Goal: Task Accomplishment & Management: Complete application form

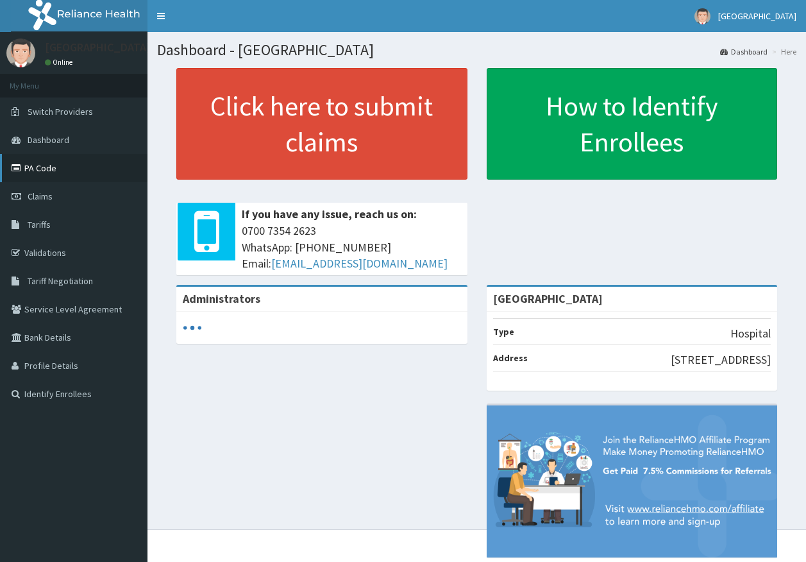
click at [30, 167] on link "PA Code" at bounding box center [74, 168] width 148 height 28
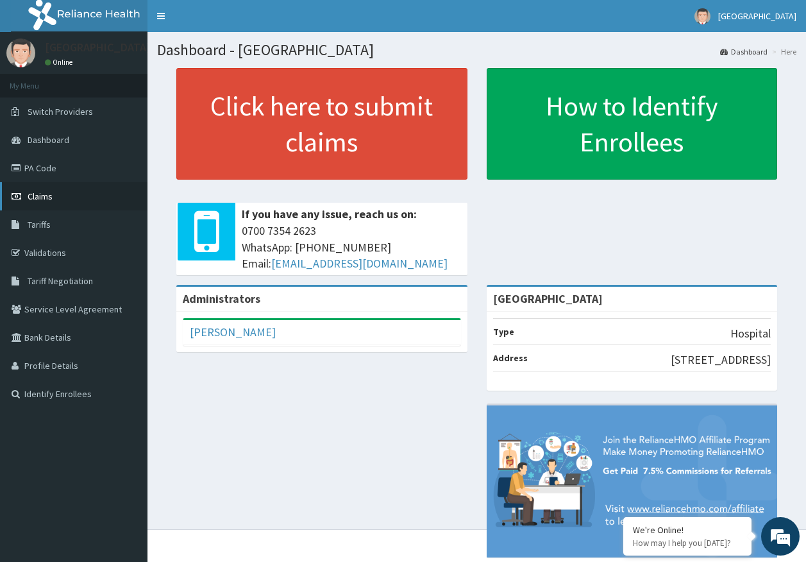
click at [33, 201] on link "Claims" at bounding box center [74, 196] width 148 height 28
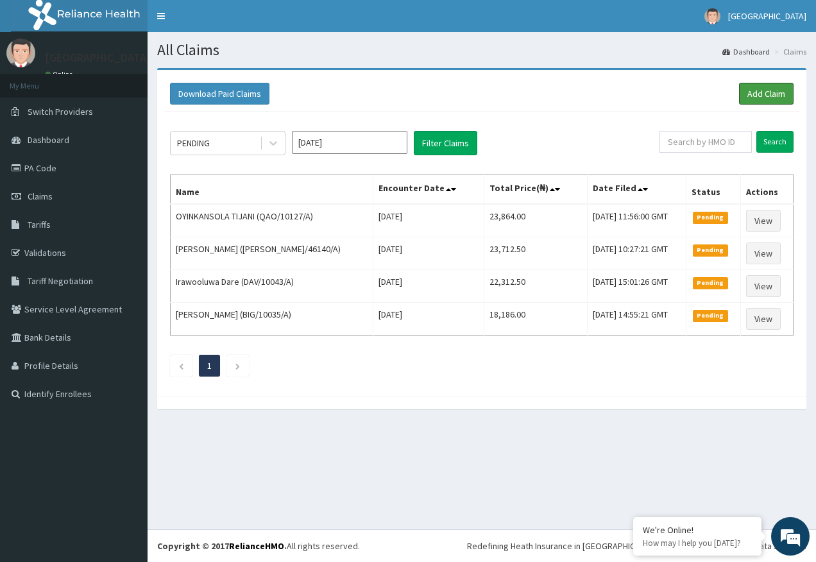
drag, startPoint x: 750, startPoint y: 97, endPoint x: 729, endPoint y: 93, distance: 21.0
click at [750, 97] on link "Add Claim" at bounding box center [766, 94] width 55 height 22
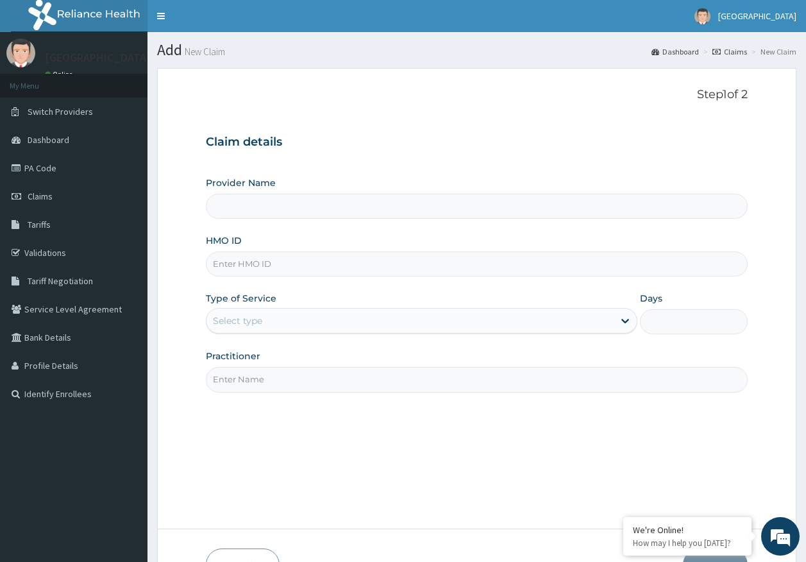
type input "[GEOGRAPHIC_DATA]"
drag, startPoint x: 243, startPoint y: 266, endPoint x: 246, endPoint y: 259, distance: 7.5
click at [244, 262] on input "HMO ID" at bounding box center [477, 263] width 543 height 25
paste input "UBP/10686/E"
type input "UBP/10686/E"
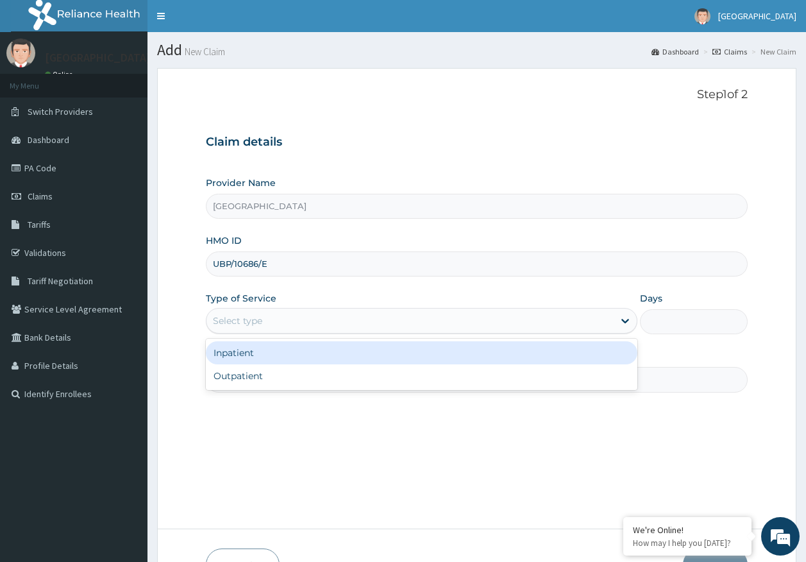
click at [217, 317] on div "Select type" at bounding box center [237, 320] width 49 height 13
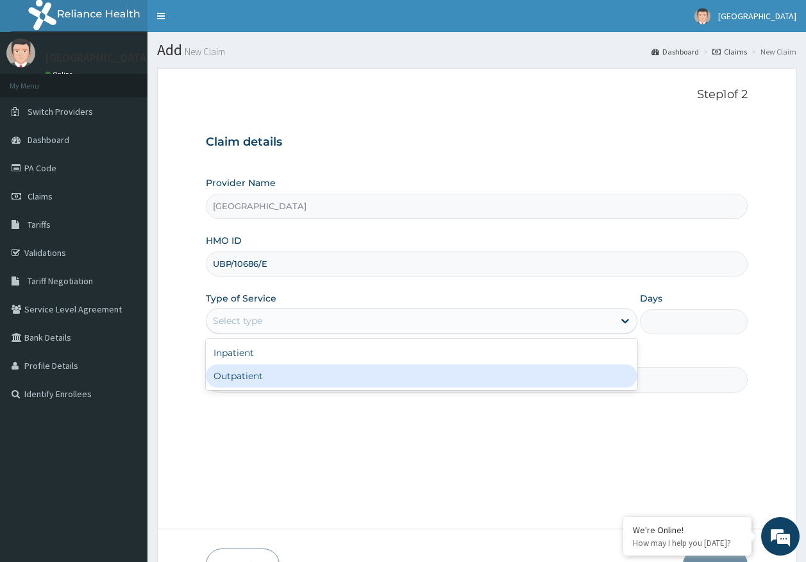
click at [242, 378] on div "Outpatient" at bounding box center [422, 375] width 432 height 23
type input "1"
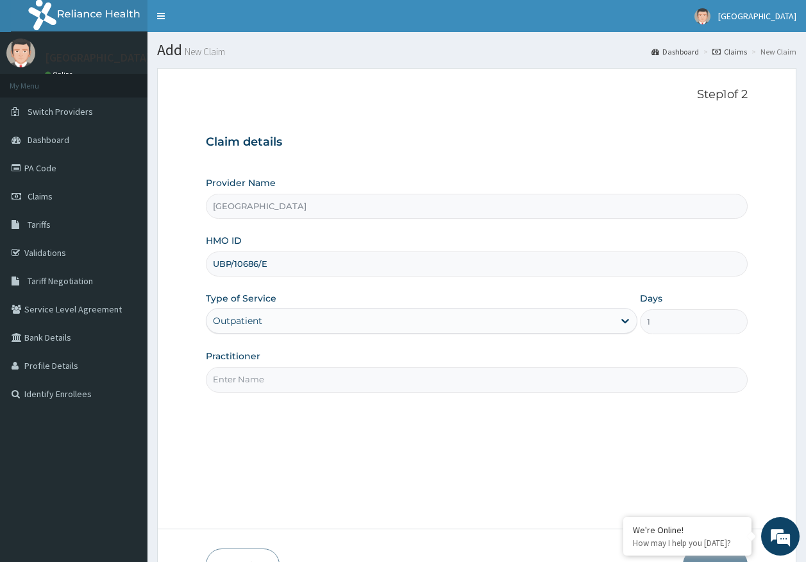
drag, startPoint x: 250, startPoint y: 376, endPoint x: 251, endPoint y: 387, distance: 10.9
click at [250, 376] on input "Practitioner" at bounding box center [477, 379] width 543 height 25
type input "DR AJAYI"
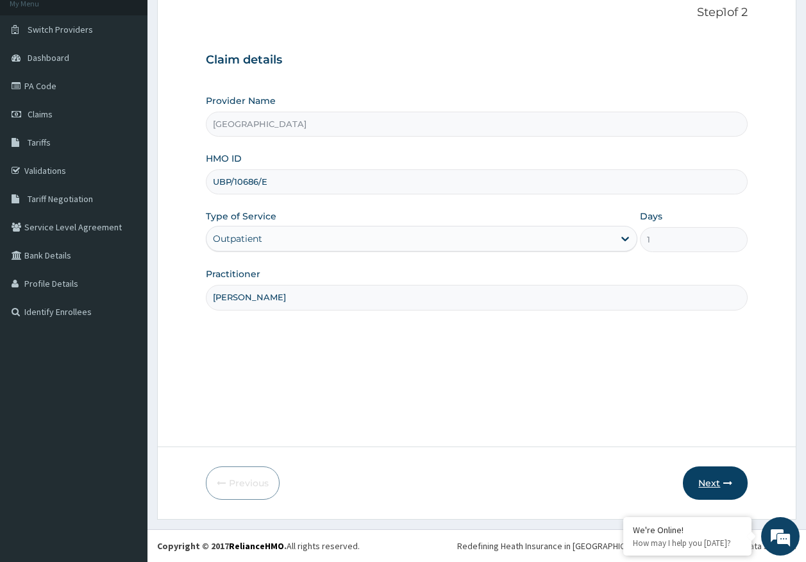
click at [716, 481] on button "Next" at bounding box center [715, 482] width 65 height 33
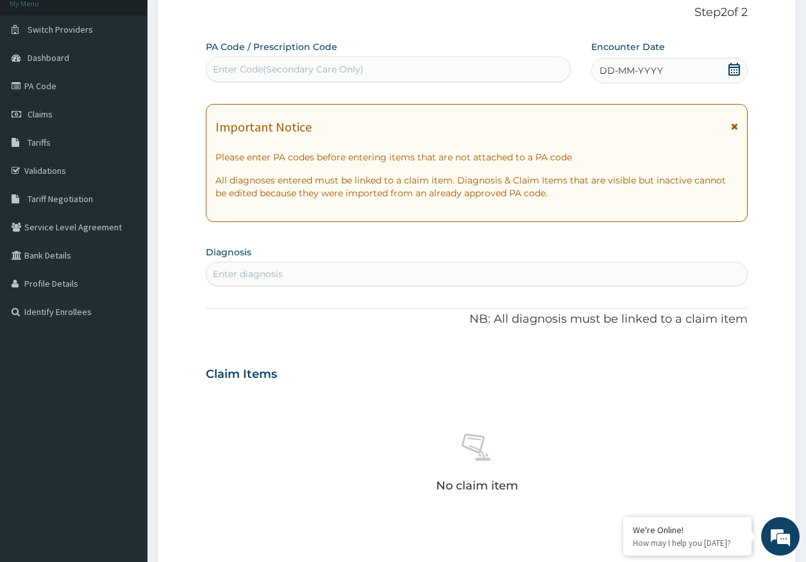
click at [298, 273] on div "Enter diagnosis" at bounding box center [477, 274] width 541 height 21
type input "malaria"
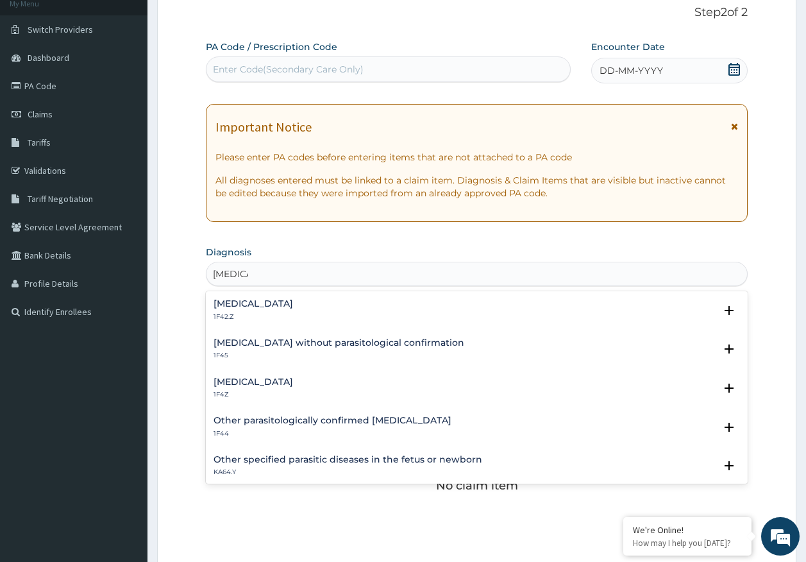
click at [246, 387] on div "Malaria, unspecified 1F4Z" at bounding box center [254, 388] width 80 height 22
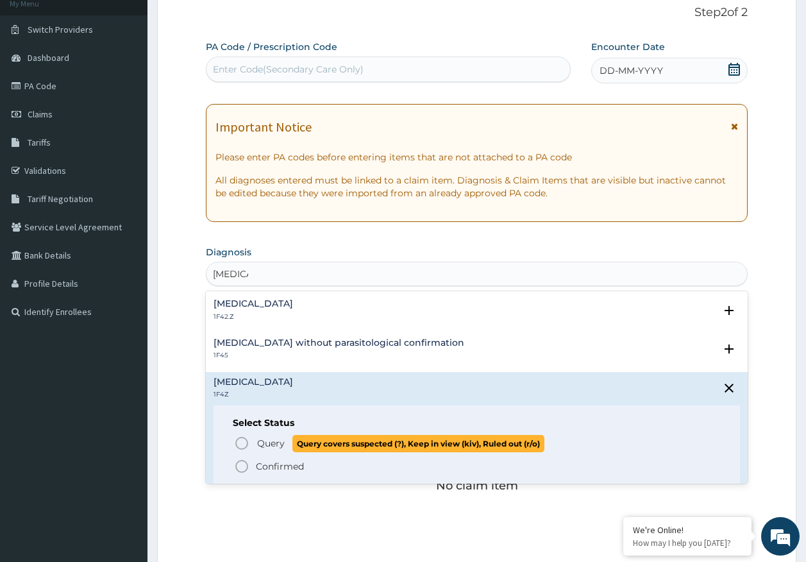
click at [275, 439] on span "Query" at bounding box center [271, 443] width 28 height 13
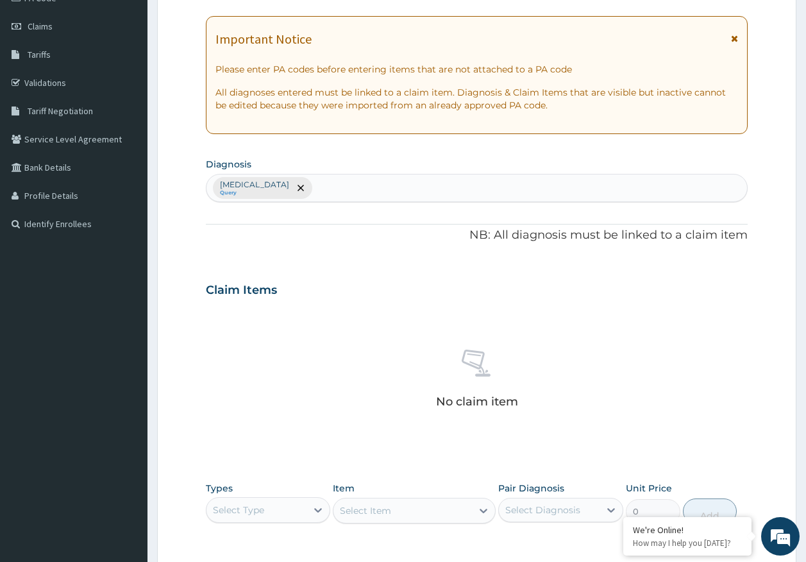
scroll to position [363, 0]
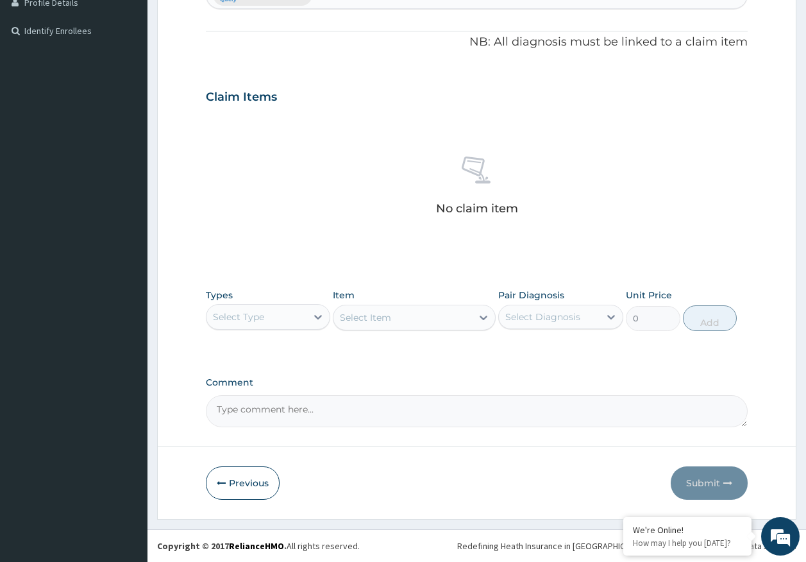
click at [250, 316] on div "Select Type" at bounding box center [238, 316] width 51 height 13
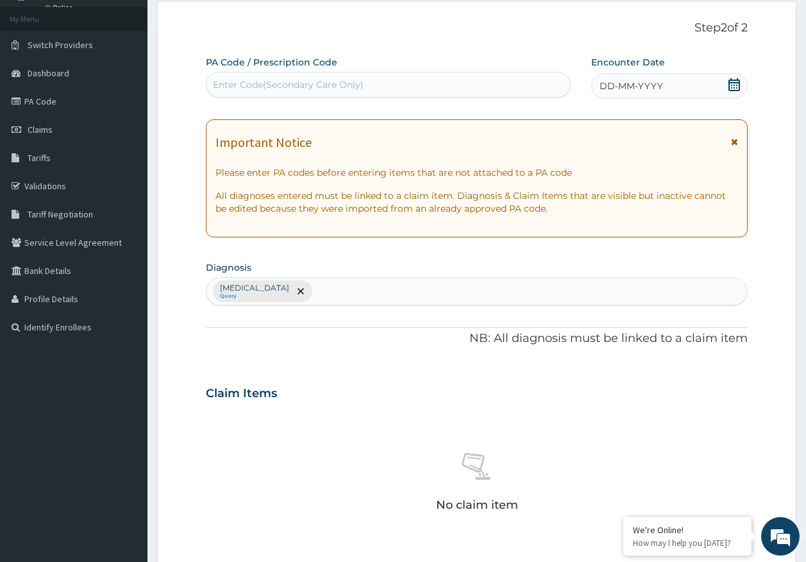
scroll to position [0, 0]
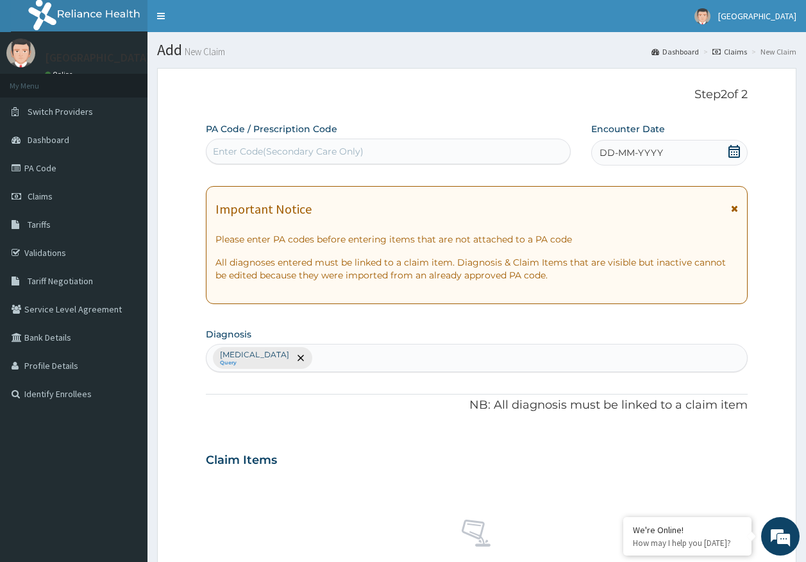
click at [638, 157] on span "DD-MM-YYYY" at bounding box center [631, 152] width 63 height 13
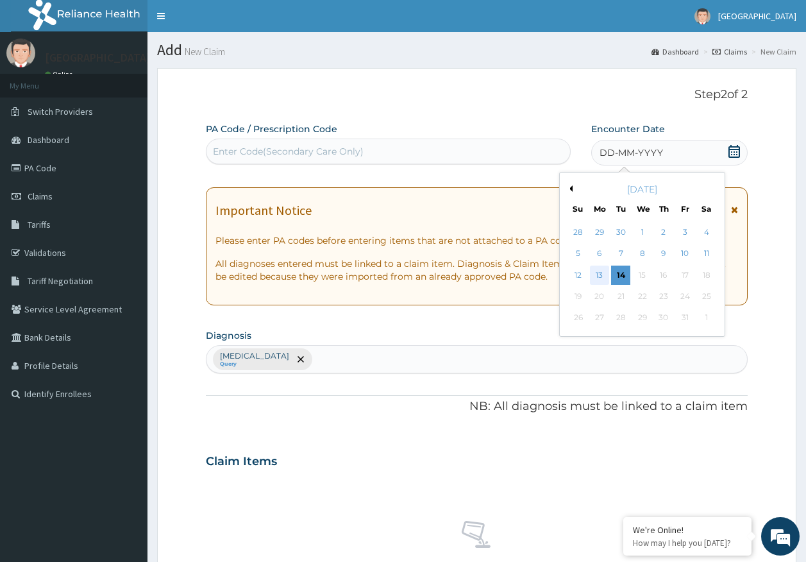
click at [601, 275] on div "13" at bounding box center [599, 275] width 19 height 19
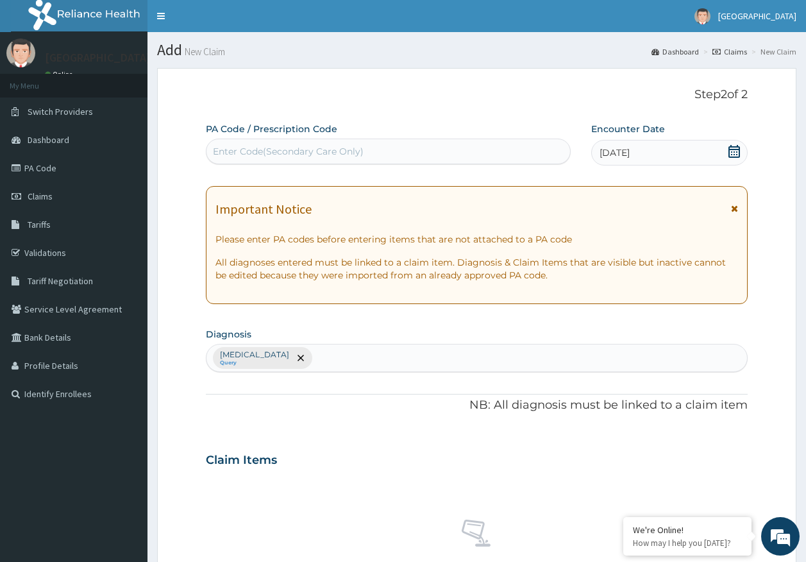
click at [622, 157] on span "13-10-2025" at bounding box center [615, 152] width 30 height 13
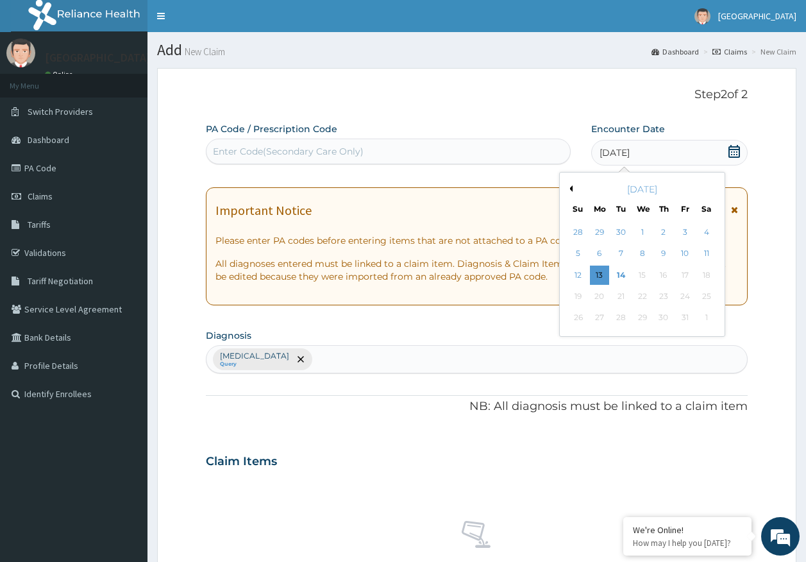
drag, startPoint x: 621, startPoint y: 280, endPoint x: 602, endPoint y: 279, distance: 18.6
click at [620, 278] on div "14" at bounding box center [621, 275] width 19 height 19
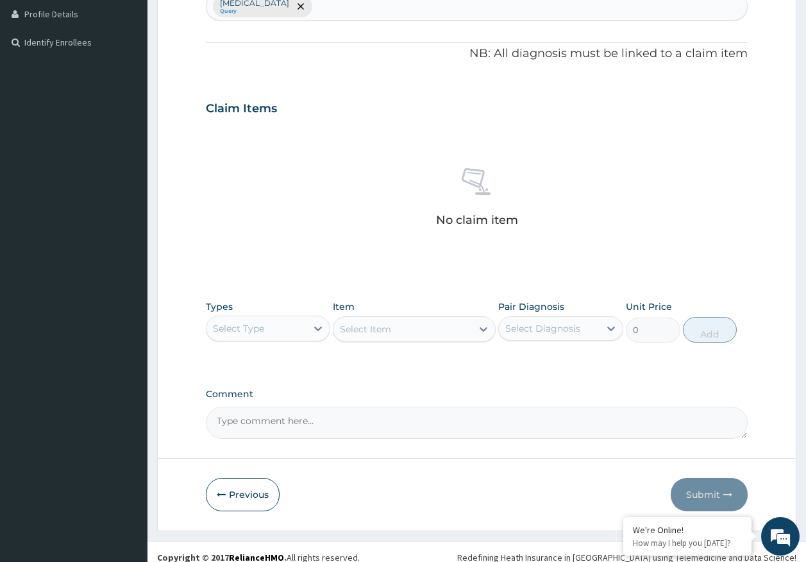
scroll to position [363, 0]
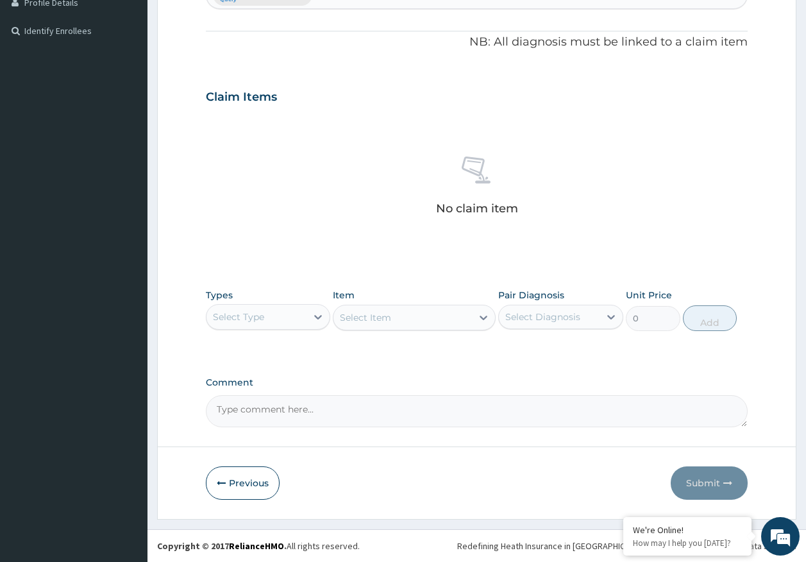
click at [274, 316] on div "Select Type" at bounding box center [257, 317] width 101 height 21
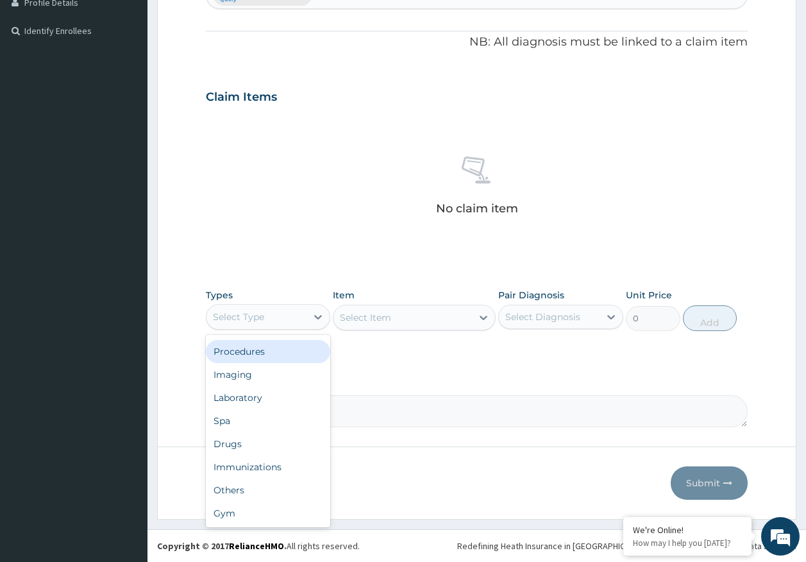
scroll to position [0, 0]
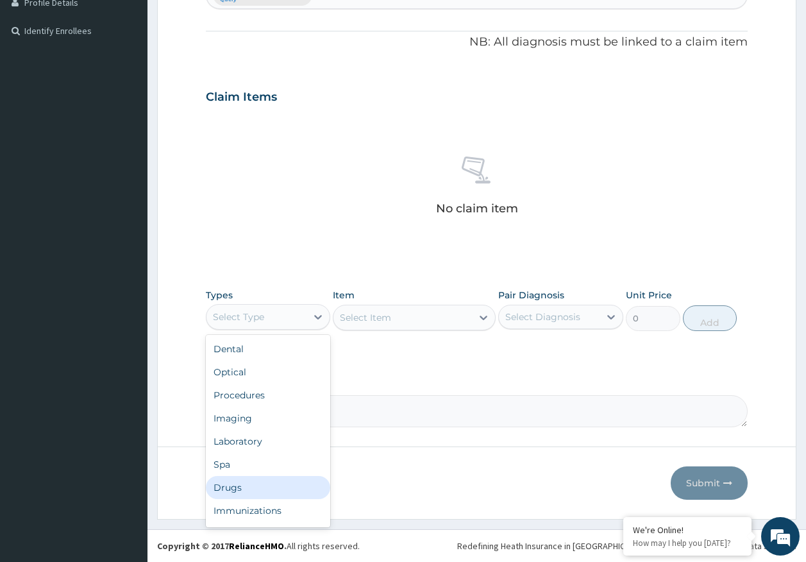
click at [242, 485] on div "Drugs" at bounding box center [268, 487] width 125 height 23
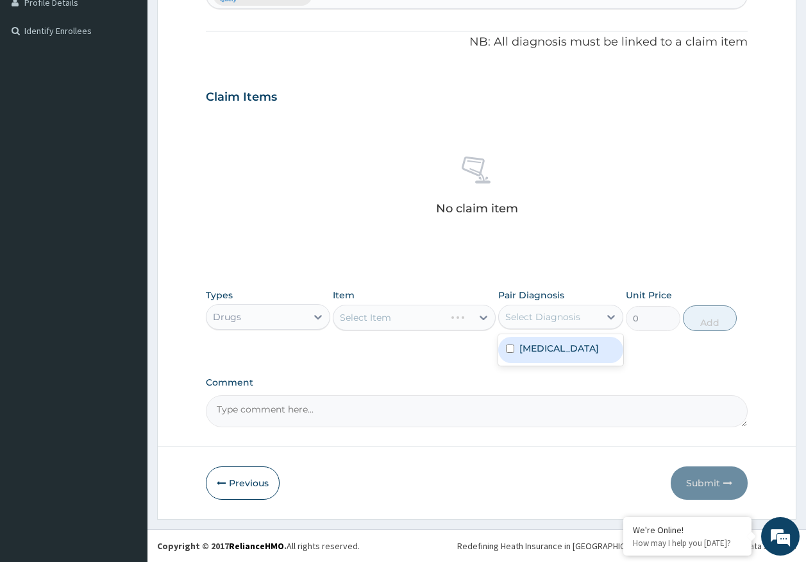
click at [550, 316] on div "Select Diagnosis" at bounding box center [542, 316] width 75 height 13
click at [546, 350] on label "Malaria, unspecified" at bounding box center [560, 348] width 80 height 13
checkbox input "true"
click at [382, 317] on div "Select Item" at bounding box center [365, 317] width 51 height 13
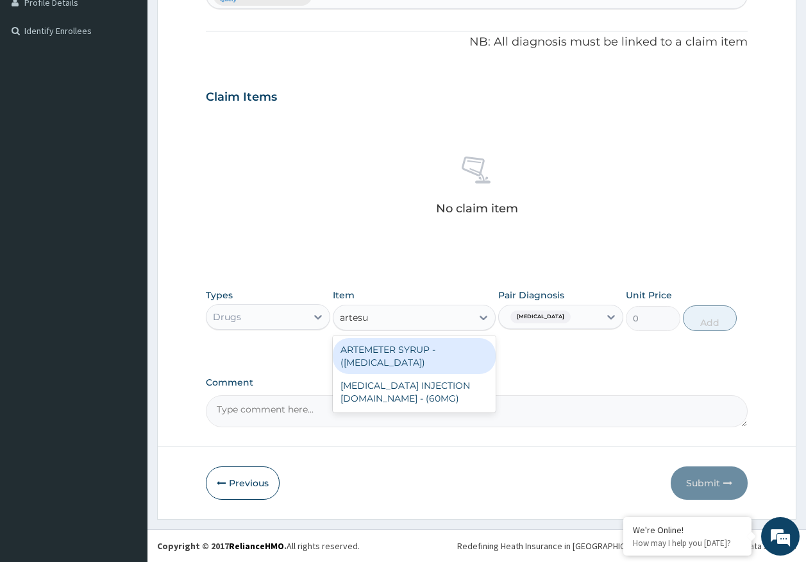
type input "artesun"
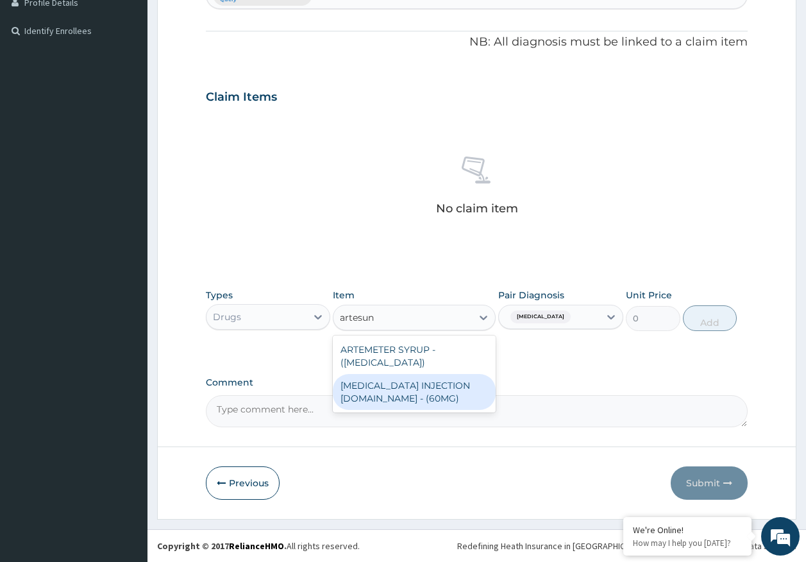
click at [422, 394] on div "[MEDICAL_DATA] INJECTION [DOMAIN_NAME] - (60MG)" at bounding box center [414, 392] width 163 height 36
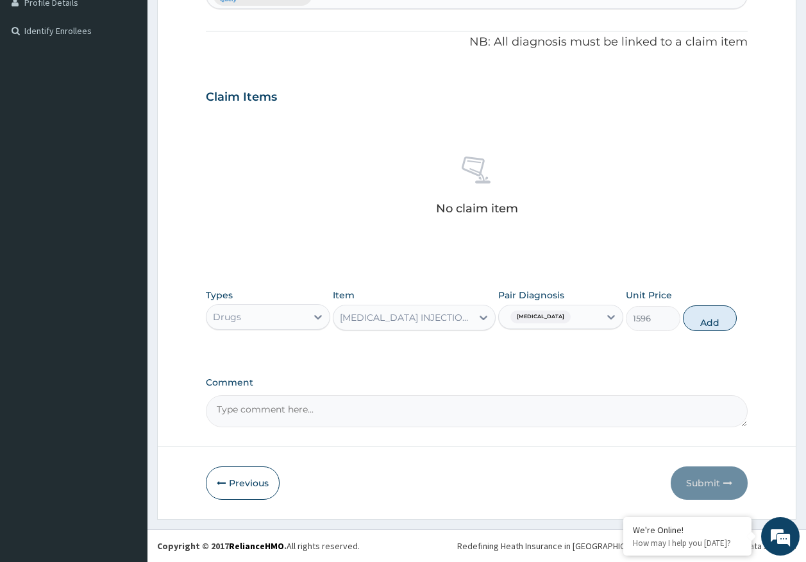
drag, startPoint x: 727, startPoint y: 325, endPoint x: 581, endPoint y: 337, distance: 146.8
click at [725, 325] on button "Add" at bounding box center [710, 318] width 55 height 26
type input "0"
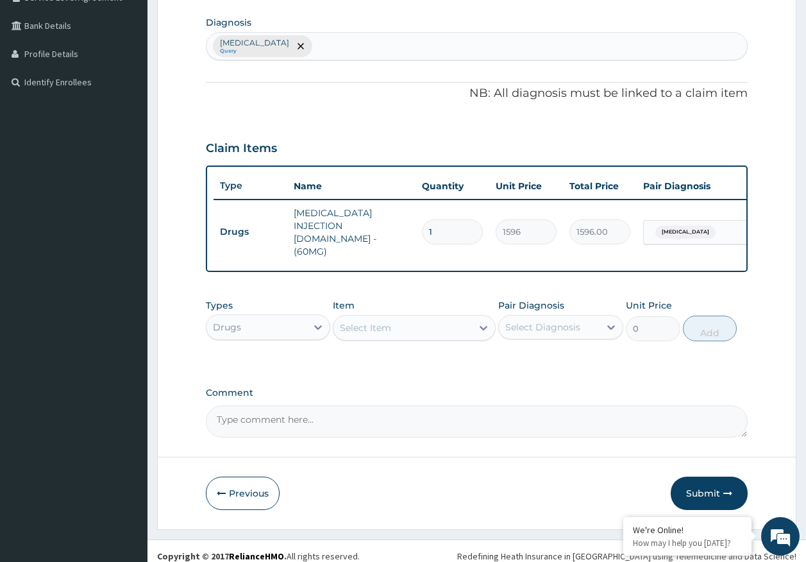
click at [409, 319] on div "Select Item" at bounding box center [403, 327] width 139 height 21
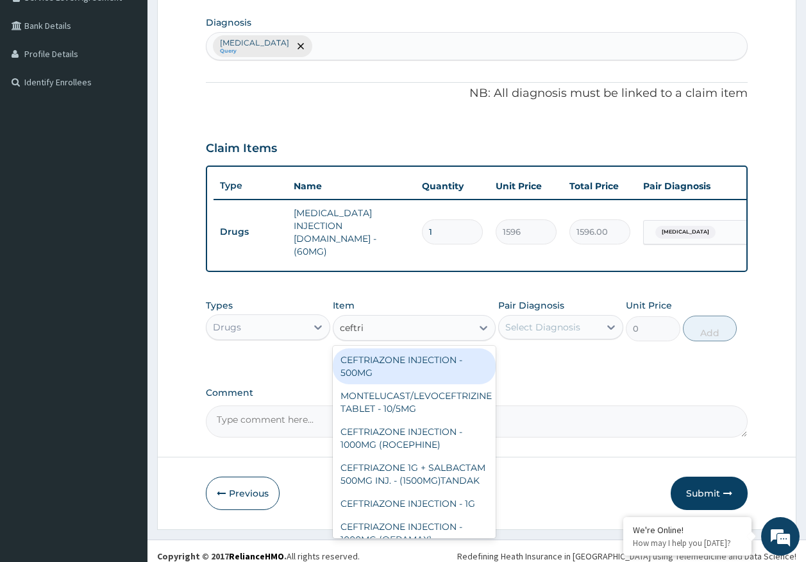
type input "ceftria"
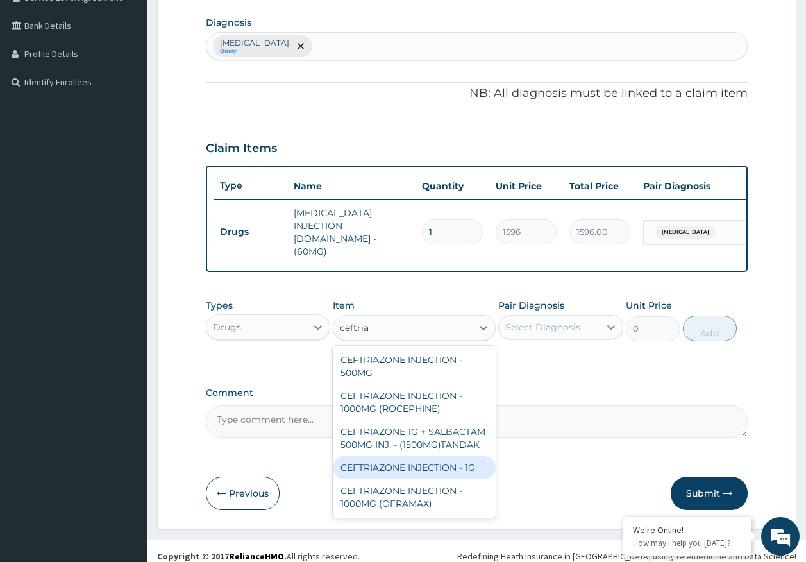
drag, startPoint x: 424, startPoint y: 459, endPoint x: 453, endPoint y: 429, distance: 41.3
click at [425, 456] on div "CEFTRIAZONE INJECTION - 1G" at bounding box center [414, 467] width 163 height 23
type input "1652"
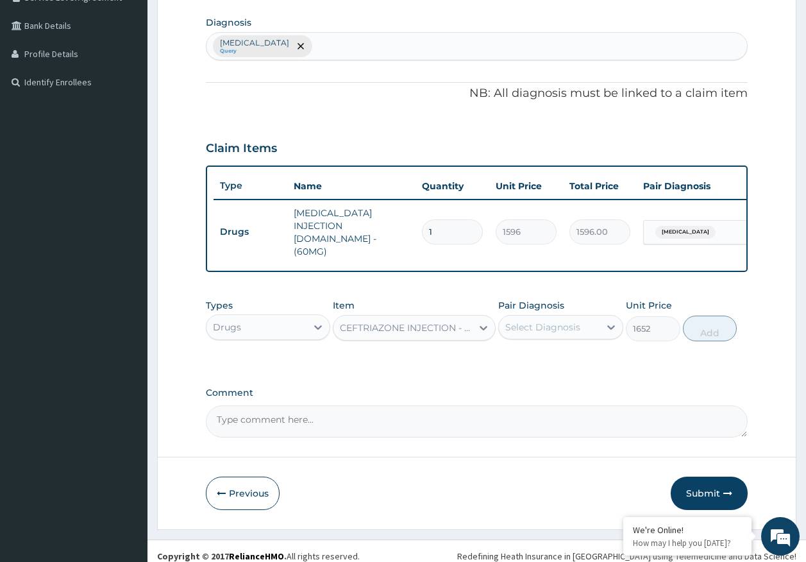
click at [554, 321] on div "Select Diagnosis" at bounding box center [542, 327] width 75 height 13
click at [552, 353] on label "Malaria, unspecified" at bounding box center [560, 358] width 80 height 13
checkbox input "true"
click at [693, 318] on button "Add" at bounding box center [710, 329] width 55 height 26
type input "0"
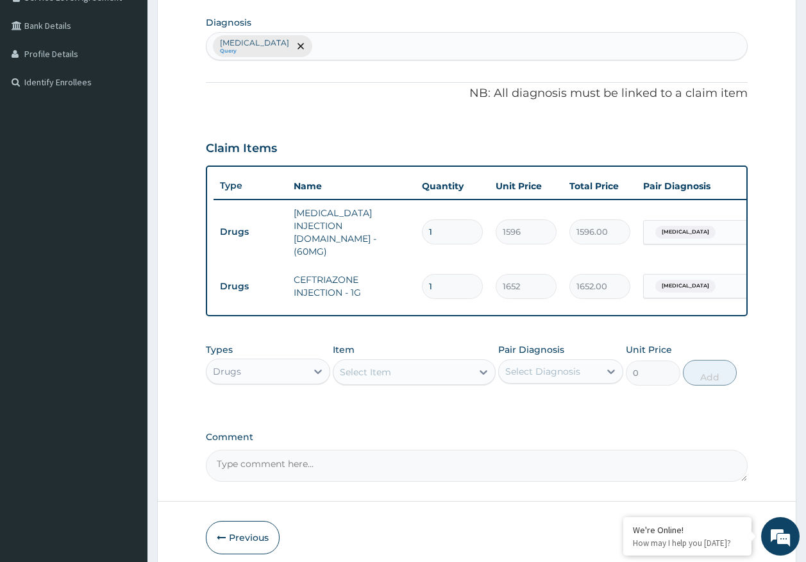
click at [382, 366] on div "Select Item" at bounding box center [365, 372] width 51 height 13
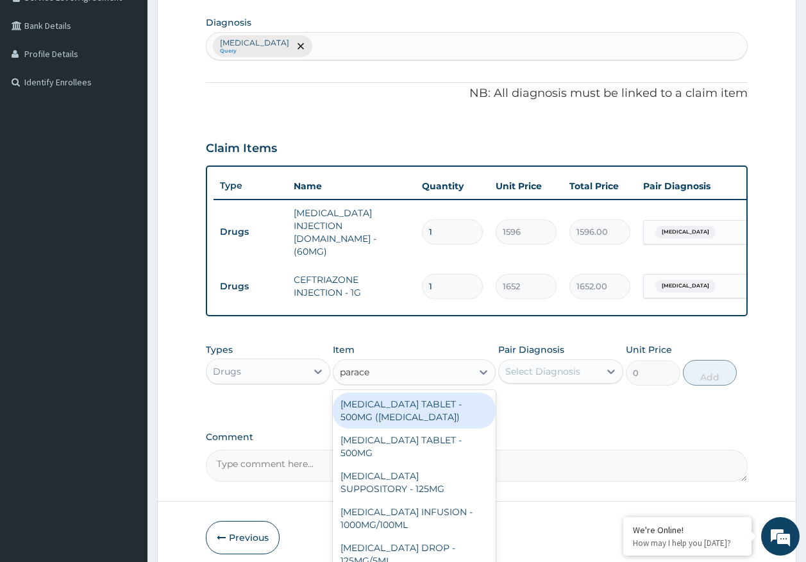
type input "paracet"
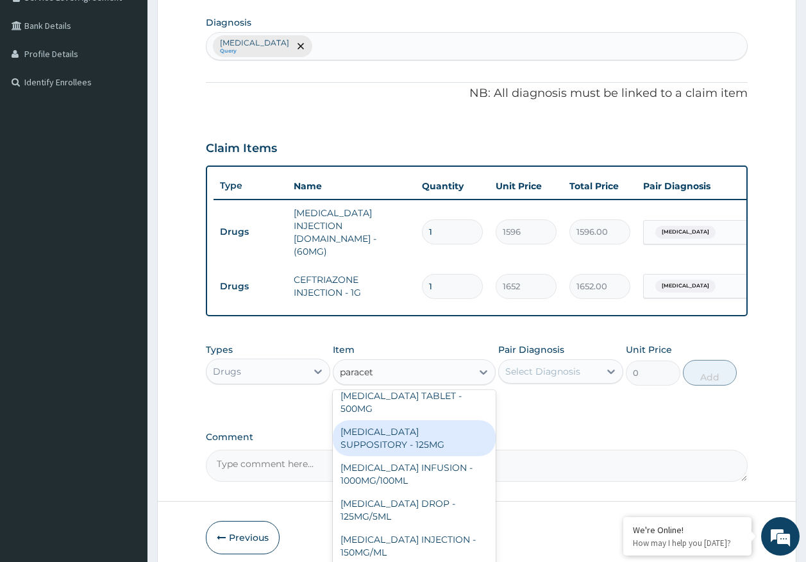
scroll to position [64, 0]
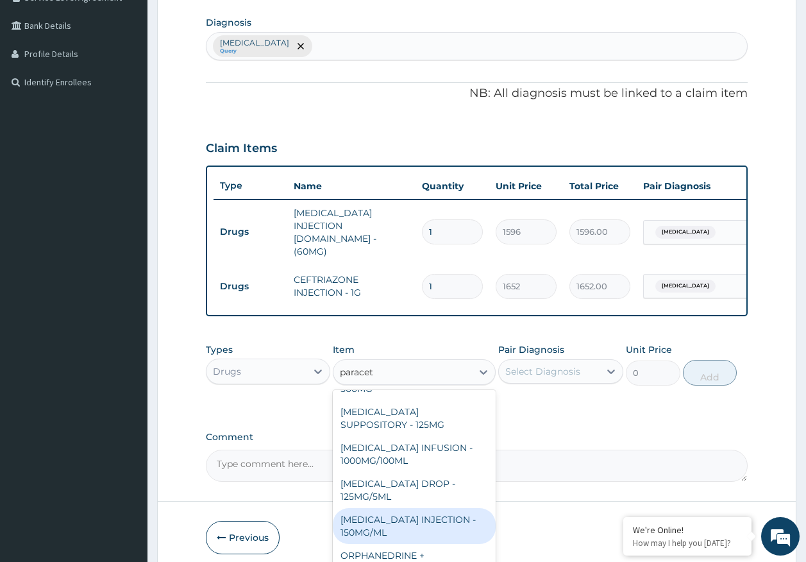
click at [410, 512] on div "[MEDICAL_DATA] INJECTION - 150MG/ML" at bounding box center [414, 526] width 163 height 36
type input "560"
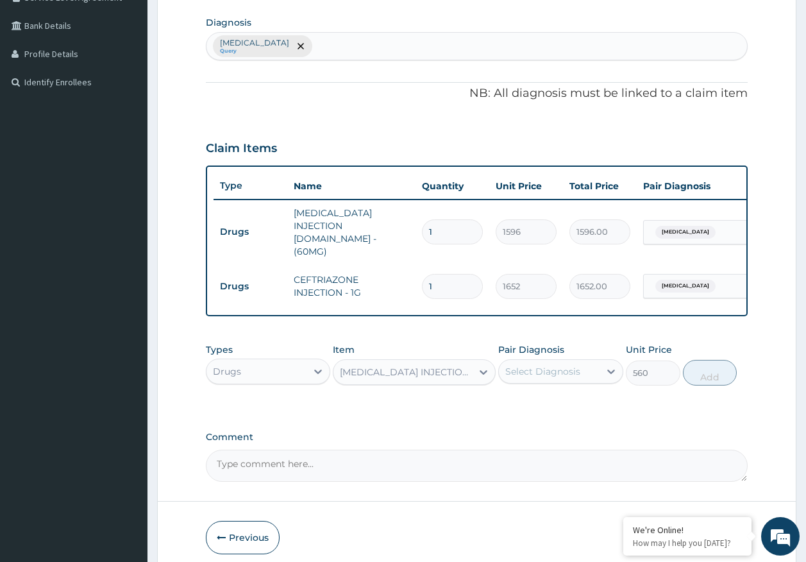
click at [557, 365] on div "Select Diagnosis" at bounding box center [542, 371] width 75 height 13
drag, startPoint x: 548, startPoint y: 396, endPoint x: 680, endPoint y: 372, distance: 134.4
click at [548, 396] on label "Malaria, unspecified" at bounding box center [560, 402] width 80 height 13
checkbox input "true"
click at [693, 362] on button "Add" at bounding box center [710, 373] width 55 height 26
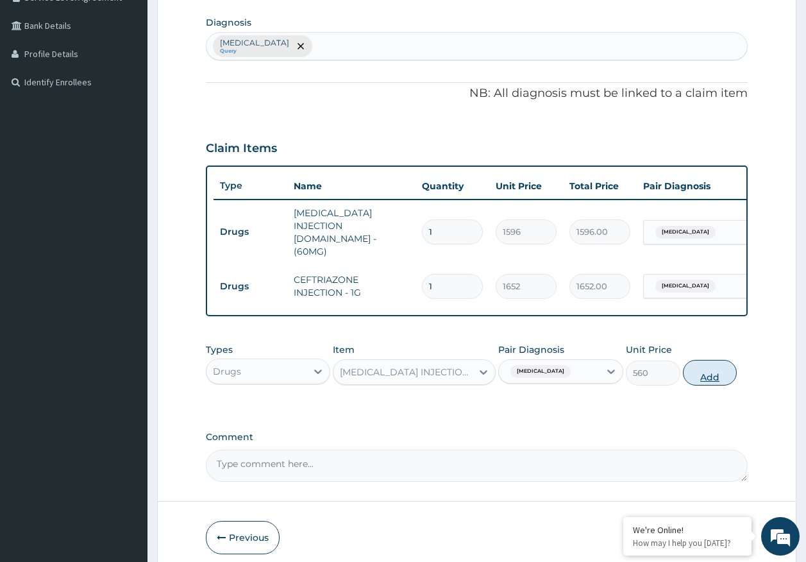
type input "0"
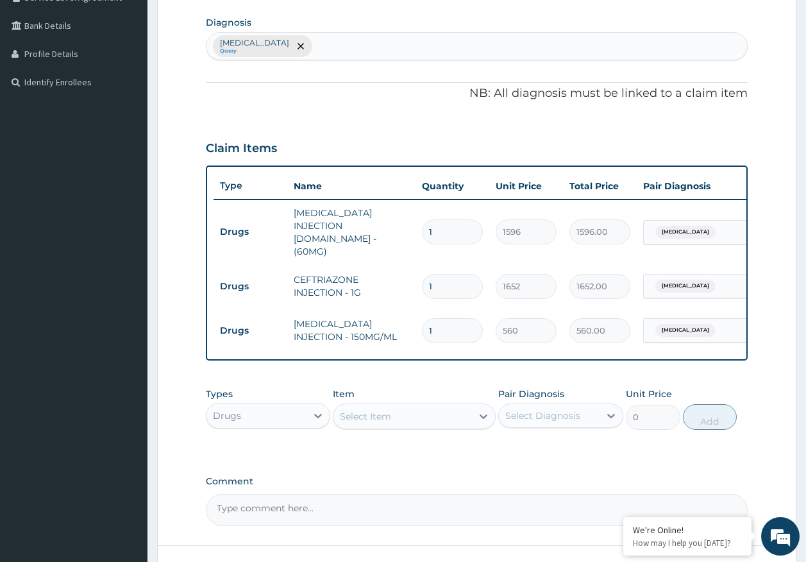
click at [455, 222] on input "1" at bounding box center [452, 231] width 61 height 25
type input "0.00"
type input "2"
type input "3192.00"
type input "0.00"
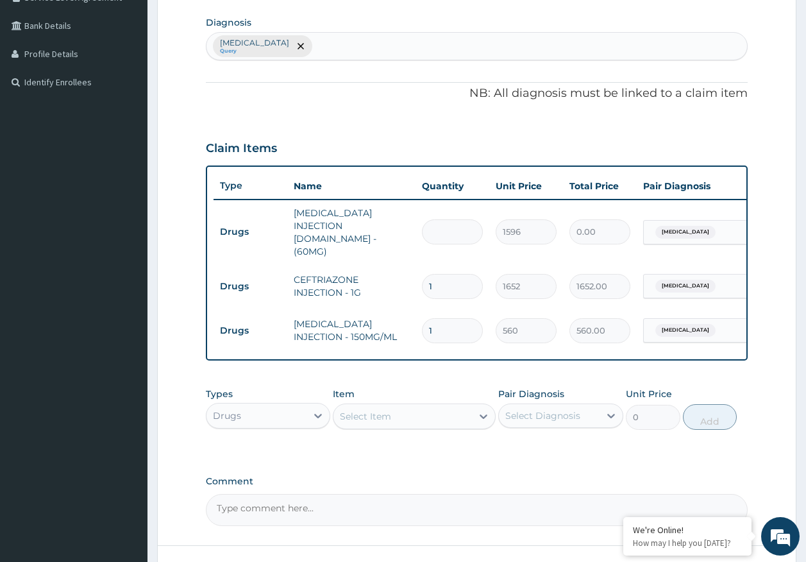
type input "3"
type input "4788.00"
type input "3"
click at [444, 274] on input "1" at bounding box center [452, 286] width 61 height 25
type input "0.00"
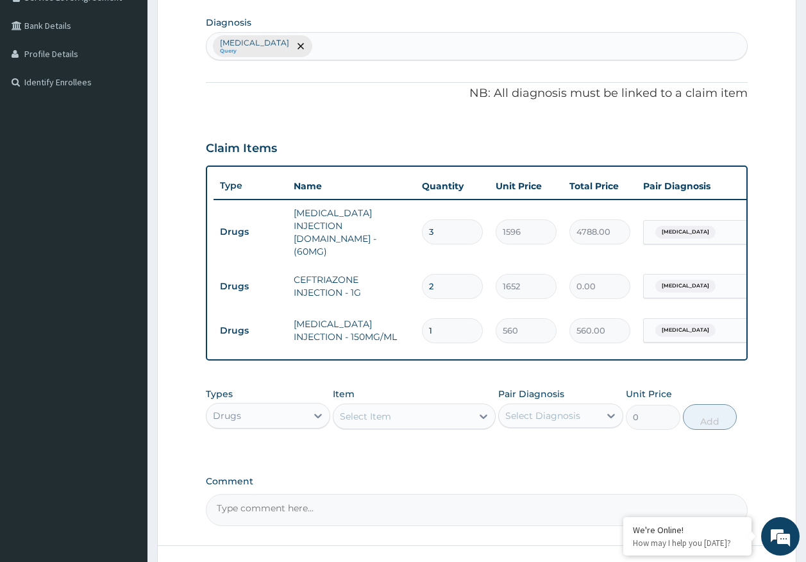
type input "21"
type input "34692.00"
type input "2"
type input "3304.00"
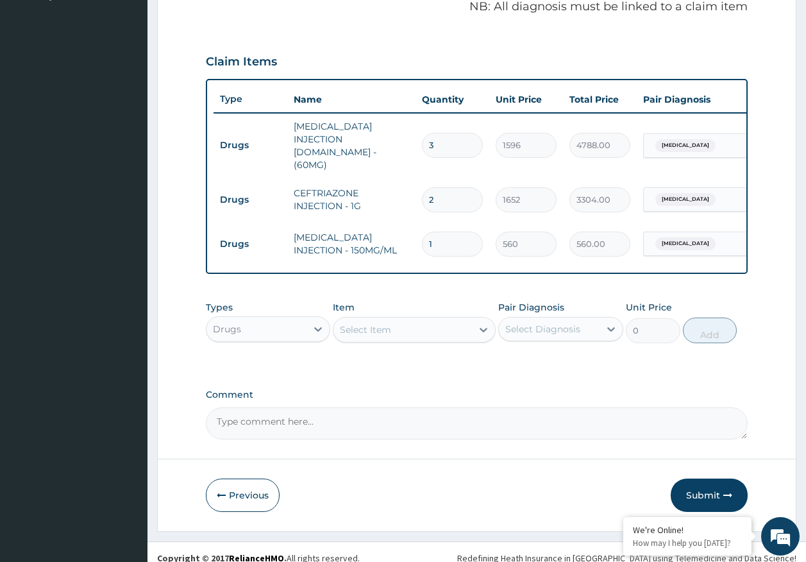
scroll to position [400, 0]
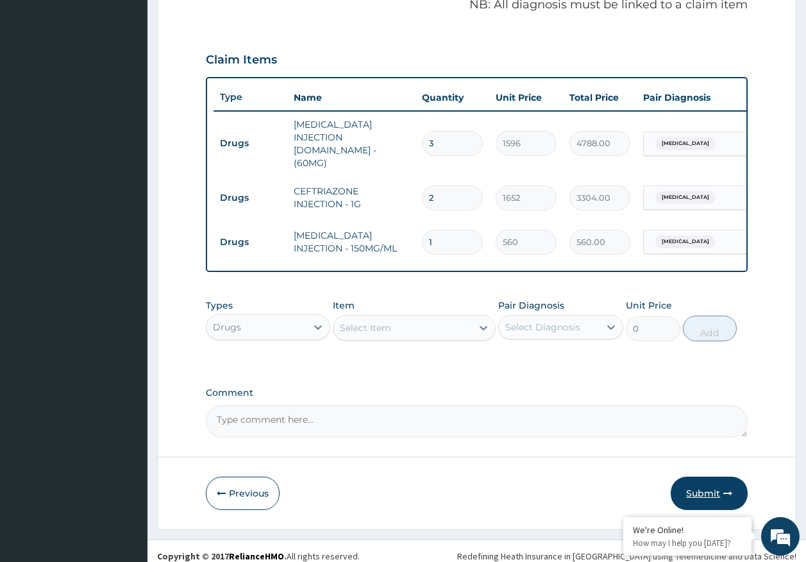
type input "2"
click at [708, 484] on button "Submit" at bounding box center [709, 493] width 77 height 33
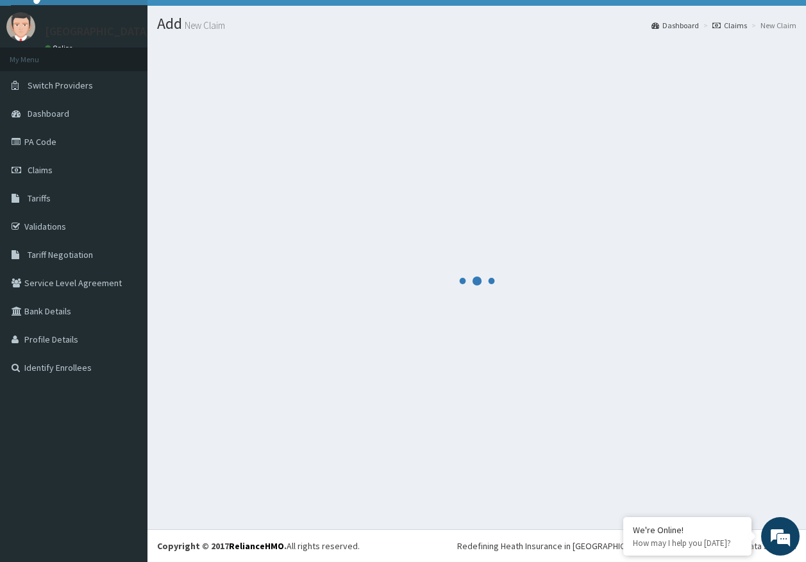
scroll to position [26, 0]
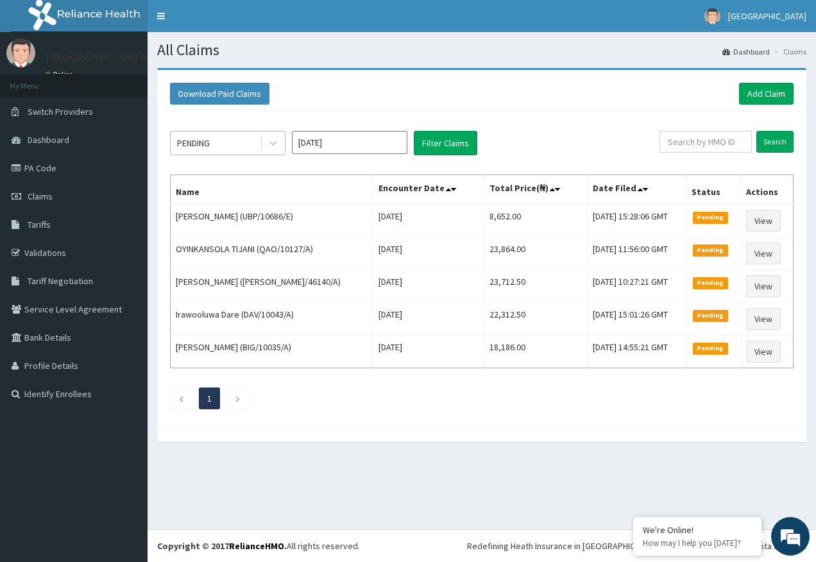
click at [209, 144] on div "PENDING" at bounding box center [193, 143] width 33 height 13
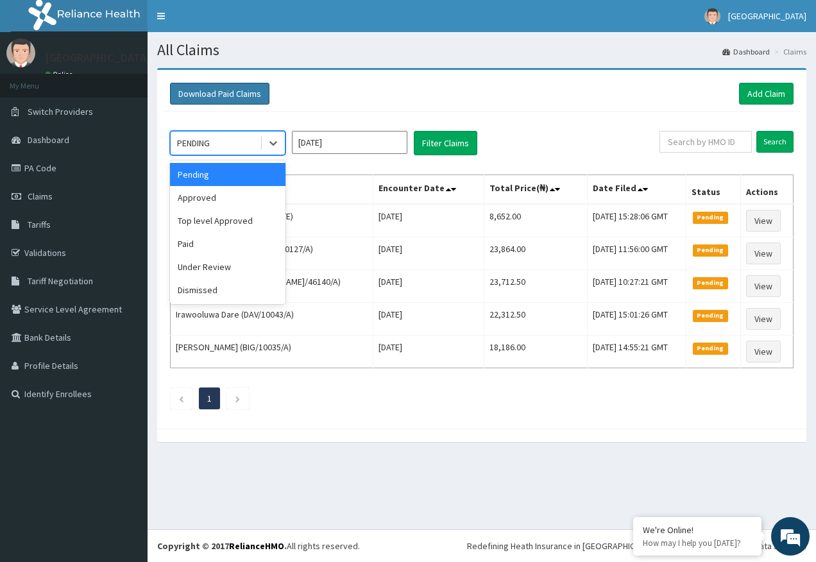
click at [262, 103] on button "Download Paid Claims" at bounding box center [219, 94] width 99 height 22
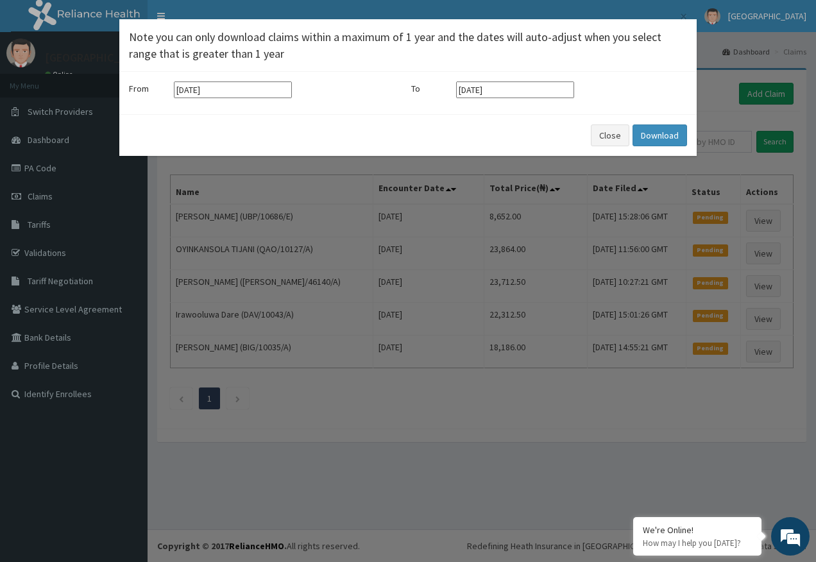
click at [289, 466] on div "× Note you can only download claims within a maximum of 1 year and the dates wi…" at bounding box center [408, 281] width 816 height 562
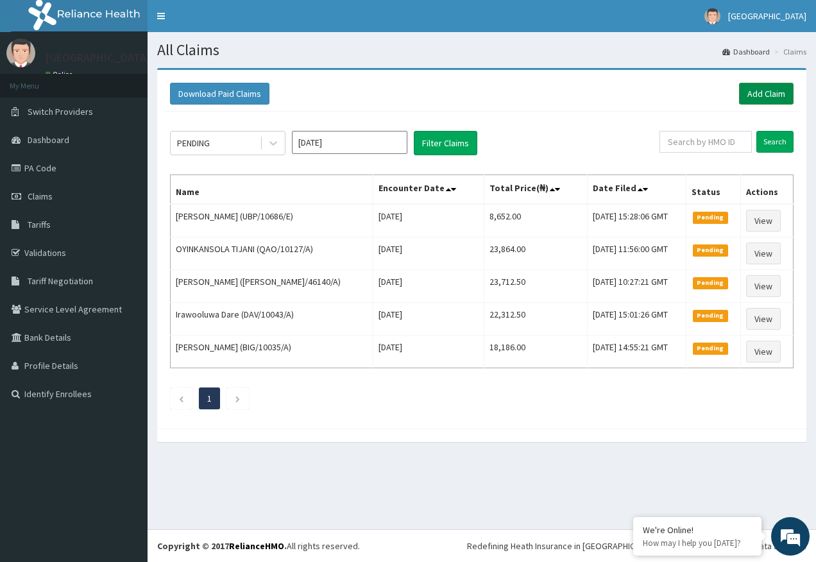
click at [785, 92] on link "Add Claim" at bounding box center [766, 94] width 55 height 22
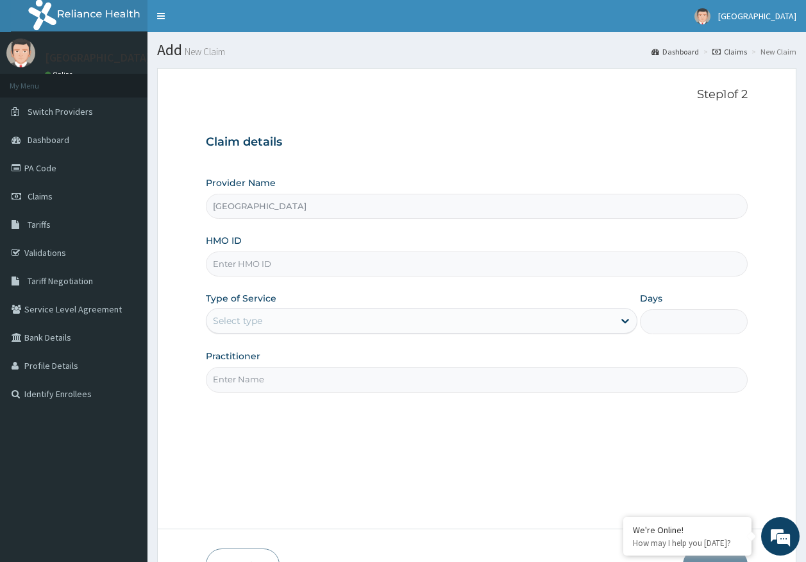
click at [238, 262] on input "HMO ID" at bounding box center [477, 263] width 543 height 25
paste input "UBP/10686/C"
type input "UBP/10686/C"
drag, startPoint x: 233, startPoint y: 323, endPoint x: 244, endPoint y: 336, distance: 16.4
click at [233, 323] on div "Select type" at bounding box center [237, 320] width 49 height 13
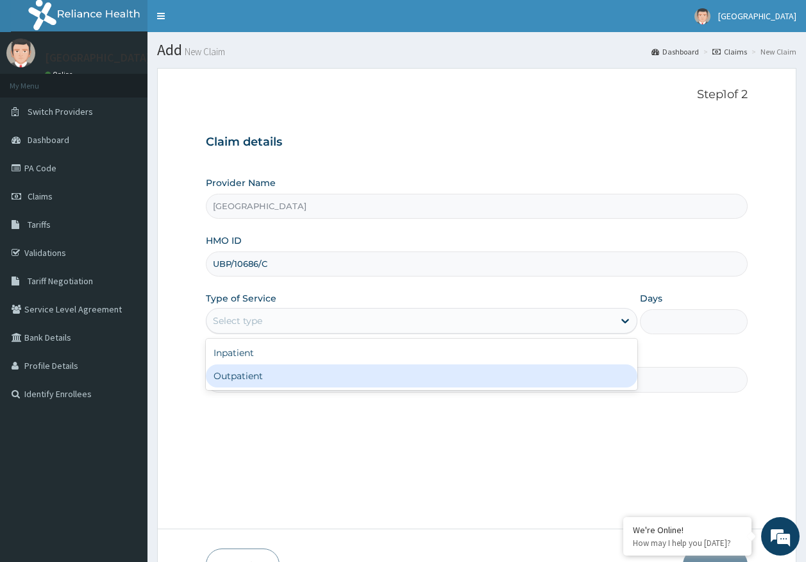
click at [247, 385] on div "Outpatient" at bounding box center [422, 375] width 432 height 23
type input "1"
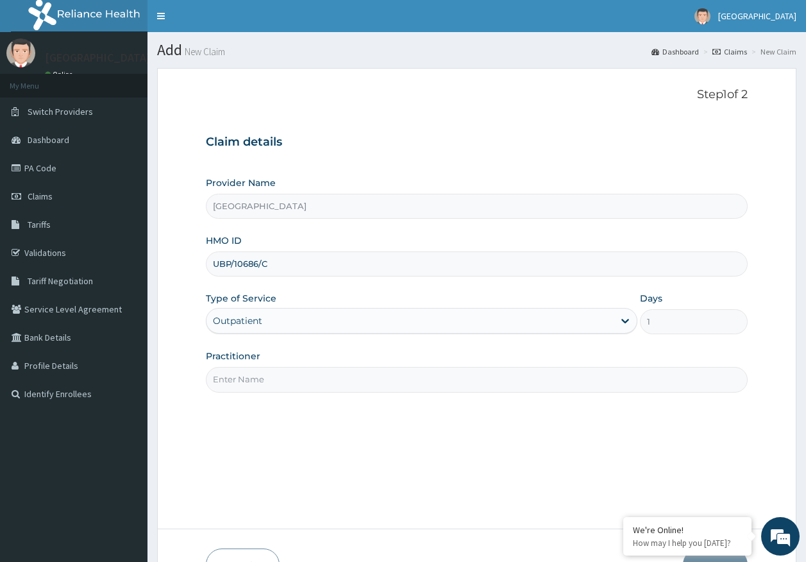
drag, startPoint x: 250, startPoint y: 378, endPoint x: 239, endPoint y: 385, distance: 12.7
click at [250, 378] on input "Practitioner" at bounding box center [477, 379] width 543 height 25
type input "[PERSON_NAME]"
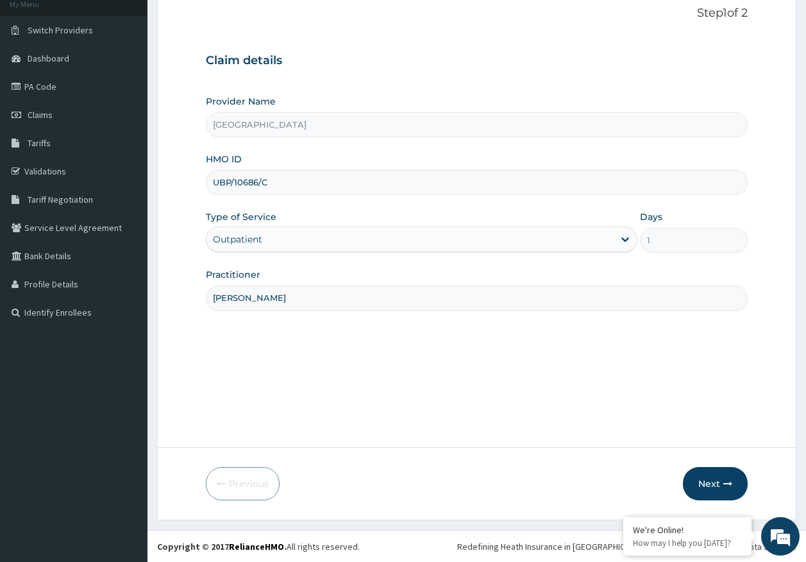
scroll to position [82, 0]
click at [703, 472] on button "Next" at bounding box center [715, 482] width 65 height 33
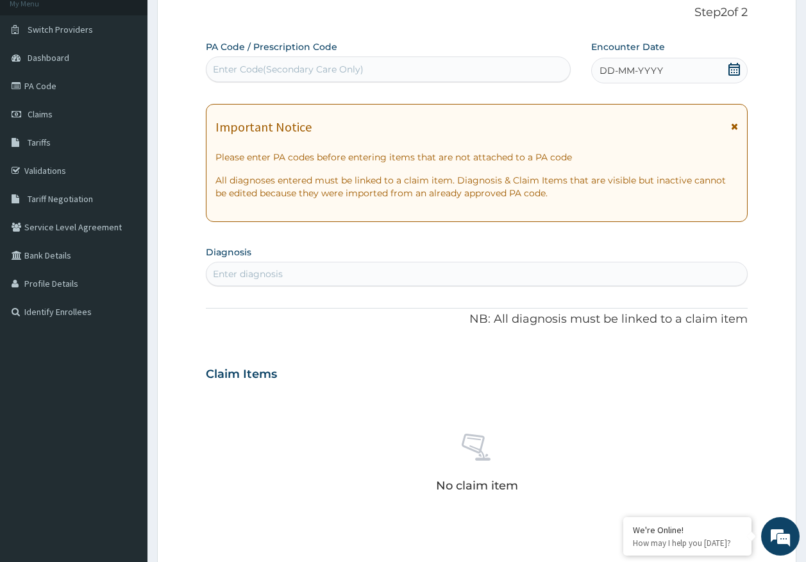
click at [617, 69] on span "DD-MM-YYYY" at bounding box center [631, 70] width 63 height 13
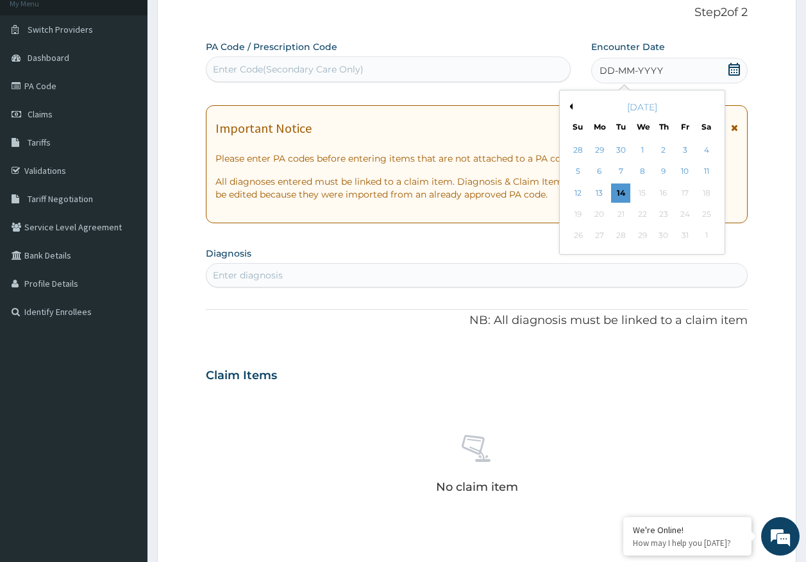
drag, startPoint x: 620, startPoint y: 190, endPoint x: 464, endPoint y: 248, distance: 165.8
click at [619, 190] on div "14" at bounding box center [621, 192] width 19 height 19
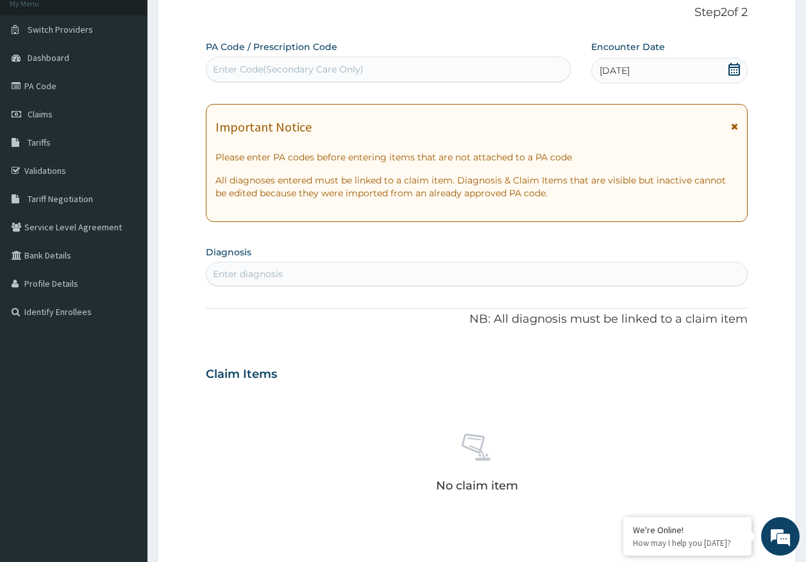
click at [362, 273] on div "Enter diagnosis" at bounding box center [477, 274] width 541 height 21
type input "malaria"
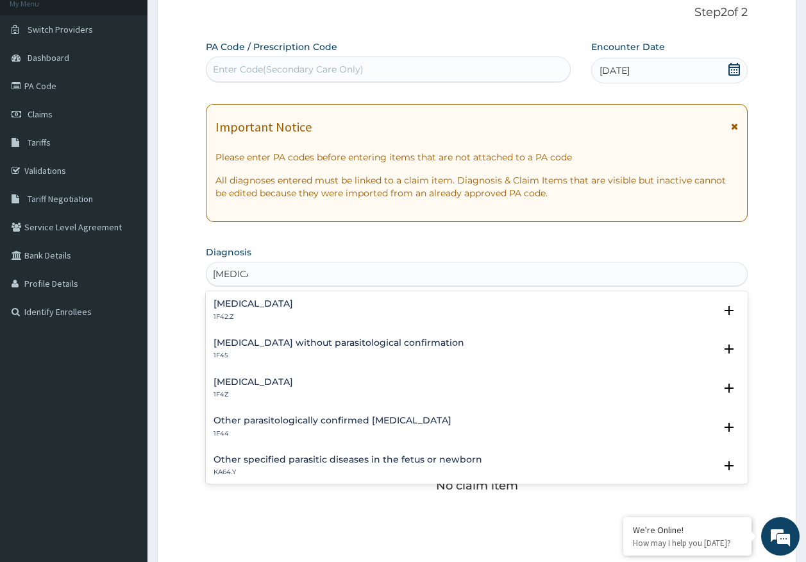
click at [251, 380] on h4 "Malaria, unspecified" at bounding box center [254, 382] width 80 height 10
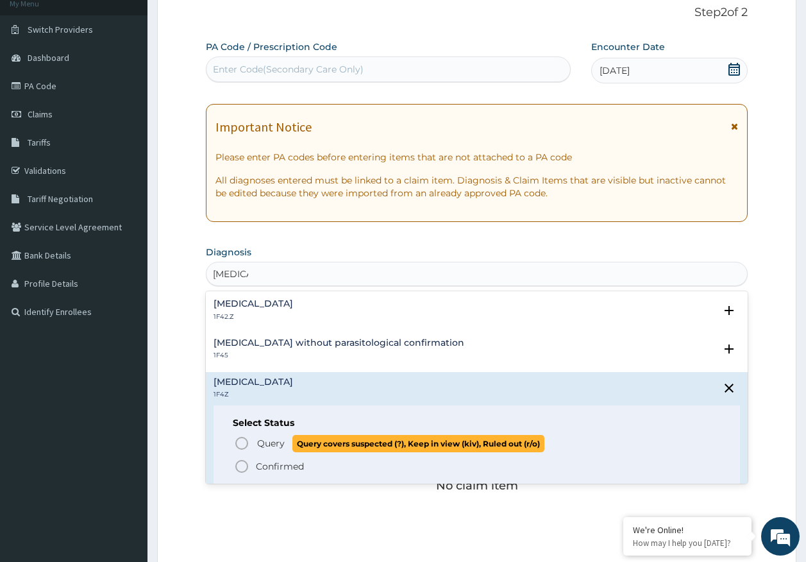
drag, startPoint x: 265, startPoint y: 441, endPoint x: 269, endPoint y: 432, distance: 9.2
click at [266, 441] on span "Query" at bounding box center [271, 443] width 28 height 13
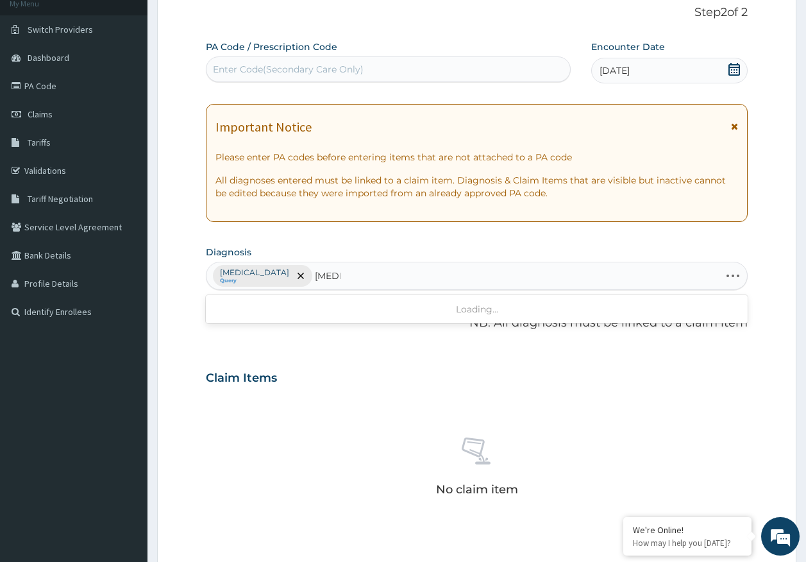
type input "tonsill"
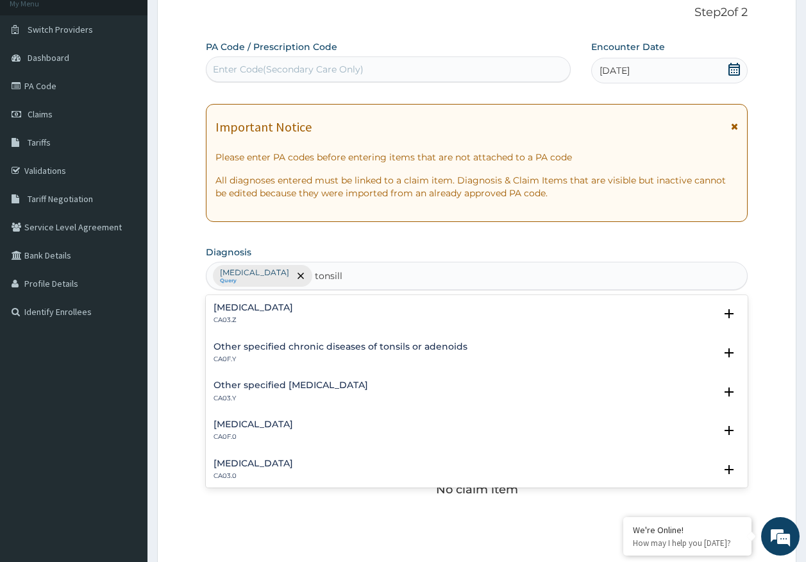
click at [256, 305] on h4 "Acute tonsillitis, unspecified" at bounding box center [254, 308] width 80 height 10
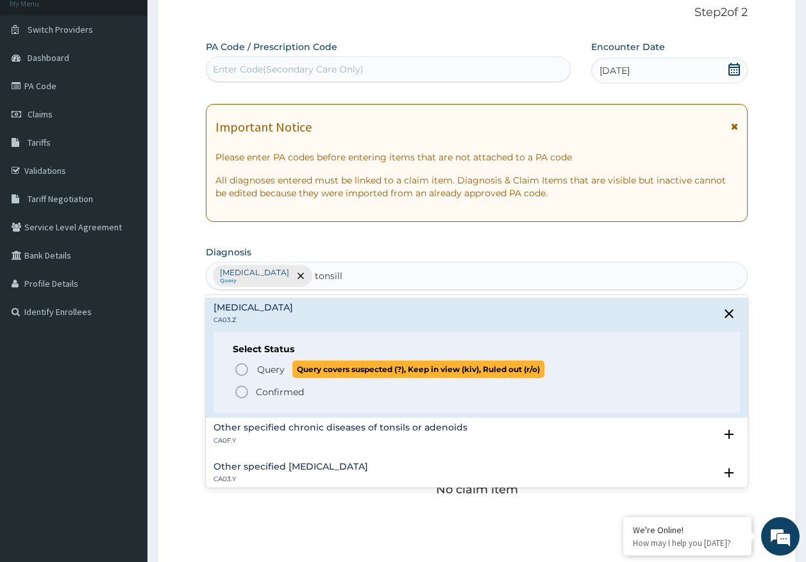
click at [264, 369] on span "Query" at bounding box center [271, 369] width 28 height 13
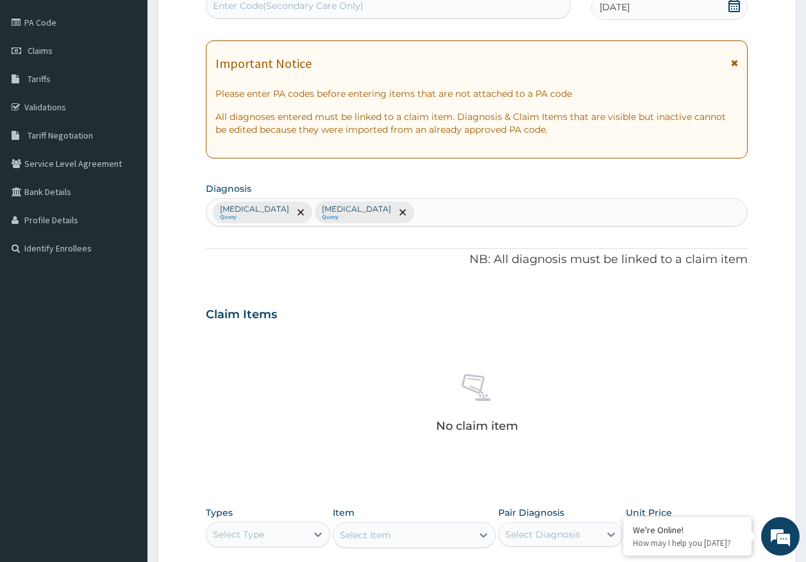
scroll to position [363, 0]
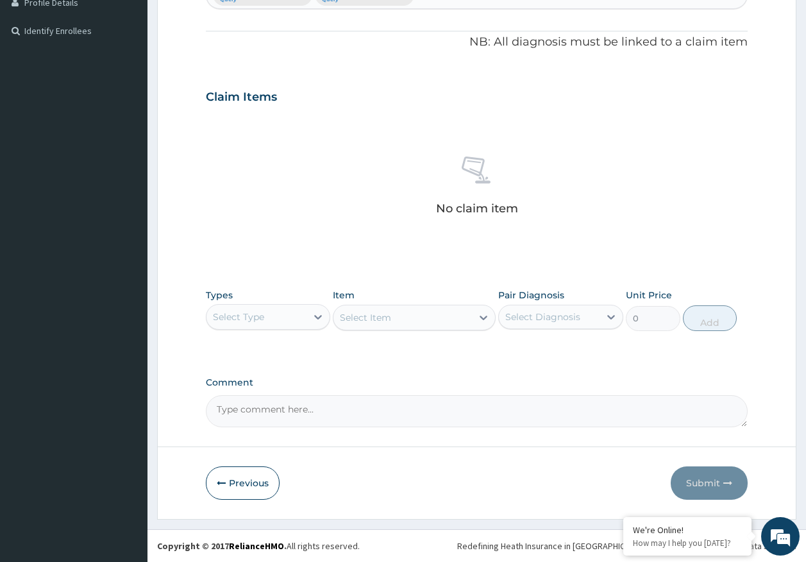
click at [249, 323] on div "Select Type" at bounding box center [238, 316] width 51 height 13
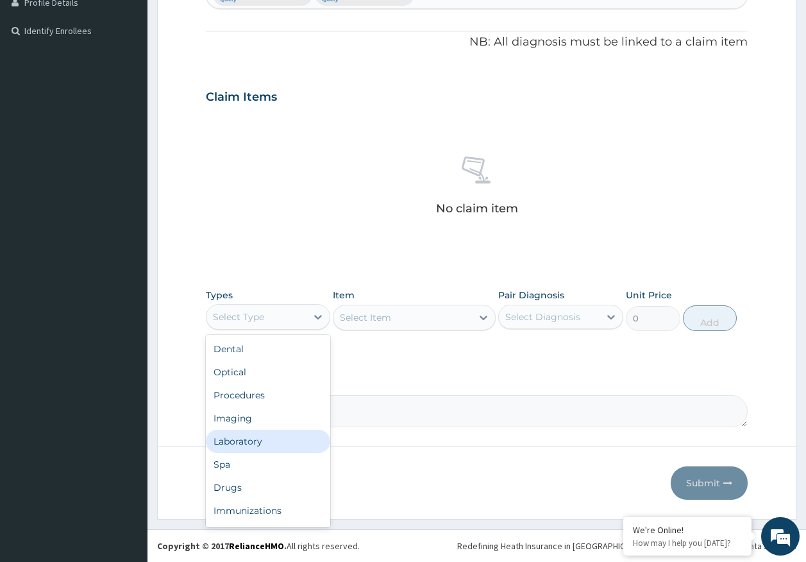
scroll to position [44, 0]
drag, startPoint x: 228, startPoint y: 443, endPoint x: 434, endPoint y: 361, distance: 220.8
click at [232, 443] on div "Drugs" at bounding box center [268, 443] width 125 height 23
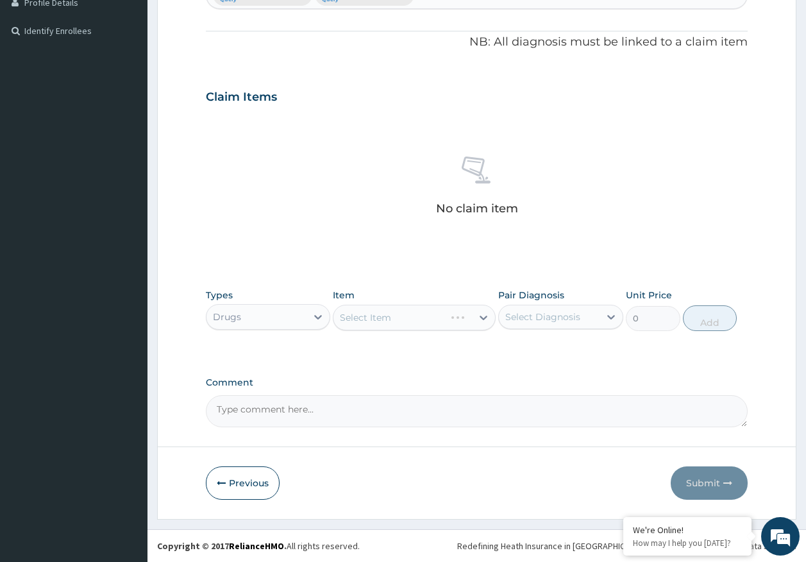
drag, startPoint x: 538, startPoint y: 315, endPoint x: 543, endPoint y: 331, distance: 16.7
click at [539, 316] on div "Select Diagnosis" at bounding box center [542, 316] width 75 height 13
drag, startPoint x: 541, startPoint y: 346, endPoint x: 537, endPoint y: 353, distance: 7.2
click at [541, 347] on label "Malaria, unspecified" at bounding box center [560, 348] width 80 height 13
checkbox input "true"
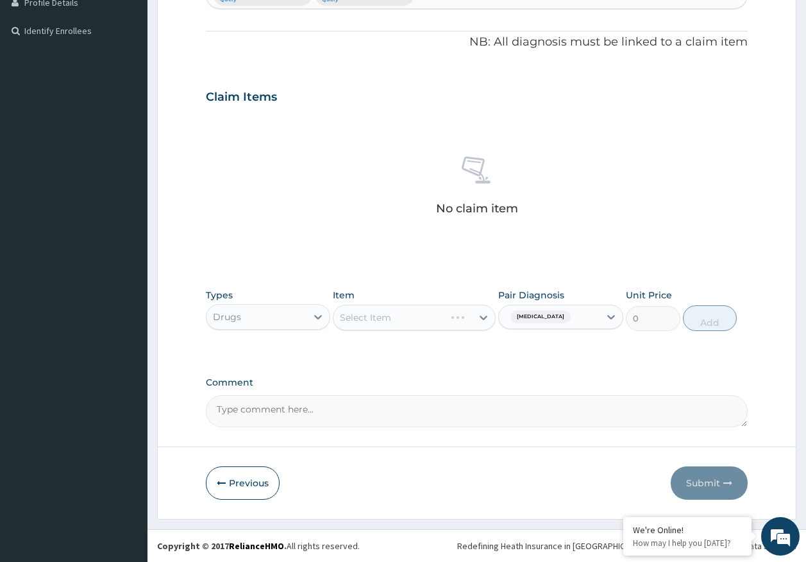
click at [427, 314] on div "Select Item" at bounding box center [414, 318] width 163 height 26
click at [425, 314] on div "Select Item" at bounding box center [414, 318] width 163 height 26
click at [430, 312] on div "Select Item" at bounding box center [403, 317] width 139 height 21
click at [363, 318] on div "Select Item" at bounding box center [365, 317] width 51 height 13
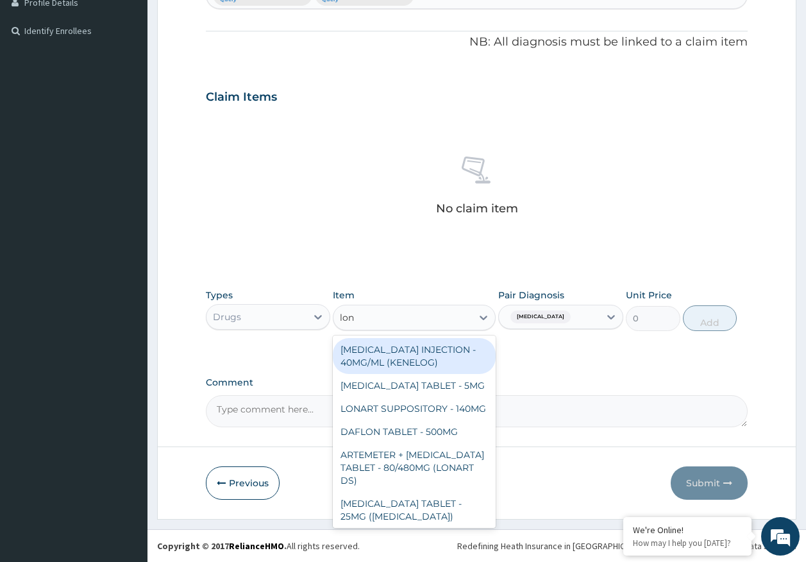
type input "lona"
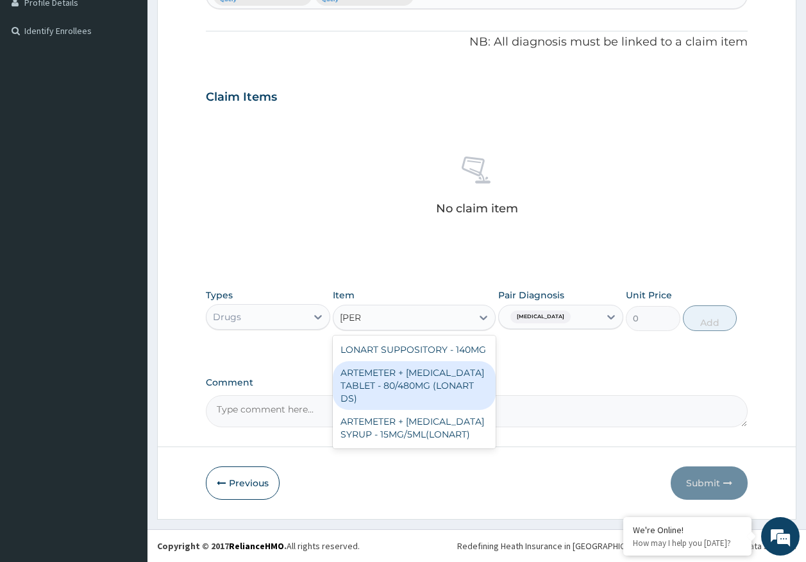
click at [412, 363] on div "ARTEMETER + LUMEFANTRINE TABLET - 80/480MG (LONART DS)" at bounding box center [414, 385] width 163 height 49
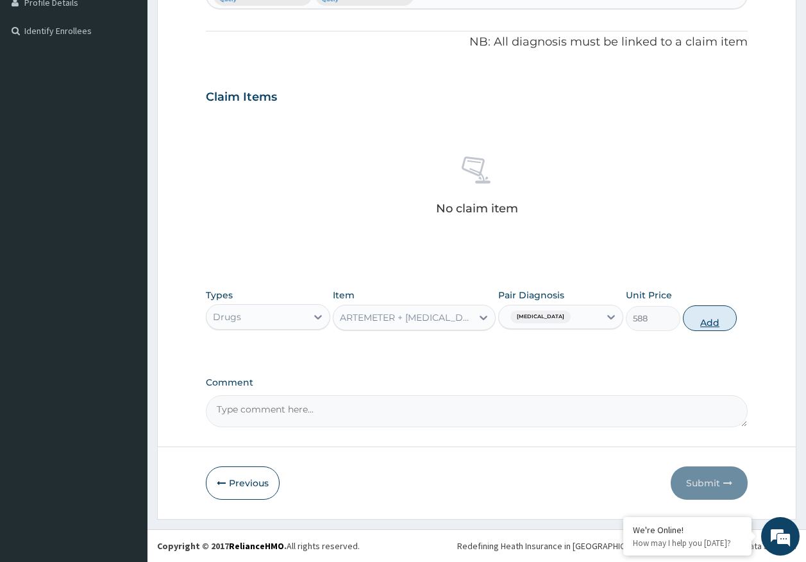
click at [704, 325] on button "Add" at bounding box center [710, 318] width 55 height 26
type input "0"
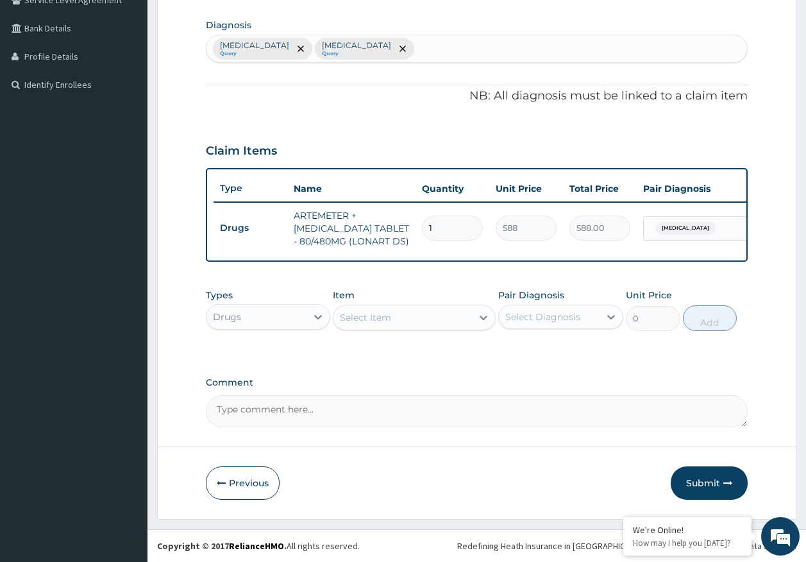
scroll to position [319, 0]
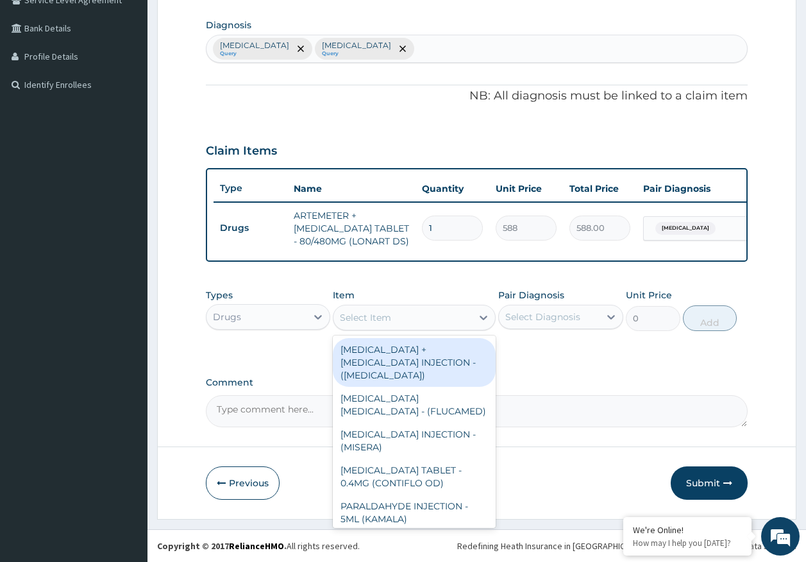
click at [417, 327] on div "Select Item" at bounding box center [414, 318] width 163 height 26
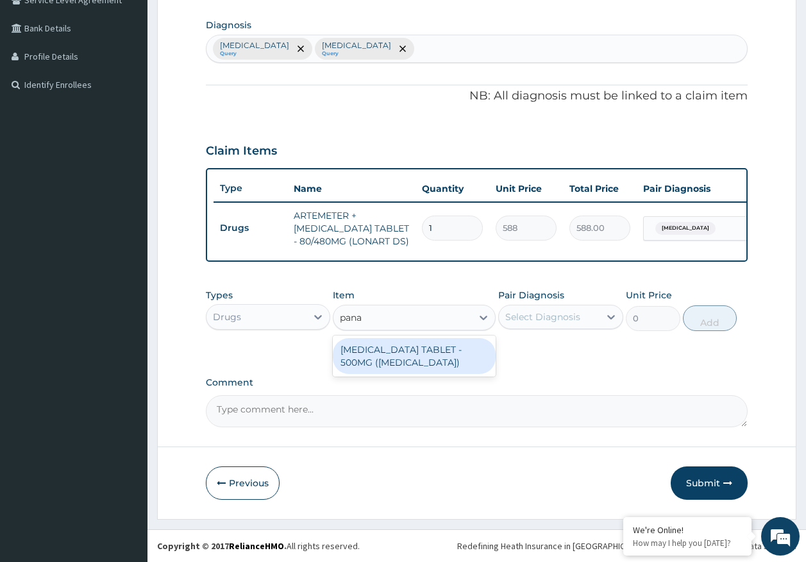
type input "panad"
drag, startPoint x: 426, startPoint y: 351, endPoint x: 498, endPoint y: 326, distance: 76.9
click at [432, 350] on div "PARACETAMOL TABLET - 500MG (PANADOL)" at bounding box center [414, 356] width 163 height 36
type input "42"
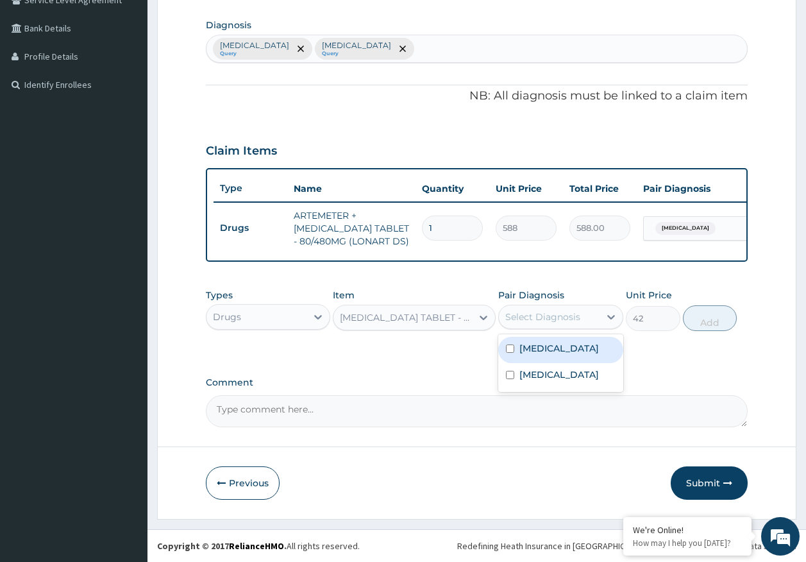
click at [523, 316] on div "Select Diagnosis" at bounding box center [542, 316] width 75 height 13
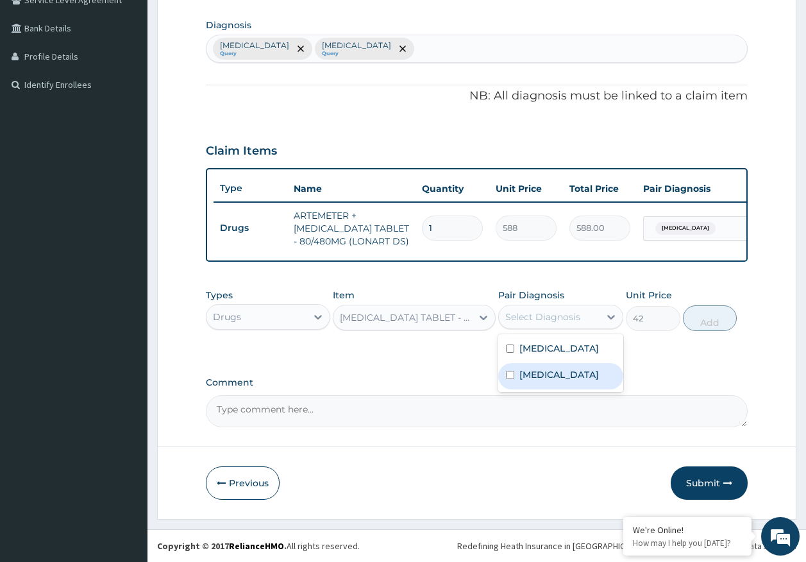
drag, startPoint x: 544, startPoint y: 354, endPoint x: 593, endPoint y: 340, distance: 50.7
click at [546, 351] on label "Malaria, unspecified" at bounding box center [560, 348] width 80 height 13
checkbox input "true"
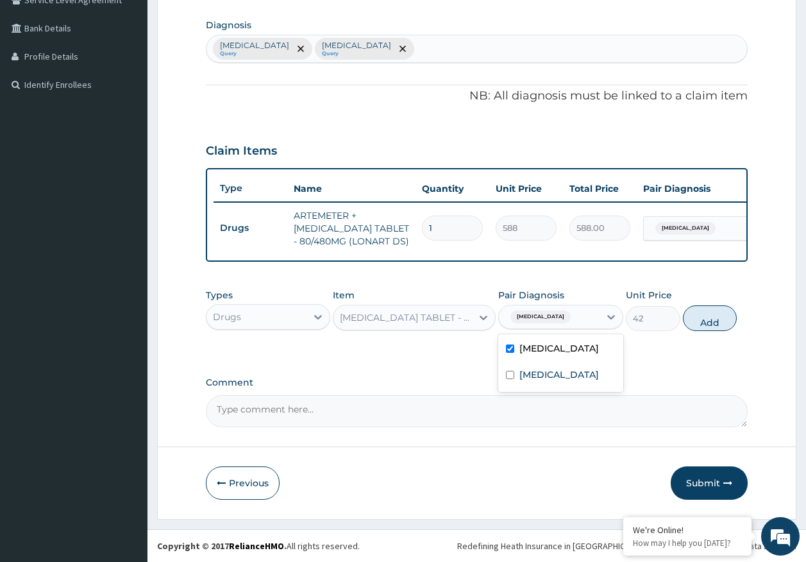
drag, startPoint x: 702, startPoint y: 311, endPoint x: 666, endPoint y: 326, distance: 38.8
click at [703, 311] on button "Add" at bounding box center [710, 318] width 55 height 26
type input "0"
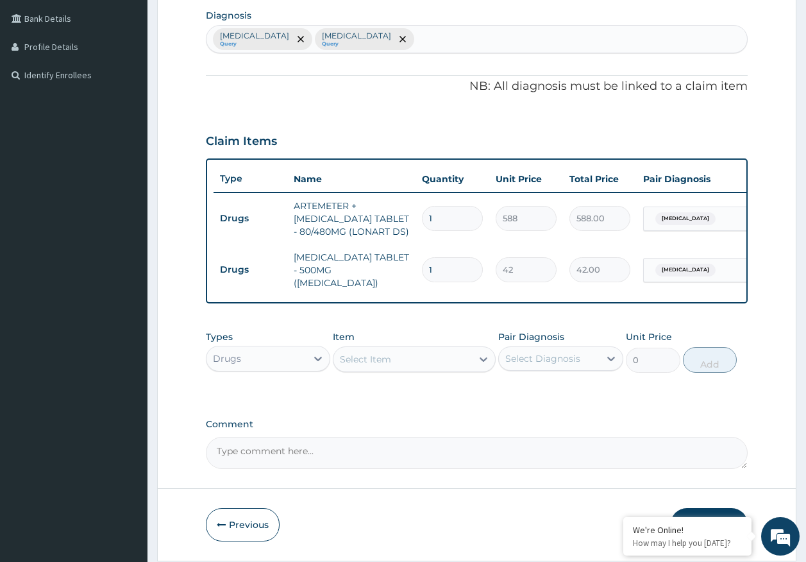
click at [446, 364] on div "Select Item" at bounding box center [403, 359] width 139 height 21
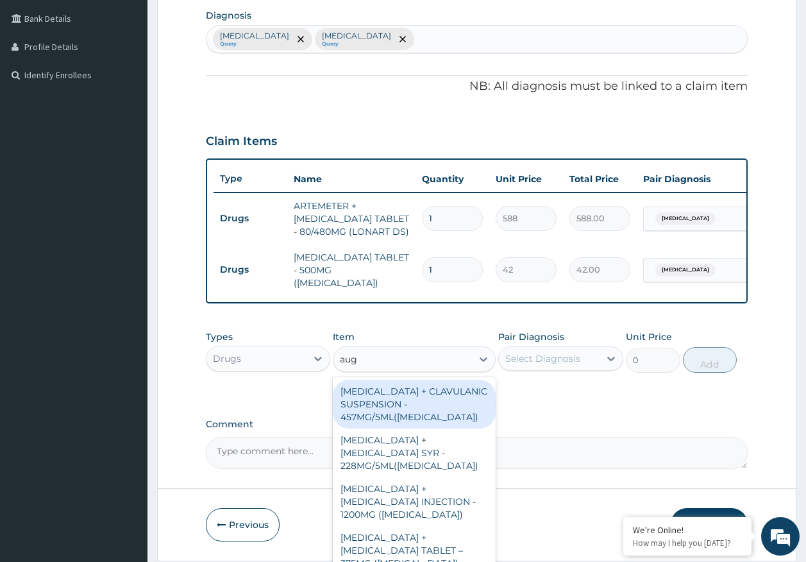
type input "augm"
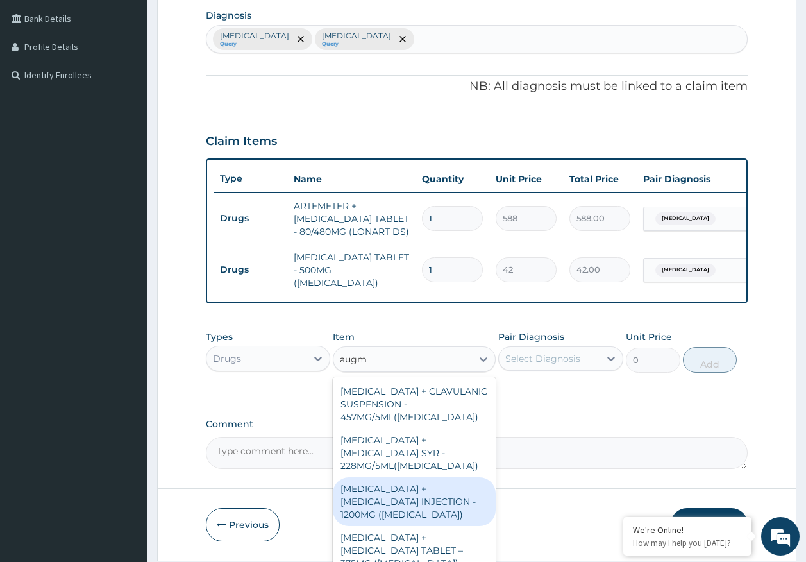
scroll to position [56, 0]
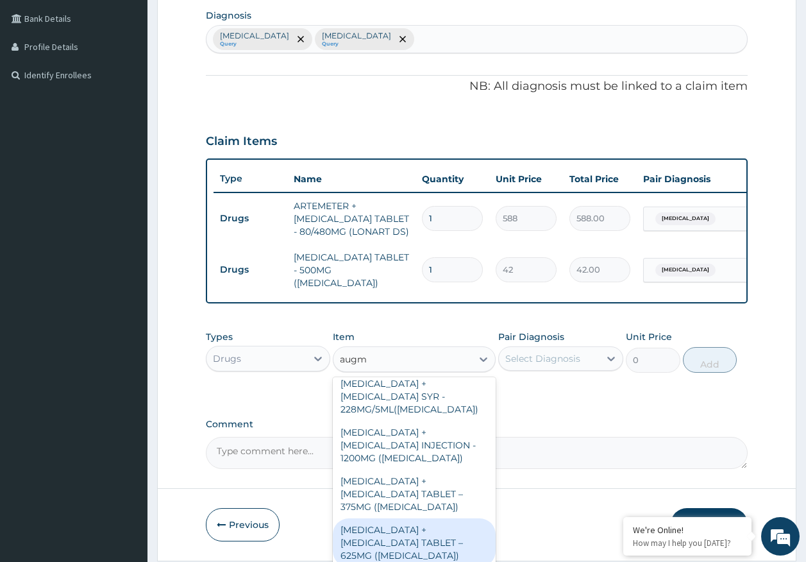
drag, startPoint x: 422, startPoint y: 535, endPoint x: 433, endPoint y: 529, distance: 12.7
click at [423, 536] on div "AMOXICILLIN + CLAVULANIC ACID TABLET – 625MG (AUGMENTIN)" at bounding box center [414, 542] width 163 height 49
type input "672"
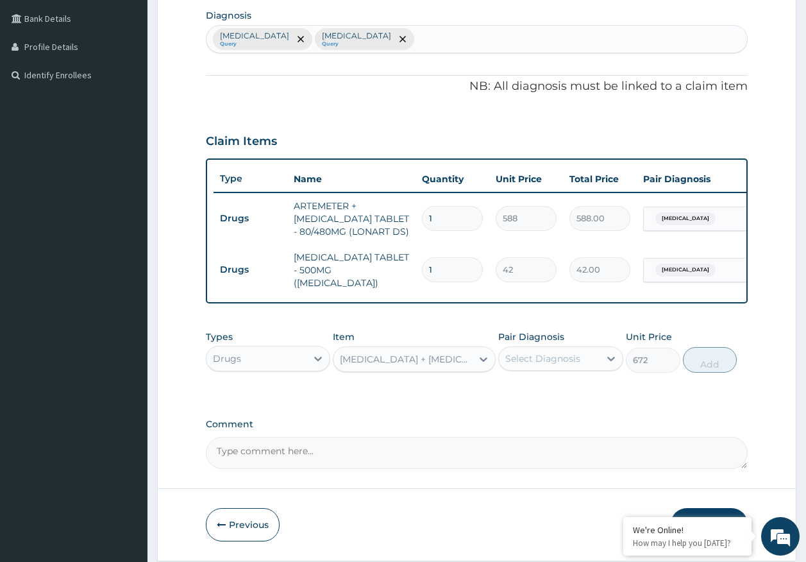
click at [534, 364] on div "Select Diagnosis" at bounding box center [542, 358] width 75 height 13
drag, startPoint x: 548, startPoint y: 426, endPoint x: 557, endPoint y: 423, distance: 8.9
click at [552, 423] on label "Acute tonsillitis, unspecified" at bounding box center [560, 416] width 80 height 13
checkbox input "true"
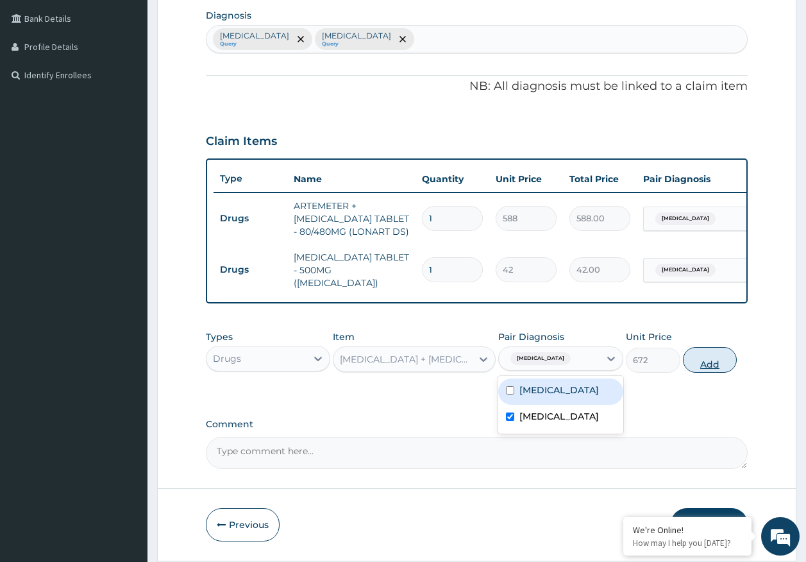
click at [702, 362] on button "Add" at bounding box center [710, 360] width 55 height 26
type input "0"
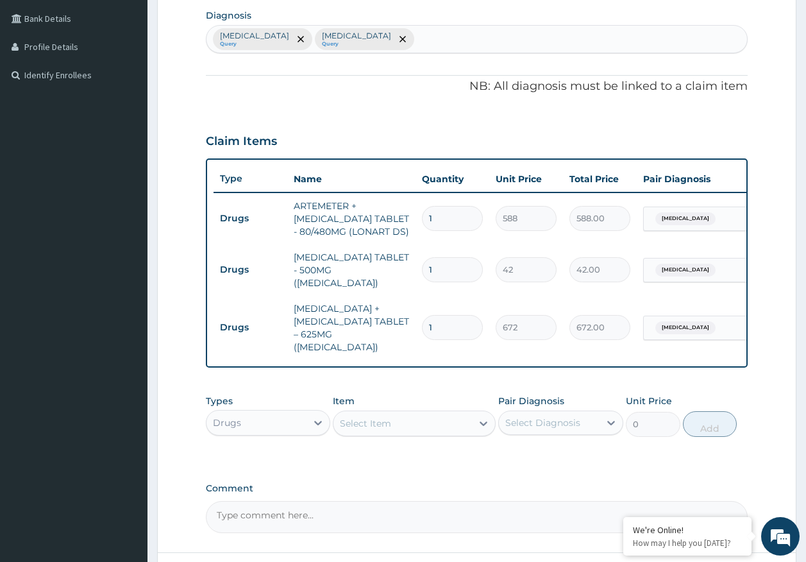
type input "14"
type input "9408.00"
type input "14"
click at [476, 271] on input "1" at bounding box center [452, 269] width 61 height 25
type input "0.00"
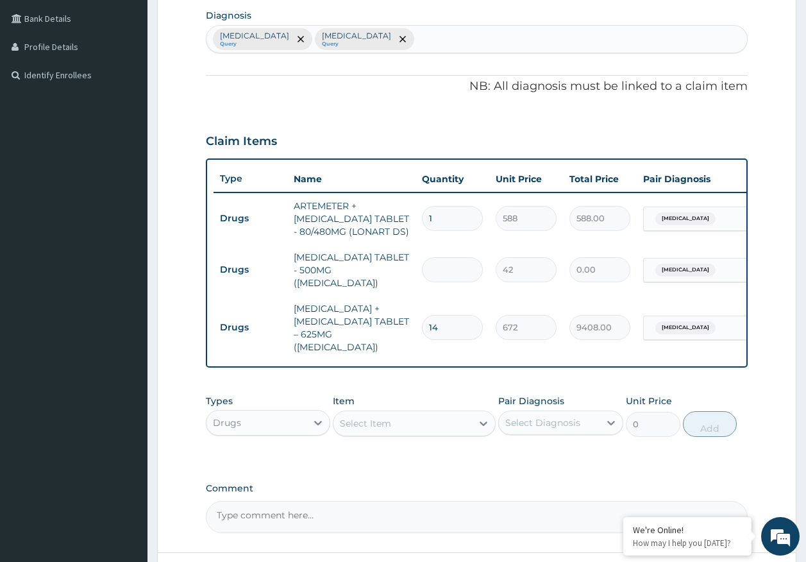
type input "1"
type input "42.00"
type input "18"
type input "756.00"
type input "18"
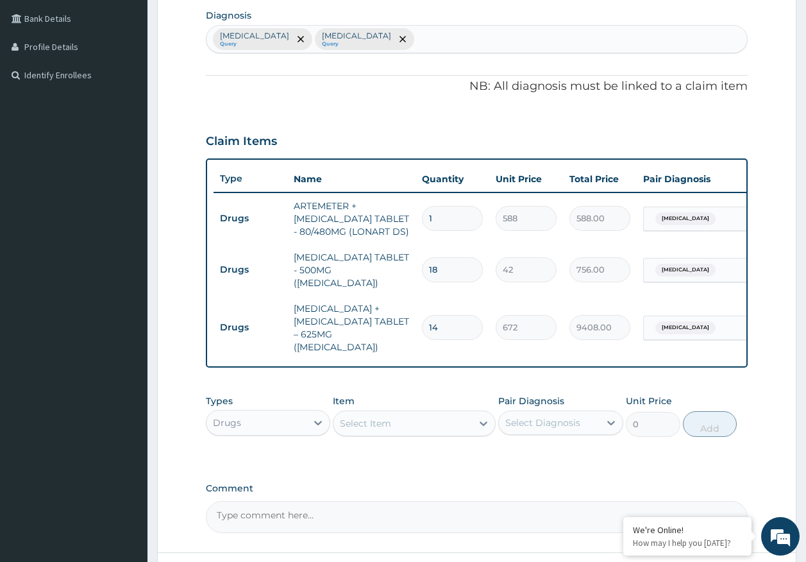
click at [446, 221] on input "1" at bounding box center [452, 218] width 61 height 25
type input "0.00"
type input "6"
type input "3528.00"
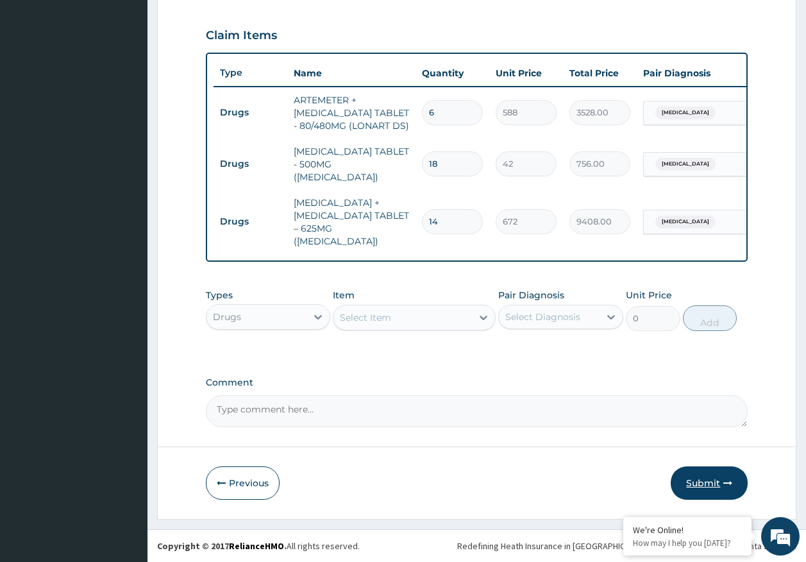
type input "6"
click at [715, 479] on button "Submit" at bounding box center [709, 482] width 77 height 33
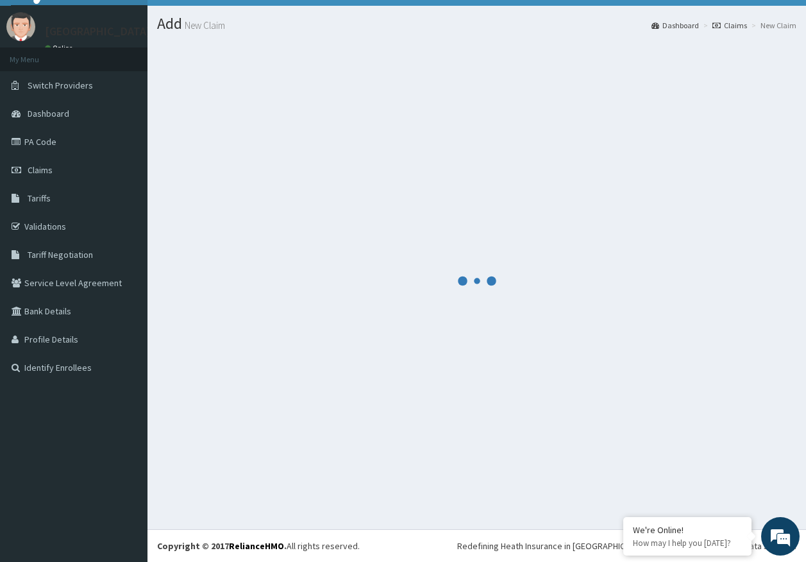
scroll to position [26, 0]
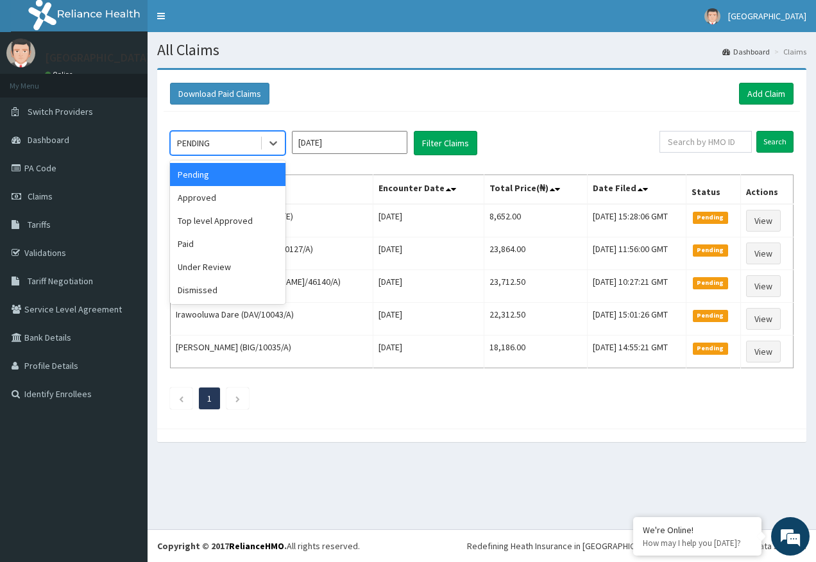
click at [216, 140] on div "PENDING" at bounding box center [215, 143] width 89 height 21
click at [217, 196] on div "Approved" at bounding box center [227, 197] width 115 height 23
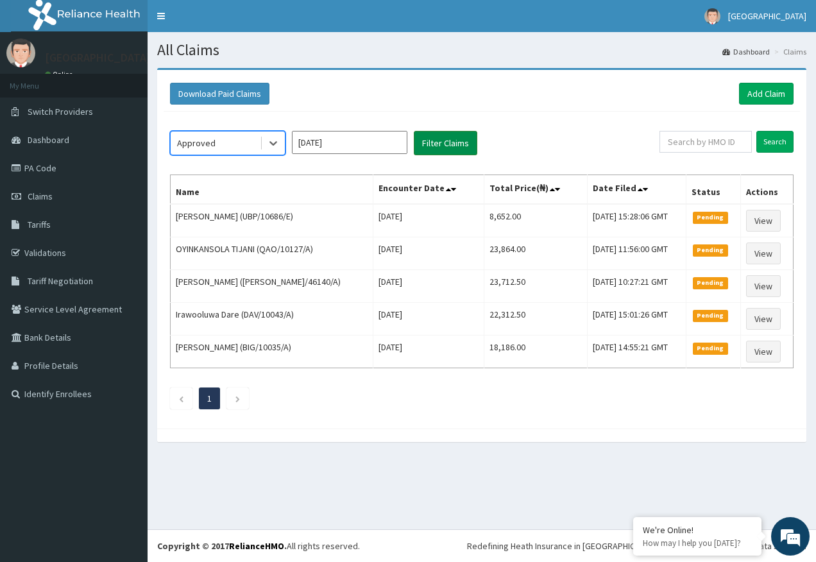
click at [440, 137] on button "Filter Claims" at bounding box center [445, 143] width 63 height 24
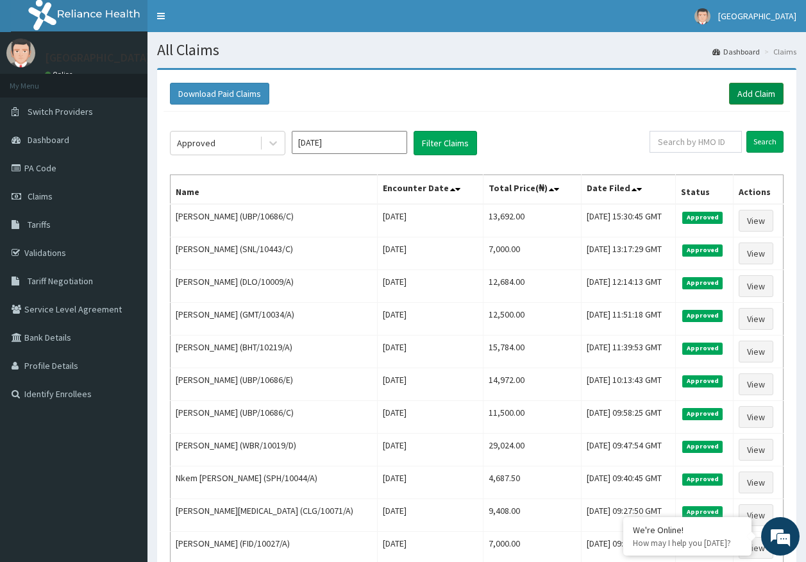
click at [752, 89] on link "Add Claim" at bounding box center [756, 94] width 55 height 22
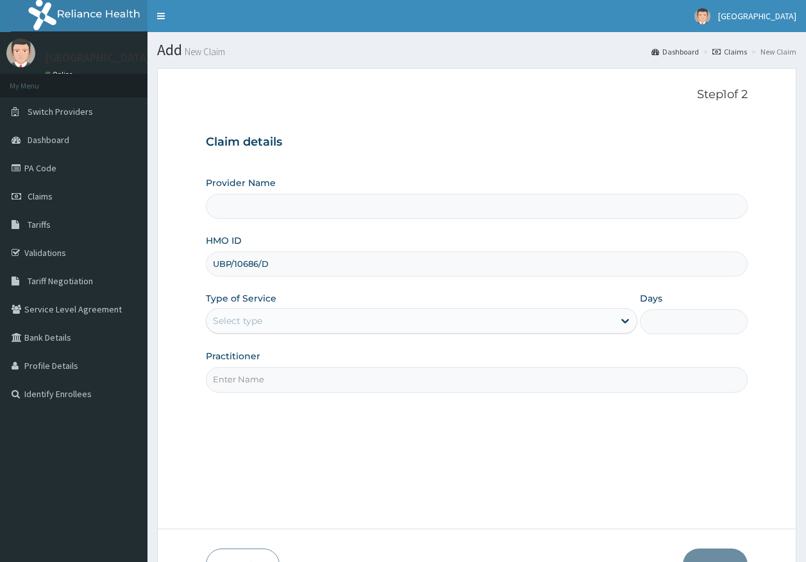
type input "UBP/10686/D"
drag, startPoint x: 242, startPoint y: 326, endPoint x: 244, endPoint y: 334, distance: 7.9
click at [242, 326] on div "Select type" at bounding box center [237, 320] width 49 height 13
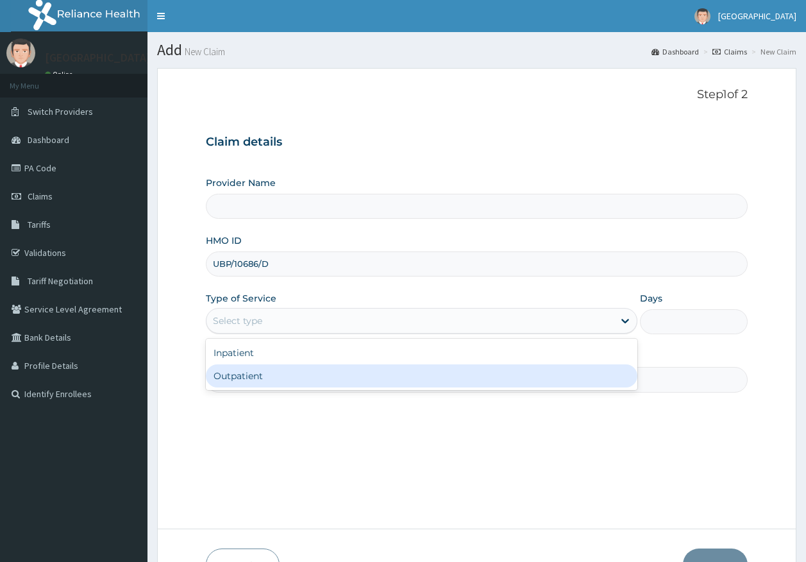
click at [255, 385] on div "Outpatient" at bounding box center [422, 375] width 432 height 23
type input "1"
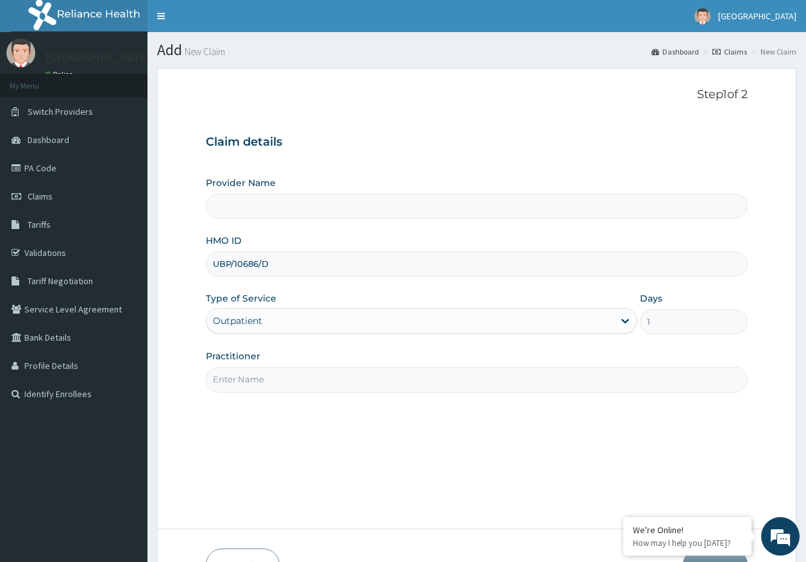
type input "[GEOGRAPHIC_DATA]"
click at [266, 383] on input "Practitioner" at bounding box center [477, 379] width 543 height 25
type input "[PERSON_NAME]"
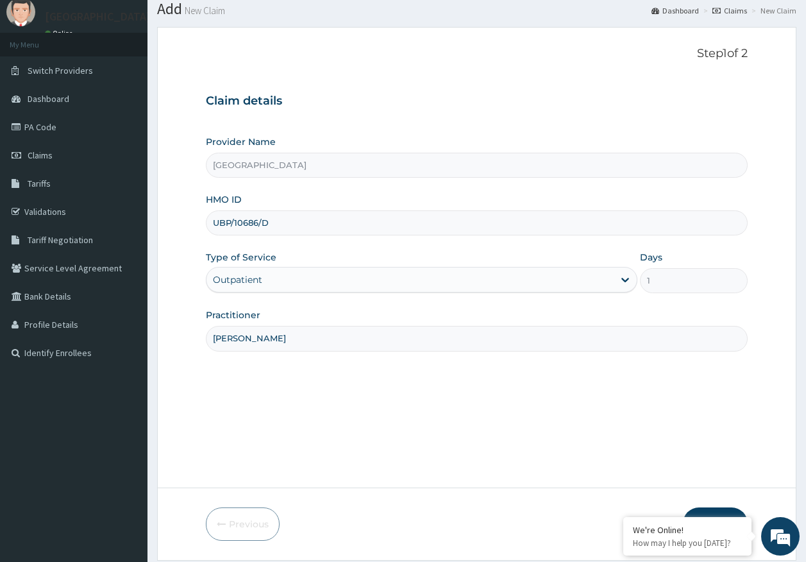
scroll to position [82, 0]
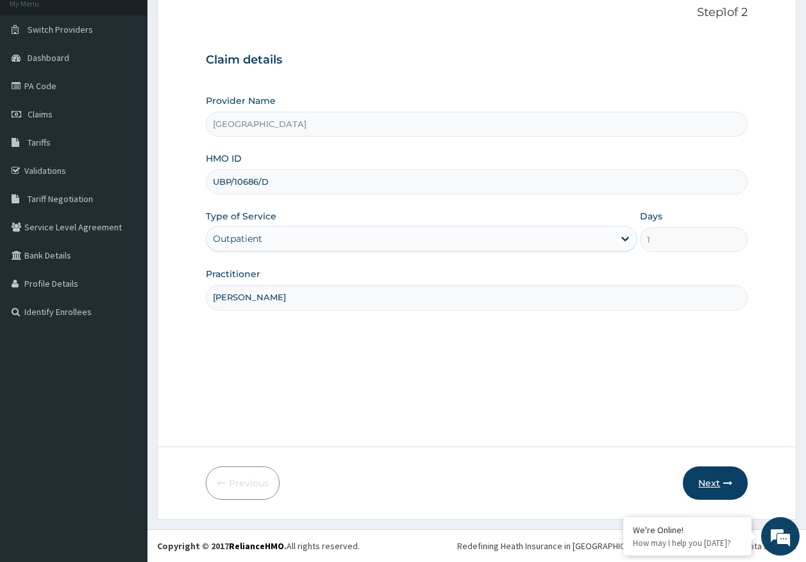
click at [723, 488] on button "Next" at bounding box center [715, 482] width 65 height 33
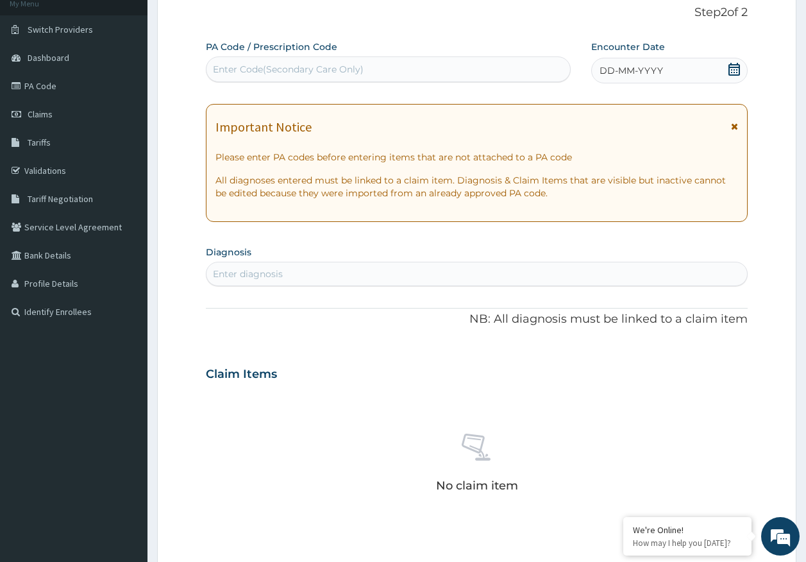
click at [652, 68] on span "DD-MM-YYYY" at bounding box center [631, 70] width 63 height 13
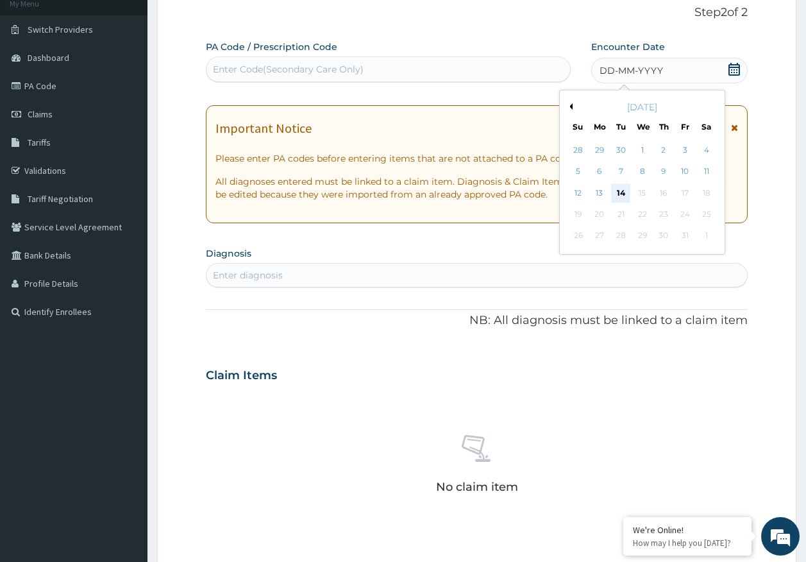
click at [622, 190] on div "14" at bounding box center [621, 192] width 19 height 19
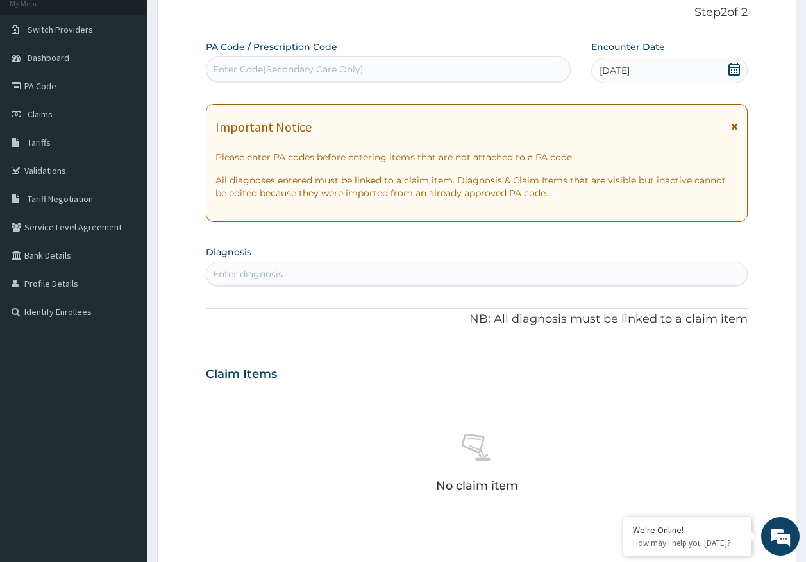
click at [448, 275] on div "Enter diagnosis" at bounding box center [477, 274] width 541 height 21
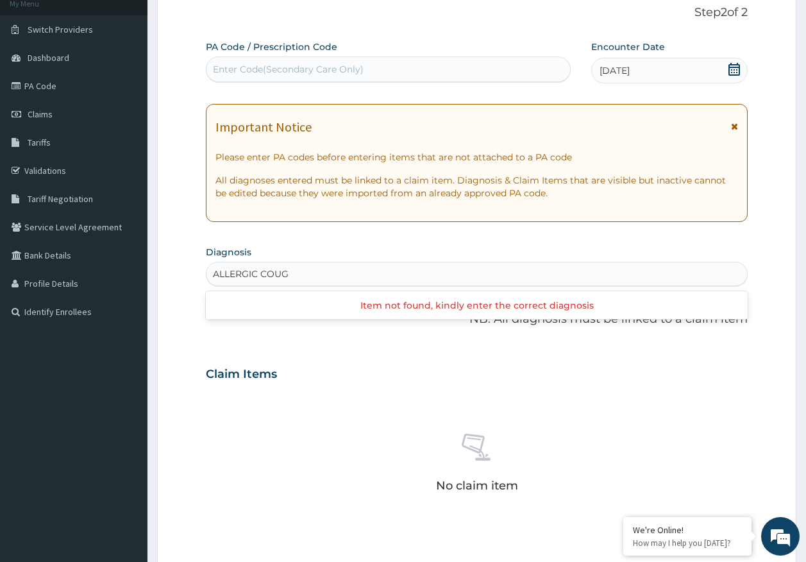
click at [258, 275] on input "ALLERGIC COUG" at bounding box center [251, 273] width 77 height 13
type input "COUG"
click at [260, 274] on div "Enter diagnosis" at bounding box center [477, 274] width 541 height 21
click at [261, 275] on div "Enter diagnosis" at bounding box center [248, 273] width 70 height 13
type input "COUGH"
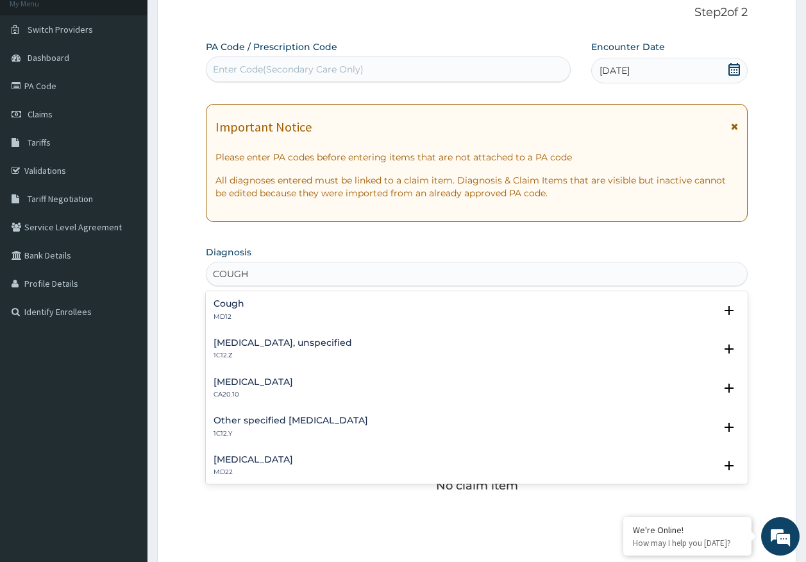
click at [229, 305] on h4 "Cough" at bounding box center [229, 304] width 31 height 10
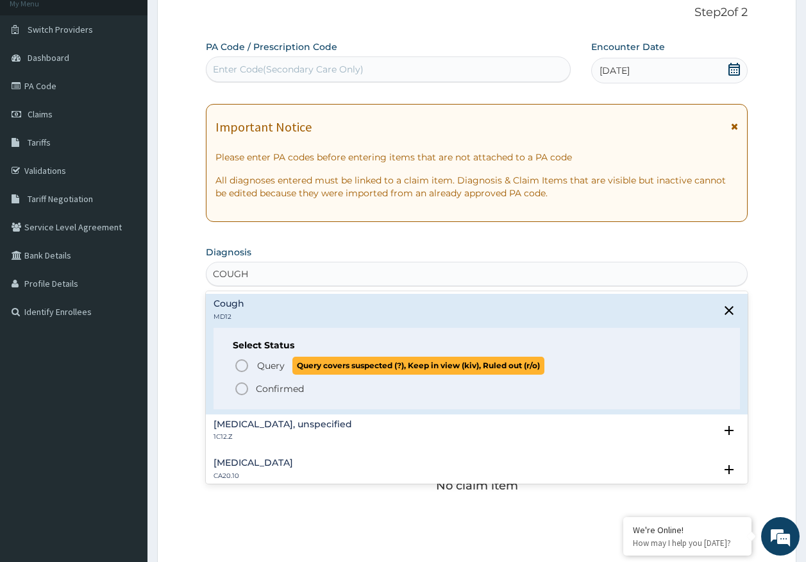
click at [266, 368] on span "Query" at bounding box center [271, 365] width 28 height 13
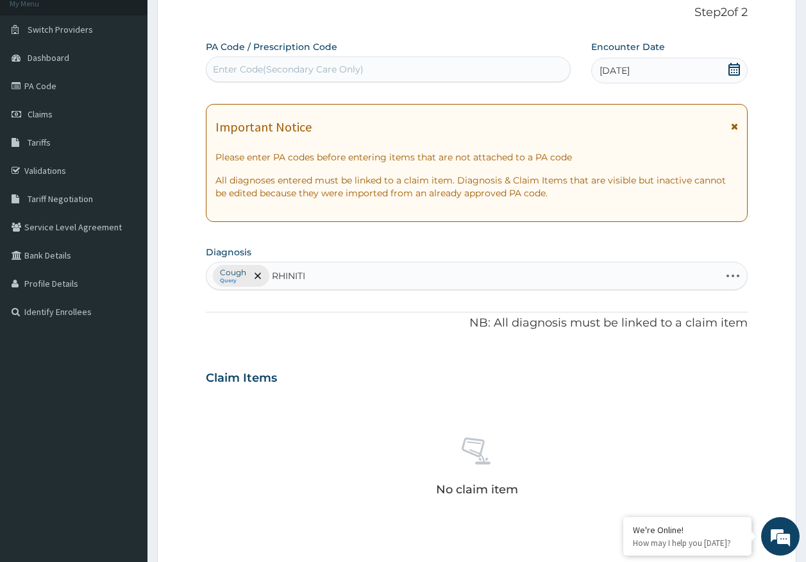
type input "RHINITIS"
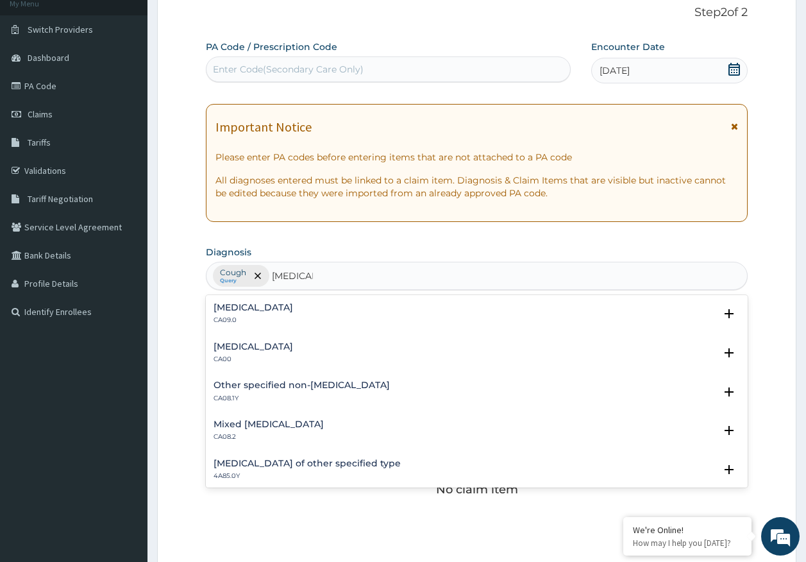
click at [256, 309] on h4 "Chronic rhinitis" at bounding box center [254, 308] width 80 height 10
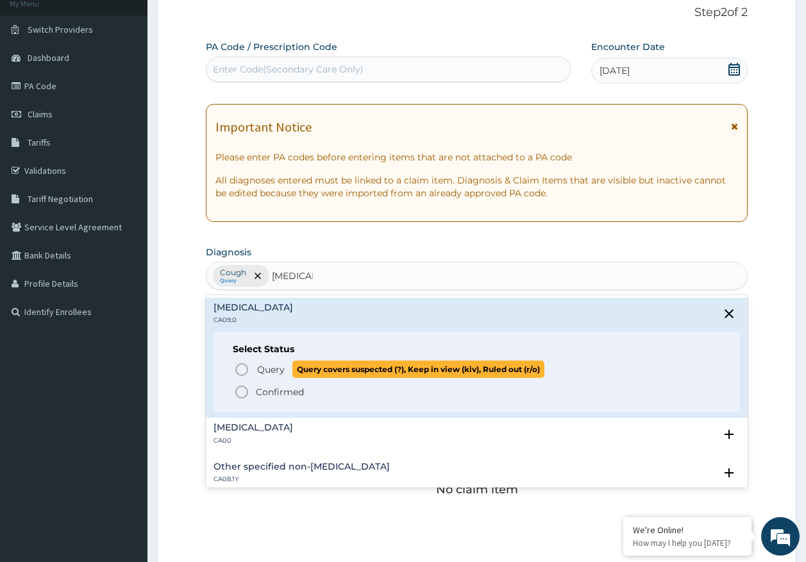
click at [262, 371] on span "Query" at bounding box center [271, 369] width 28 height 13
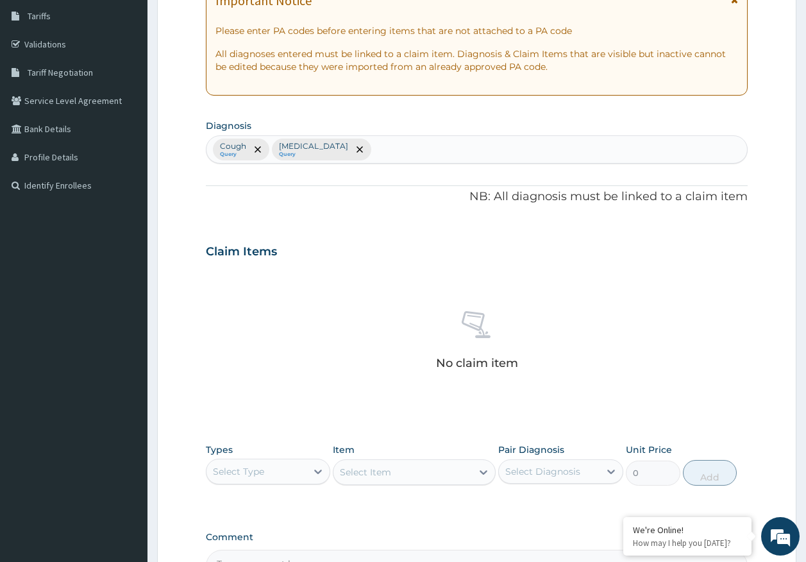
scroll to position [363, 0]
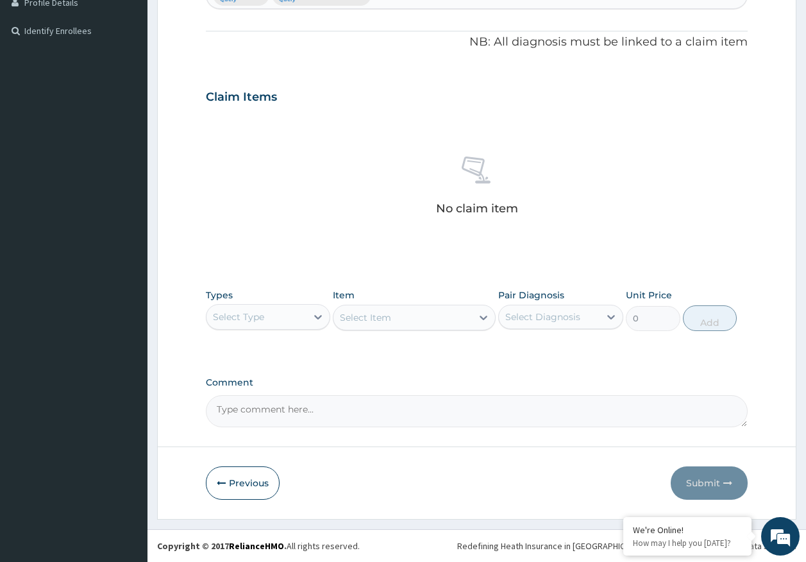
drag, startPoint x: 246, startPoint y: 304, endPoint x: 248, endPoint y: 328, distance: 23.8
click at [246, 304] on div "Select Type" at bounding box center [268, 317] width 125 height 26
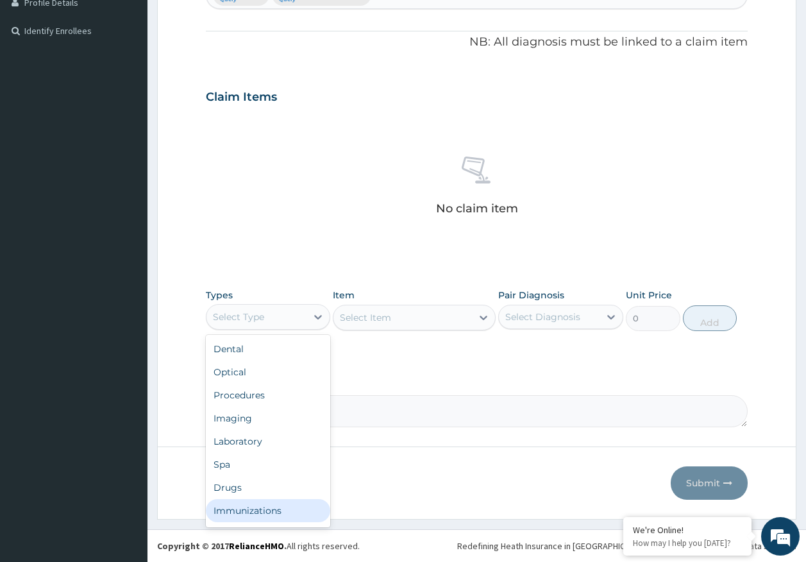
click at [242, 509] on div "Immunizations" at bounding box center [268, 510] width 125 height 23
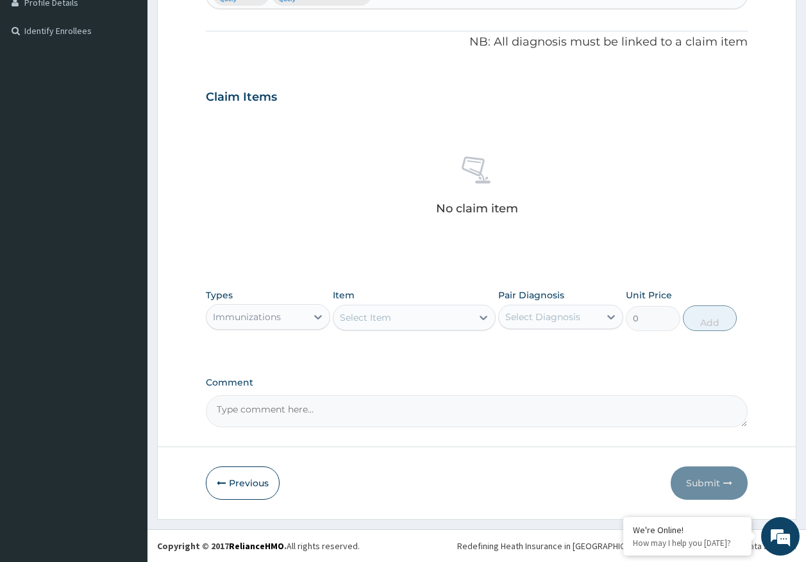
click at [446, 321] on div "Select Item" at bounding box center [403, 317] width 139 height 21
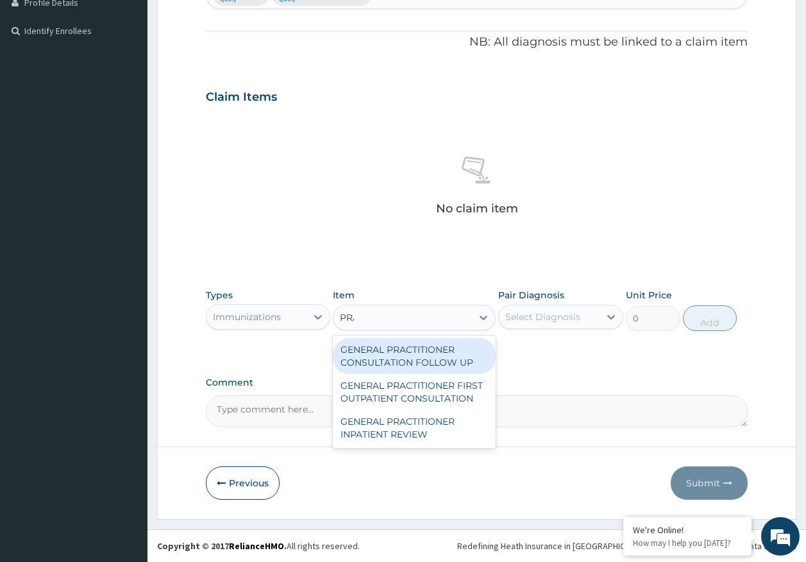
type input "PRAC"
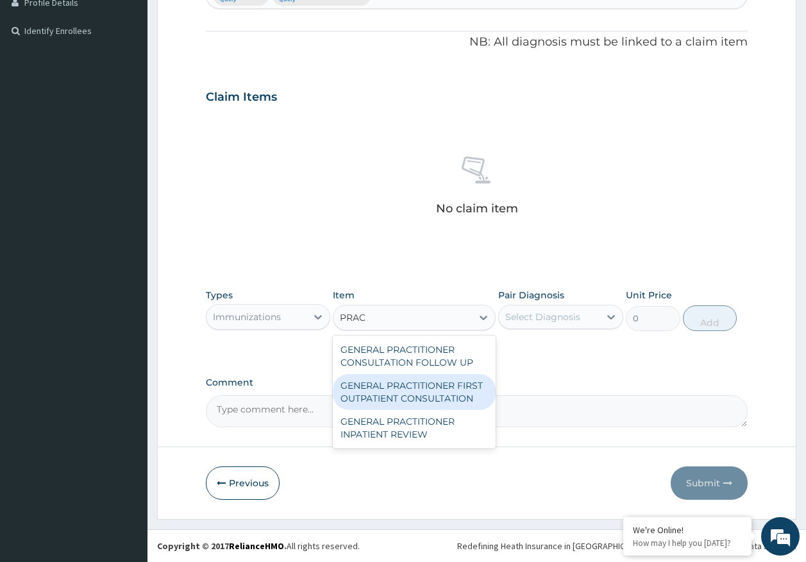
click at [435, 393] on div "GENERAL PRACTITIONER FIRST OUTPATIENT CONSULTATION" at bounding box center [414, 392] width 163 height 36
type input "4500"
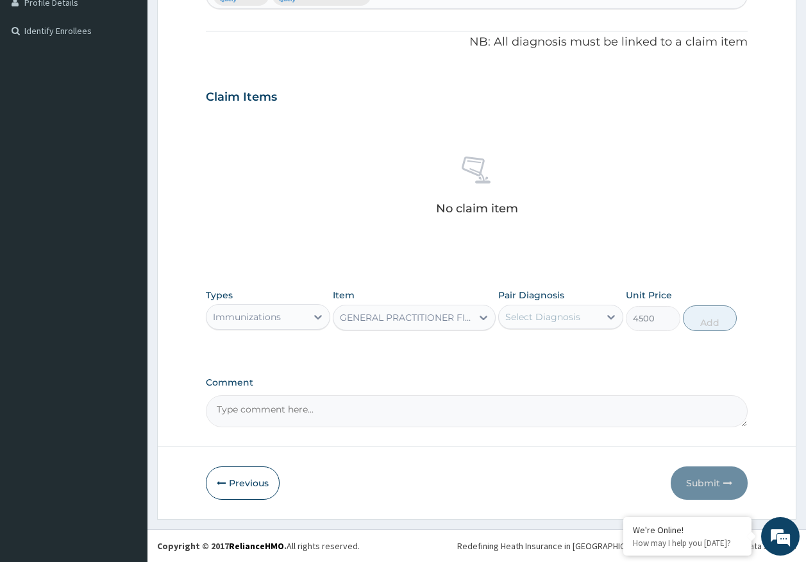
drag, startPoint x: 569, startPoint y: 319, endPoint x: 568, endPoint y: 325, distance: 6.5
click at [568, 319] on div "Select Diagnosis" at bounding box center [542, 316] width 75 height 13
drag, startPoint x: 549, startPoint y: 355, endPoint x: 554, endPoint y: 375, distance: 20.5
click at [548, 355] on div "Cough" at bounding box center [560, 350] width 125 height 26
checkbox input "true"
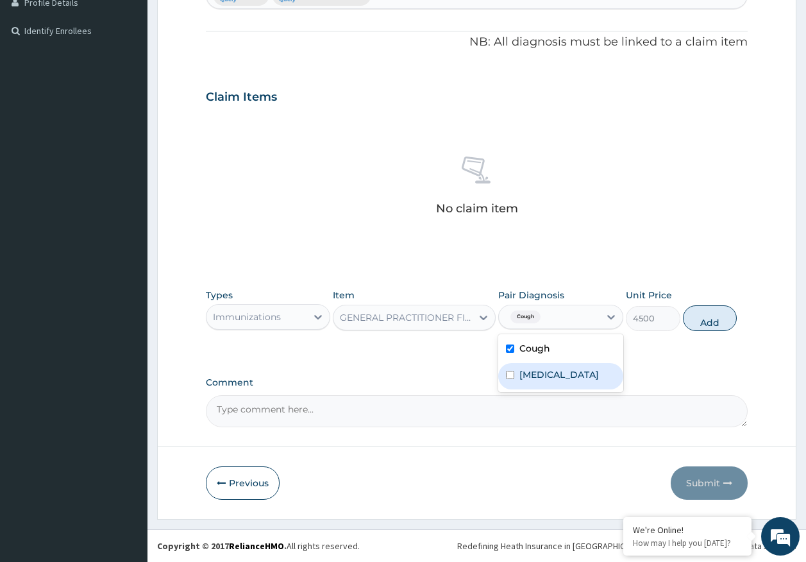
drag, startPoint x: 554, startPoint y: 375, endPoint x: 568, endPoint y: 364, distance: 16.9
click at [557, 371] on label "Chronic rhinitis" at bounding box center [560, 374] width 80 height 13
checkbox input "true"
drag, startPoint x: 722, startPoint y: 317, endPoint x: 399, endPoint y: 339, distance: 324.0
click at [721, 317] on button "Add" at bounding box center [710, 318] width 55 height 26
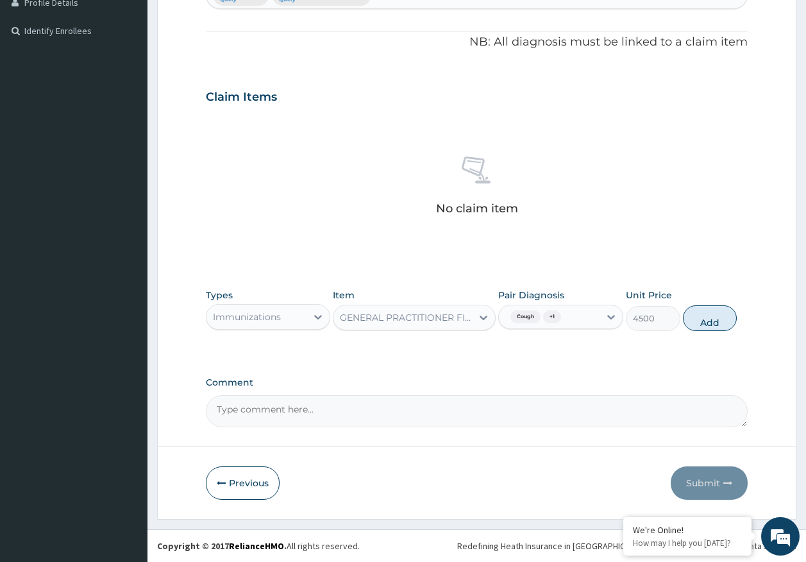
type input "0"
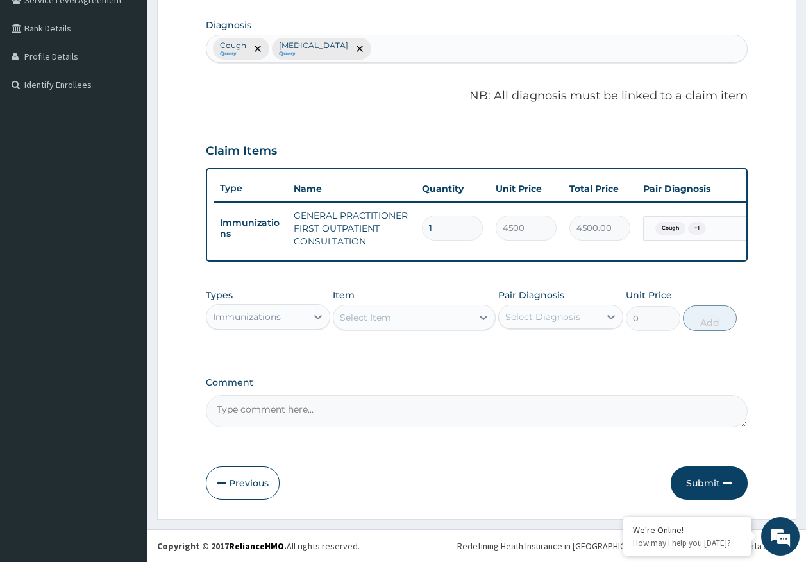
click at [282, 320] on div "Immunizations" at bounding box center [257, 317] width 101 height 21
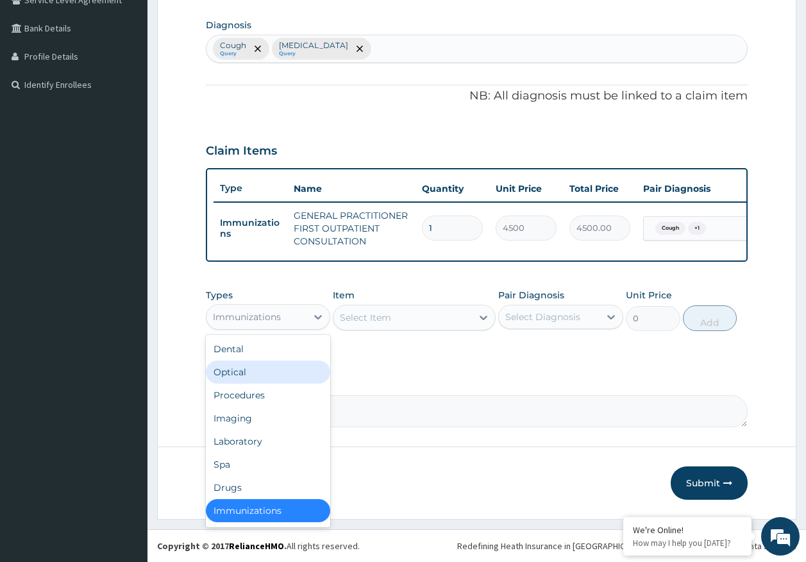
scroll to position [3, 0]
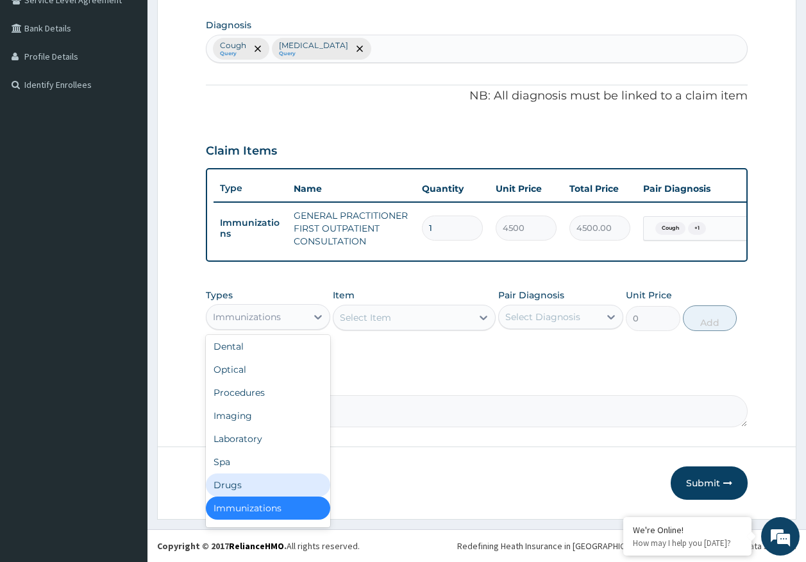
click at [233, 488] on div "Drugs" at bounding box center [268, 484] width 125 height 23
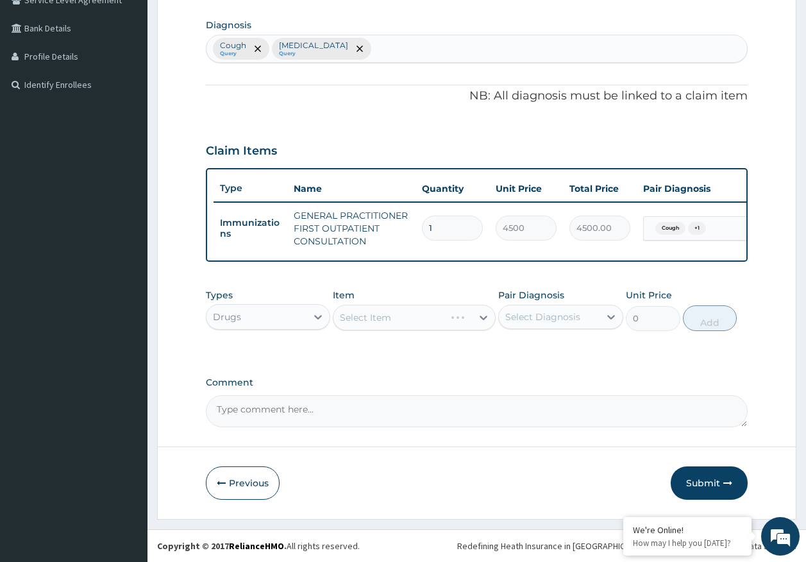
click at [528, 318] on div "Select Diagnosis" at bounding box center [542, 316] width 75 height 13
click at [527, 352] on label "Cough" at bounding box center [535, 348] width 31 height 13
checkbox input "true"
click at [541, 378] on label "Chronic rhinitis" at bounding box center [560, 374] width 80 height 13
checkbox input "true"
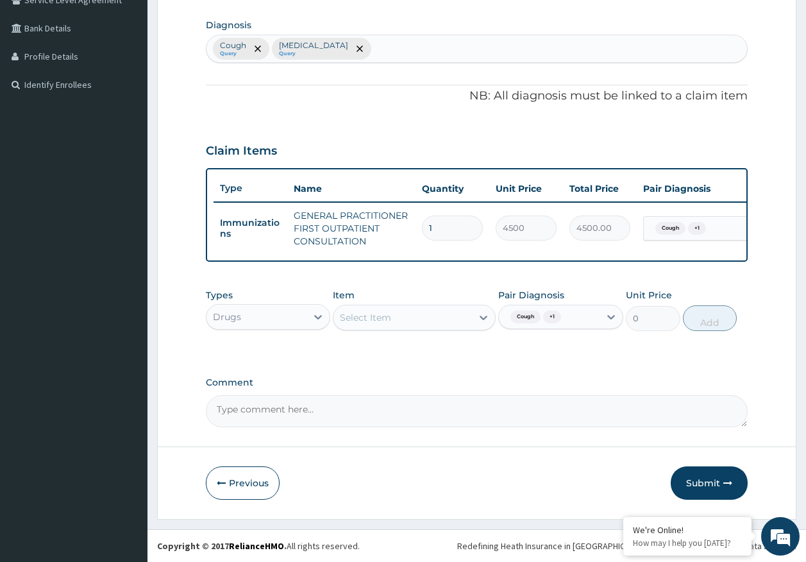
click at [429, 320] on div "Select Item" at bounding box center [403, 317] width 139 height 21
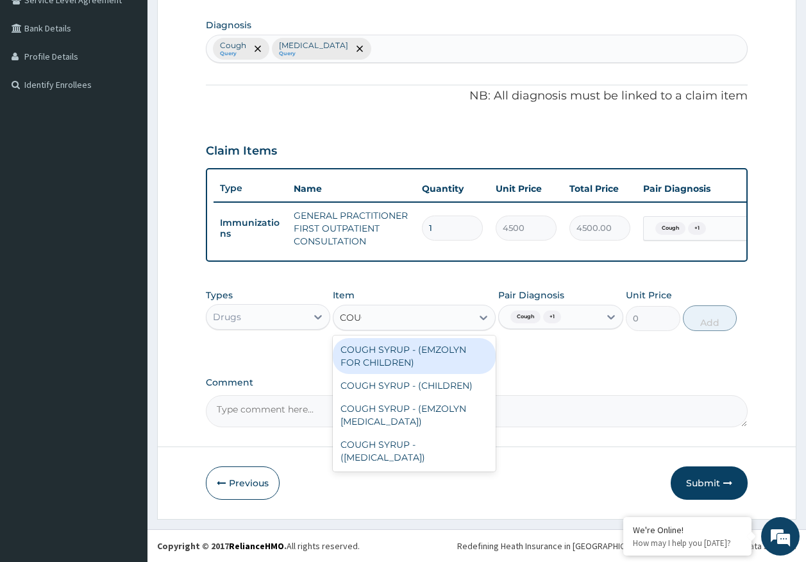
type input "COUGH"
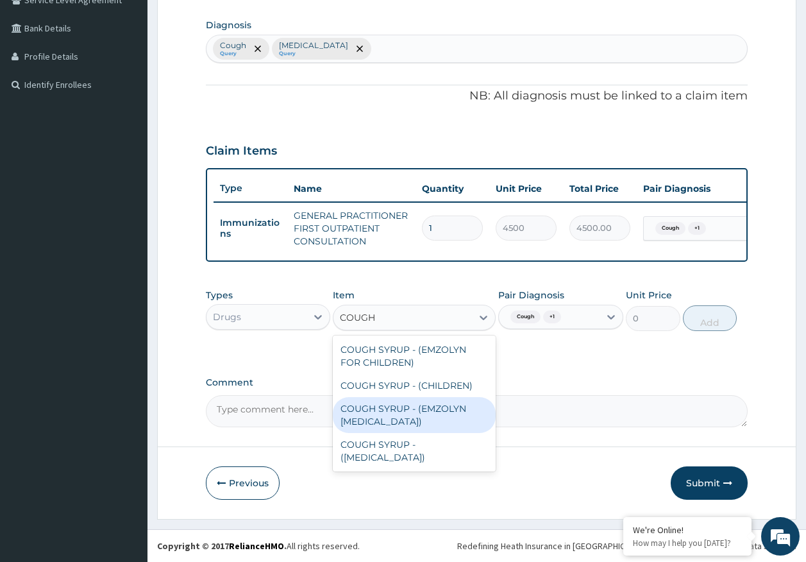
click at [447, 415] on div "COUGH SYRUP - (EMZOLYN EXPECTORANT)" at bounding box center [414, 415] width 163 height 36
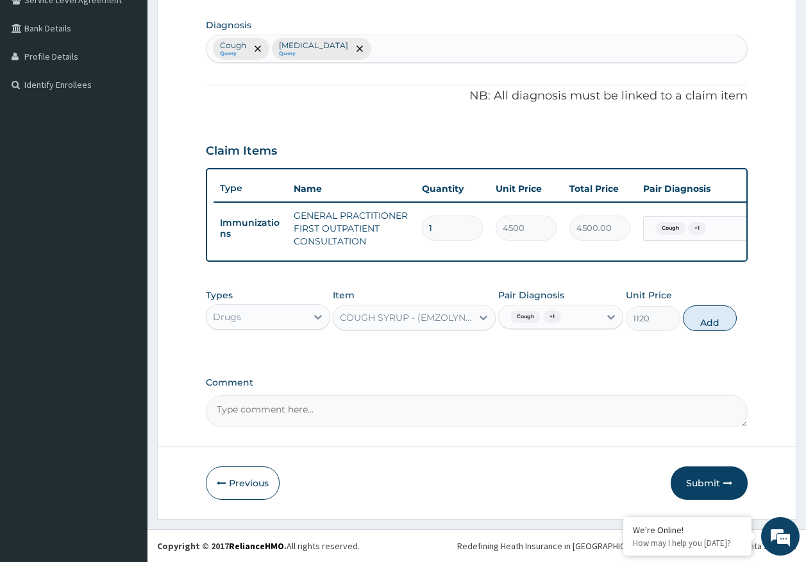
drag, startPoint x: 729, startPoint y: 316, endPoint x: 646, endPoint y: 337, distance: 85.9
click at [728, 316] on button "Add" at bounding box center [710, 318] width 55 height 26
type input "0"
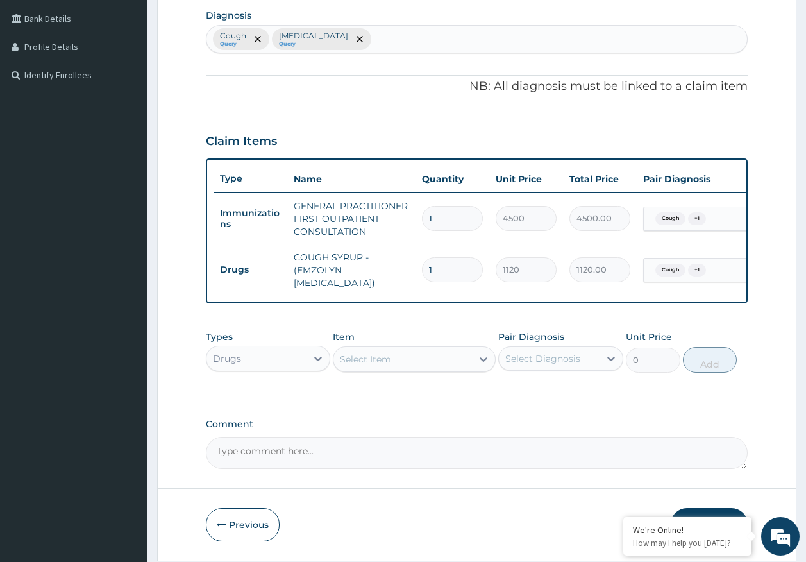
click at [430, 369] on div "Select Item" at bounding box center [403, 359] width 139 height 21
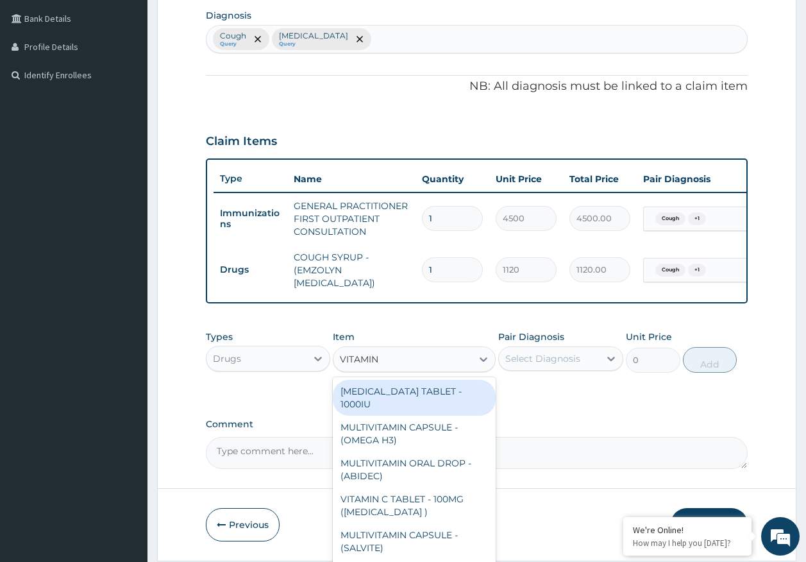
type input "VITAMIN C"
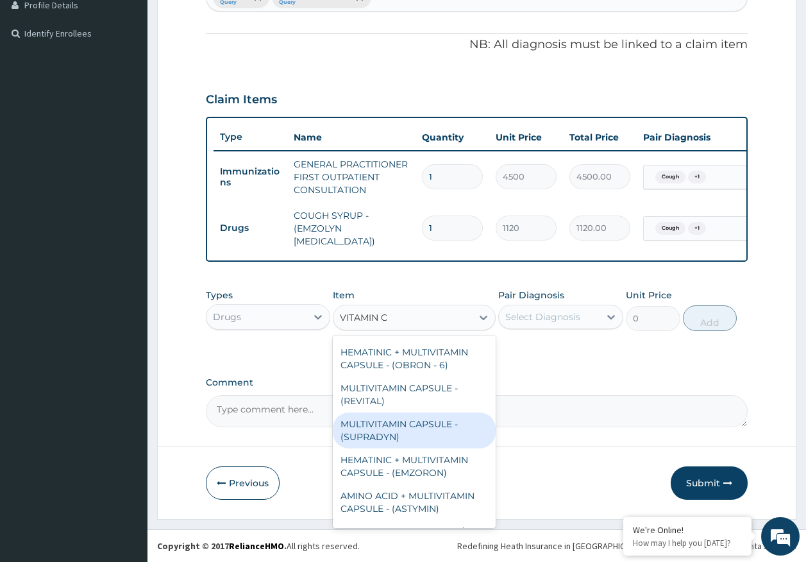
scroll to position [159, 0]
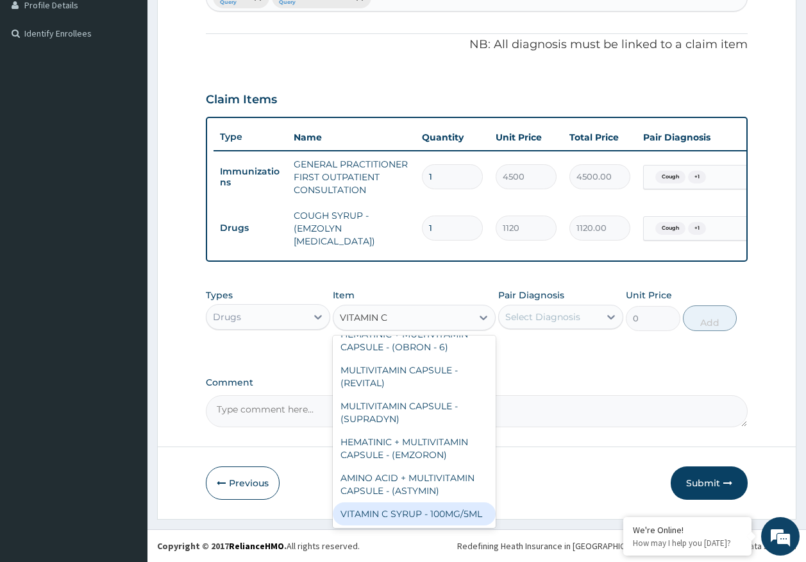
click at [390, 502] on div "VITAMIN C SYRUP - 100MG/5ML" at bounding box center [414, 513] width 163 height 23
type input "672"
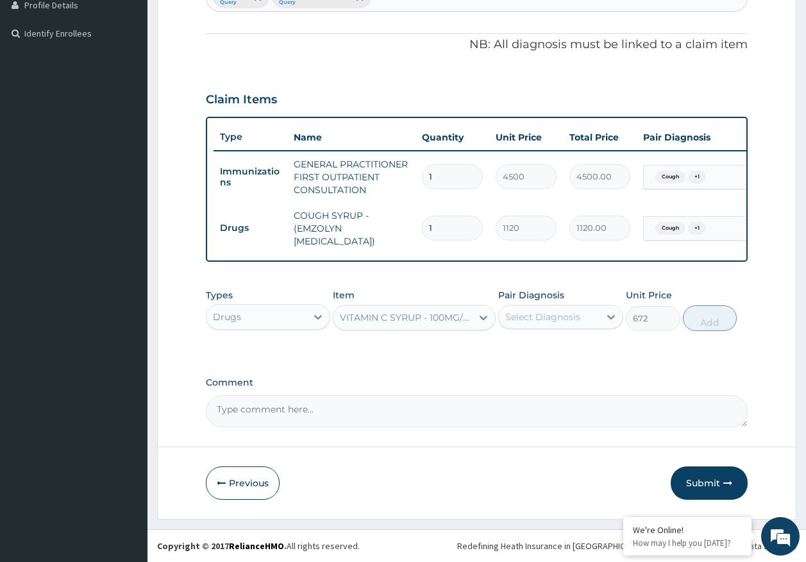
click at [528, 317] on div "Select Diagnosis" at bounding box center [542, 316] width 75 height 13
click at [537, 355] on div "Cough" at bounding box center [560, 350] width 125 height 26
checkbox input "true"
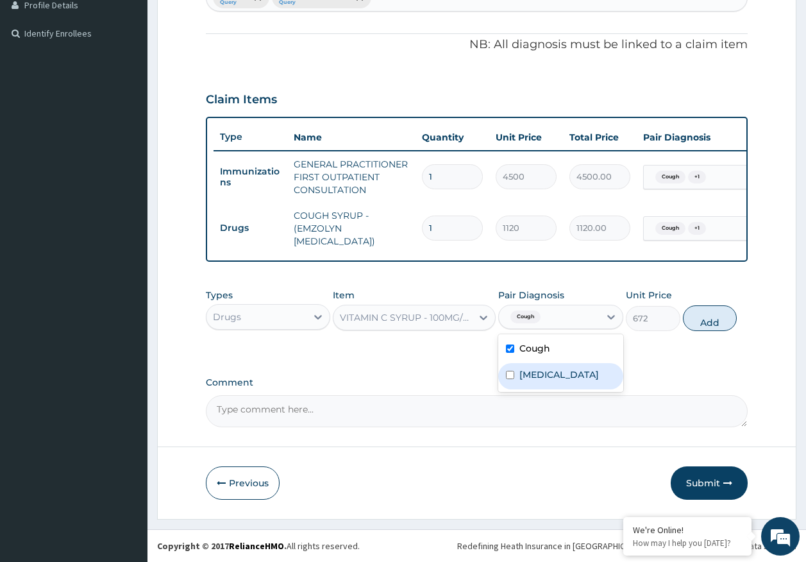
drag, startPoint x: 548, startPoint y: 377, endPoint x: 789, endPoint y: 314, distance: 248.6
click at [548, 373] on label "Chronic rhinitis" at bounding box center [560, 374] width 80 height 13
checkbox input "true"
click at [734, 314] on button "Add" at bounding box center [710, 318] width 55 height 26
type input "0"
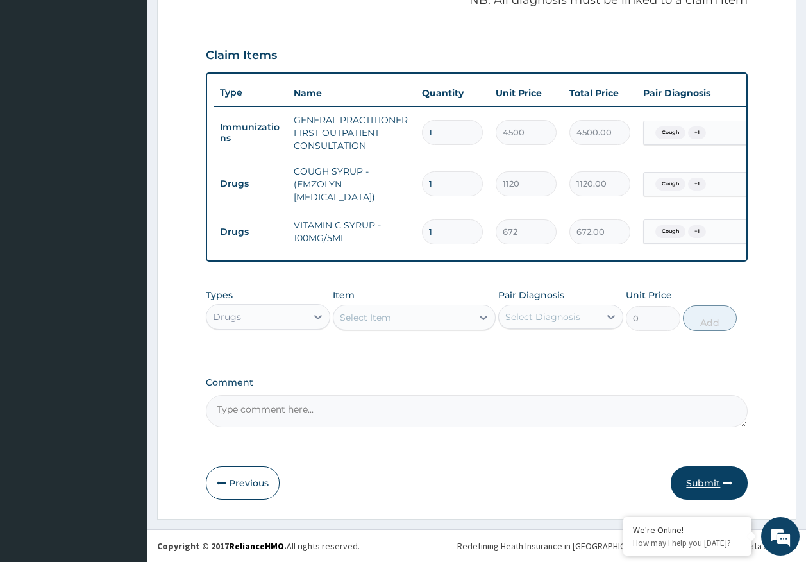
click at [715, 476] on button "Submit" at bounding box center [709, 482] width 77 height 33
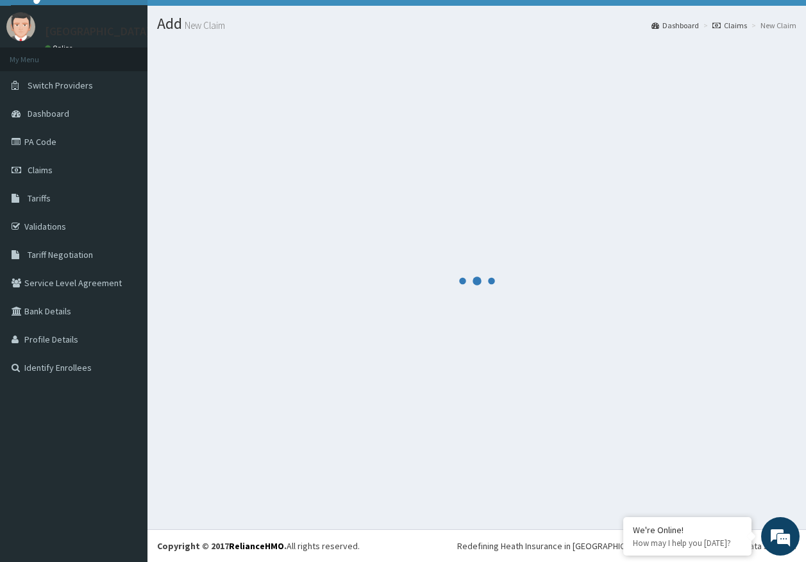
scroll to position [26, 0]
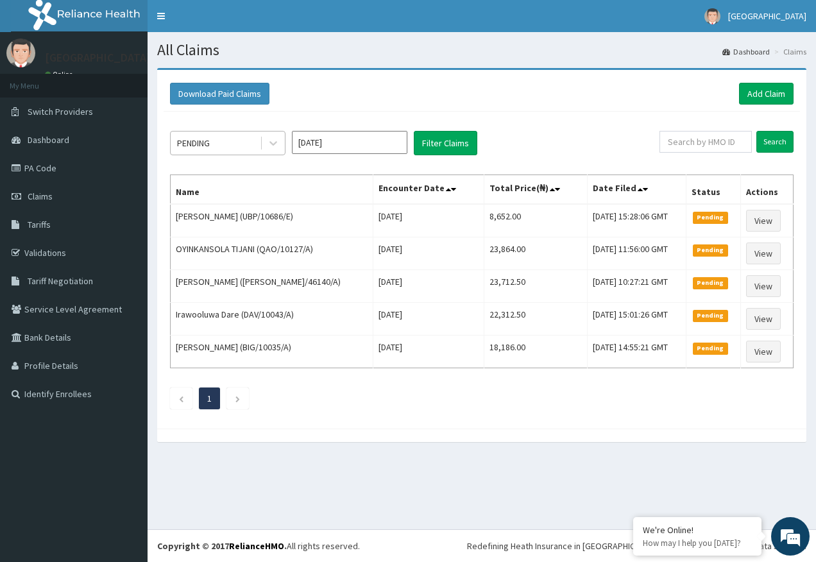
click at [207, 149] on div "PENDING" at bounding box center [193, 143] width 33 height 13
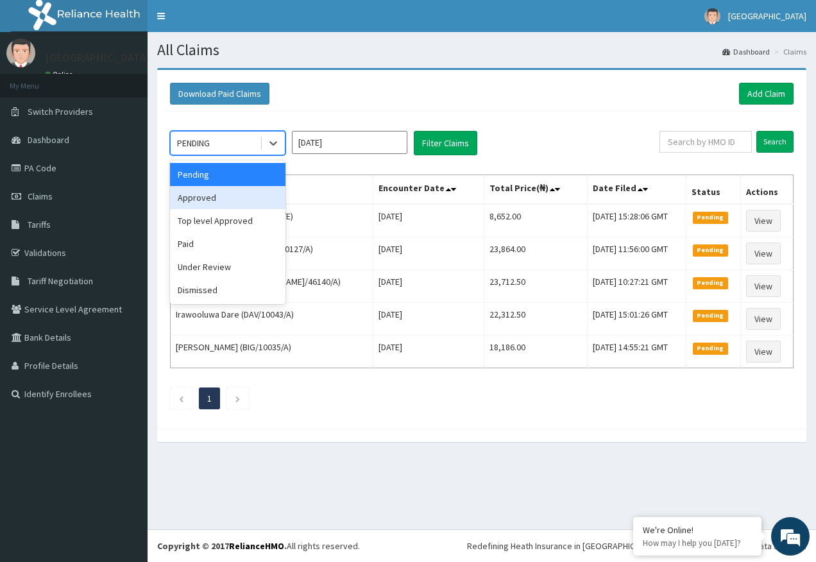
drag, startPoint x: 206, startPoint y: 198, endPoint x: 493, endPoint y: 146, distance: 292.0
click at [208, 194] on div "Approved" at bounding box center [227, 197] width 115 height 23
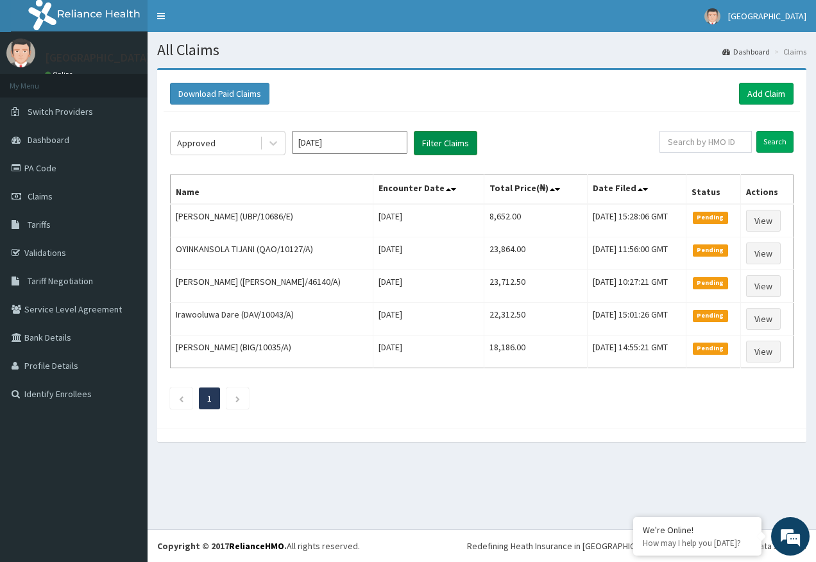
click at [449, 139] on button "Filter Claims" at bounding box center [445, 143] width 63 height 24
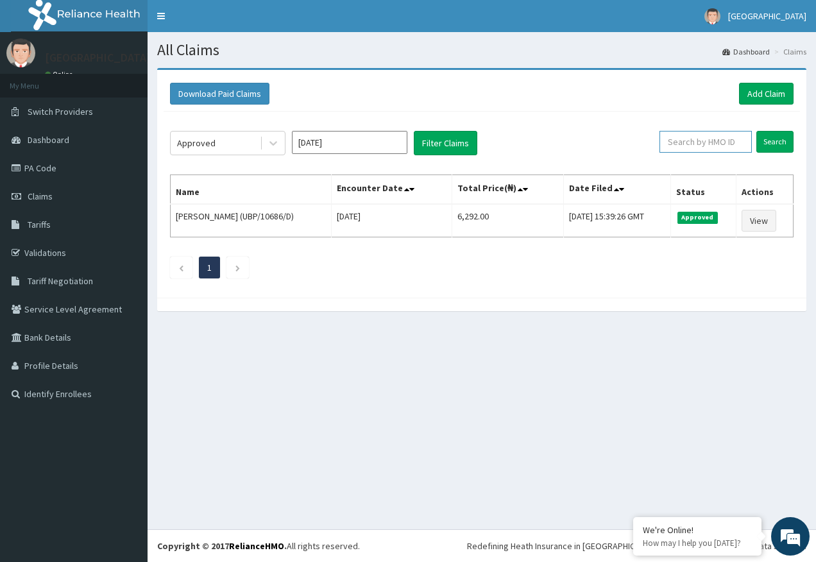
click at [690, 141] on input "text" at bounding box center [705, 142] width 92 height 22
paste input "PVL/10031/A"
type input "PVL/10031/A"
click at [779, 142] on input "Search" at bounding box center [774, 142] width 37 height 22
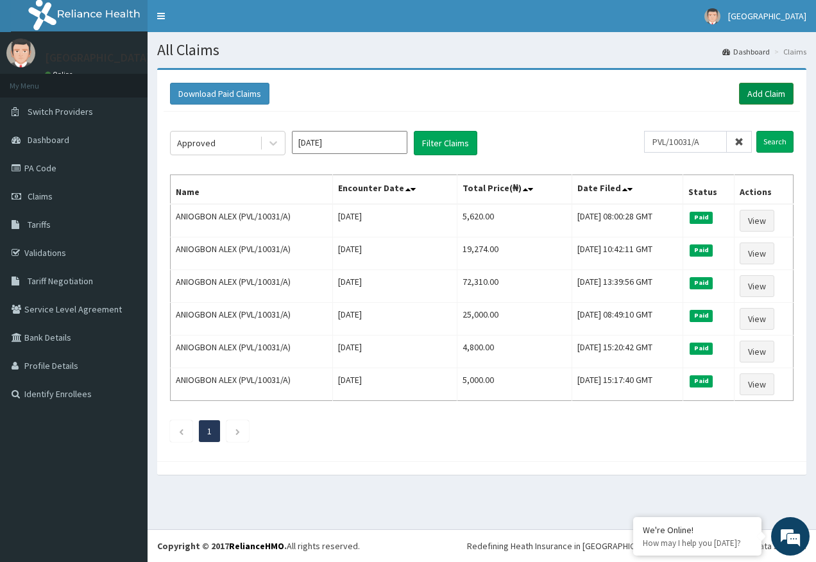
click at [761, 90] on link "Add Claim" at bounding box center [766, 94] width 55 height 22
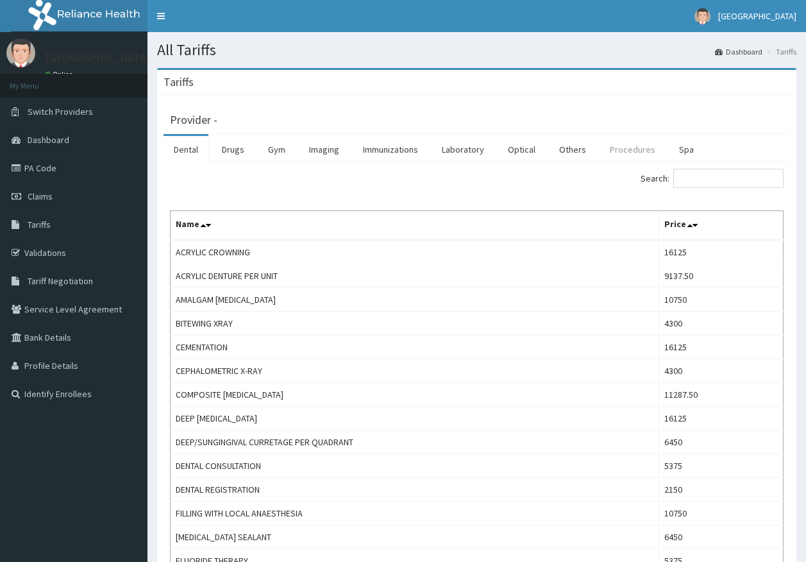
click at [613, 151] on link "Procedures" at bounding box center [633, 149] width 66 height 27
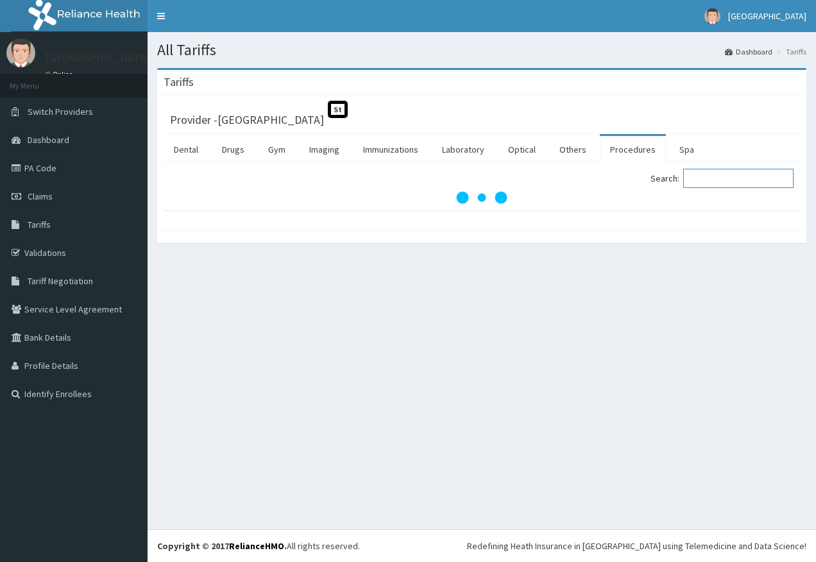
click at [725, 178] on input "Search:" at bounding box center [738, 178] width 110 height 19
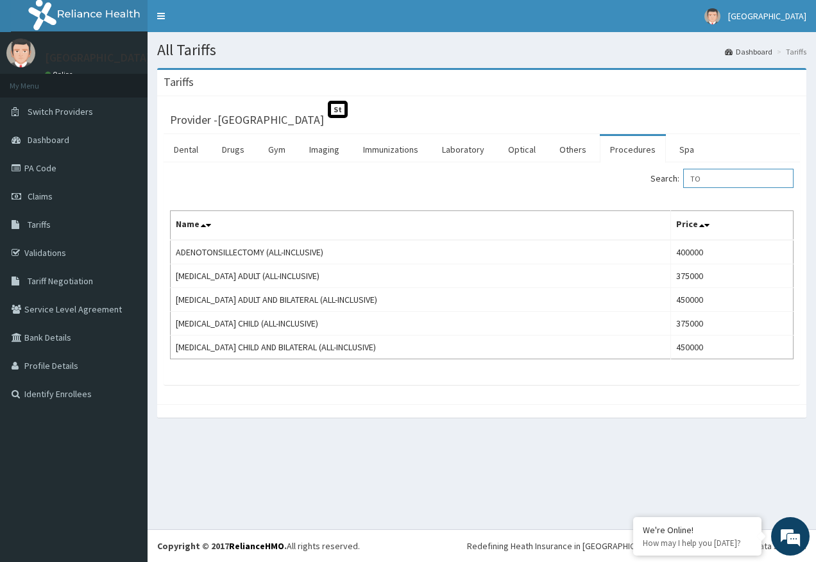
type input "T"
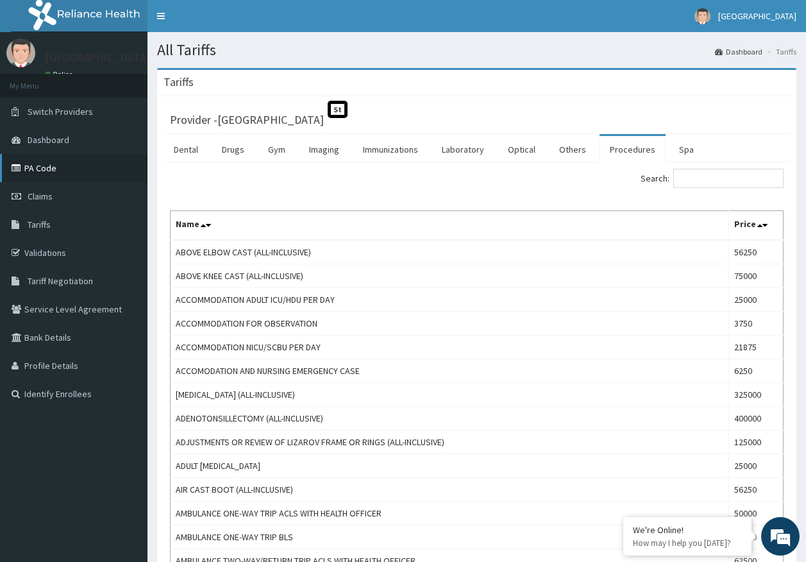
click at [53, 176] on link "PA Code" at bounding box center [74, 168] width 148 height 28
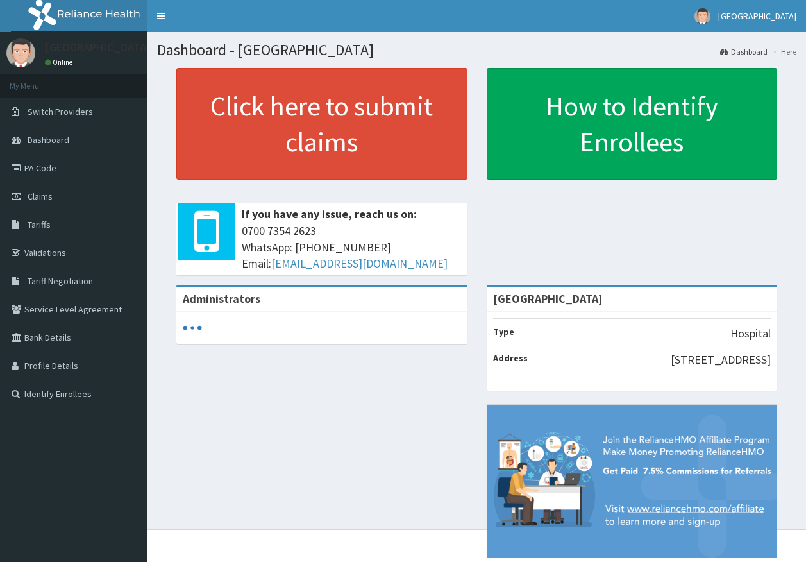
click at [32, 167] on link "PA Code" at bounding box center [74, 168] width 148 height 28
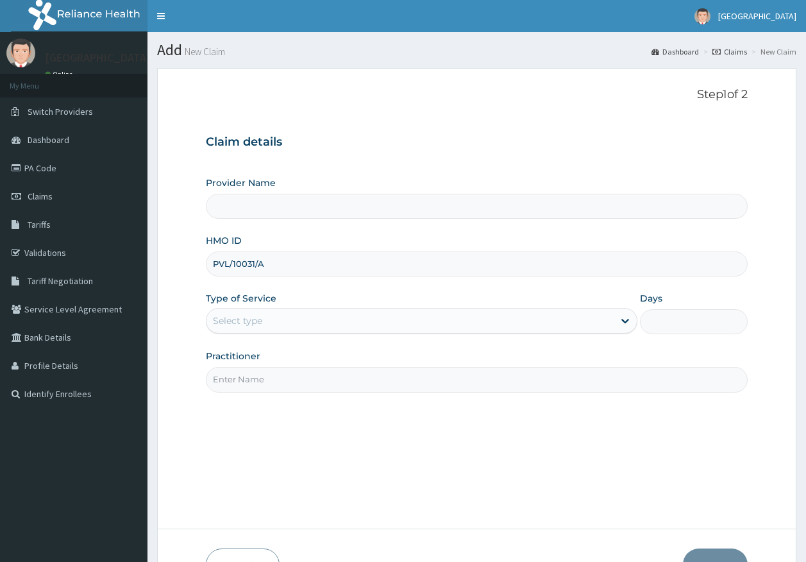
type input "PVL/10031/A"
drag, startPoint x: 246, startPoint y: 322, endPoint x: 245, endPoint y: 338, distance: 16.1
click at [246, 318] on div "Select type" at bounding box center [237, 320] width 49 height 13
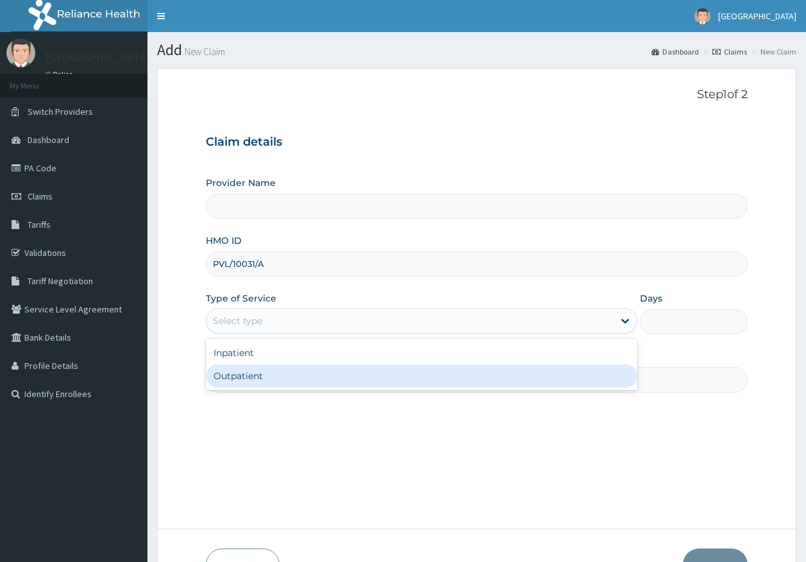
click at [243, 376] on div "Outpatient" at bounding box center [422, 375] width 432 height 23
type input "1"
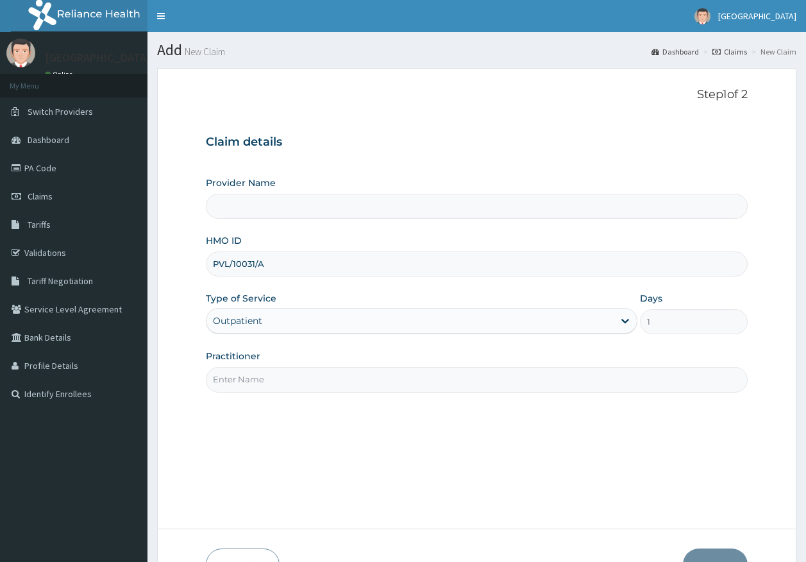
click at [265, 378] on input "Practitioner" at bounding box center [477, 379] width 543 height 25
type input "[GEOGRAPHIC_DATA]"
type input "[PERSON_NAME]"
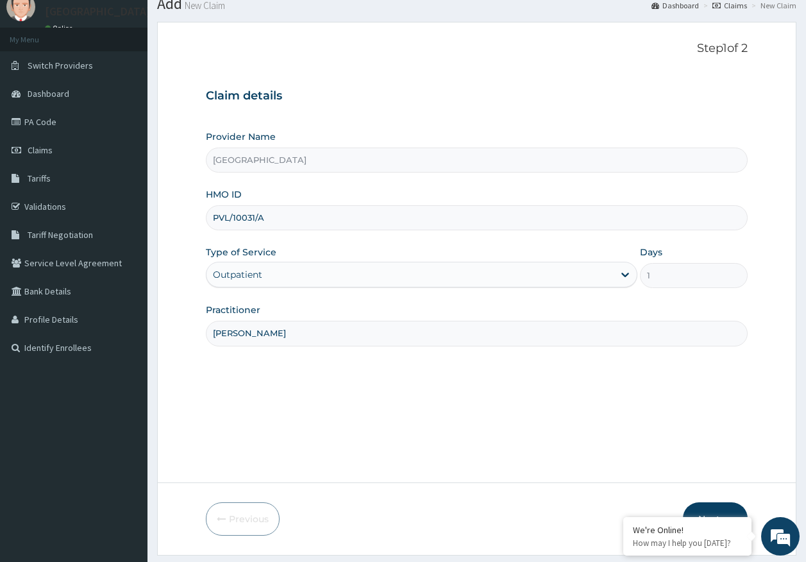
scroll to position [82, 0]
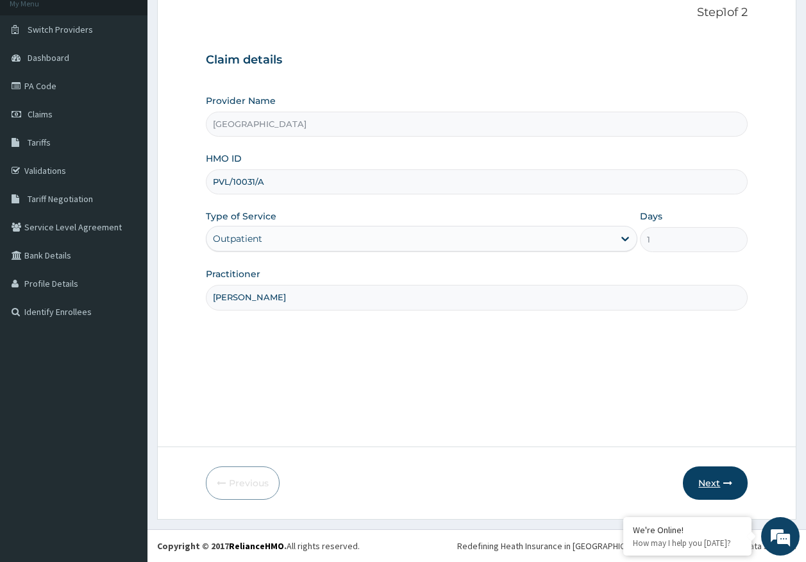
click at [722, 482] on button "Next" at bounding box center [715, 482] width 65 height 33
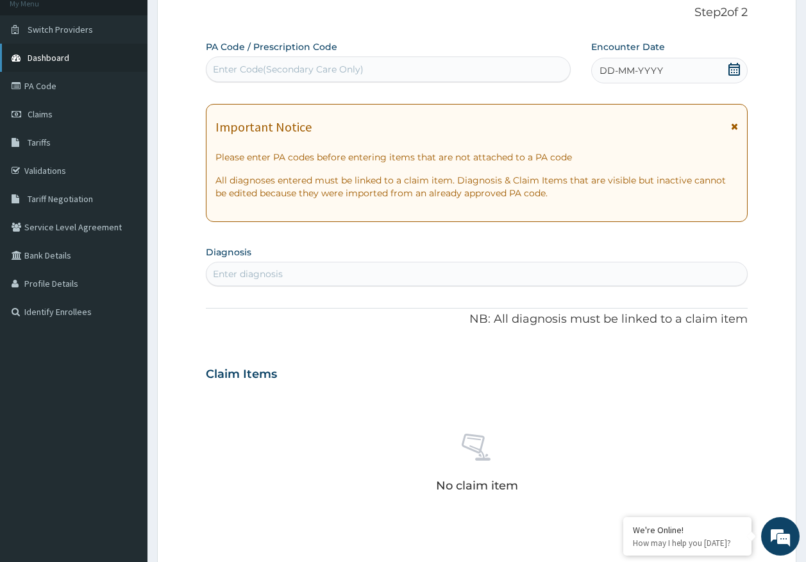
scroll to position [0, 0]
click at [305, 274] on div "Enter diagnosis" at bounding box center [477, 274] width 541 height 21
type input "SKIN INFECTION"
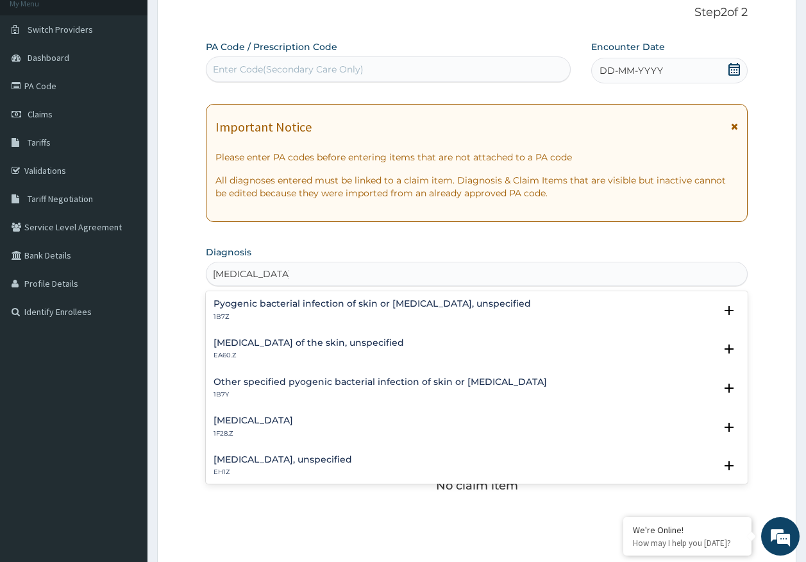
click at [310, 350] on div "Fungal infection of the skin, unspecified EA60.Z" at bounding box center [309, 349] width 190 height 22
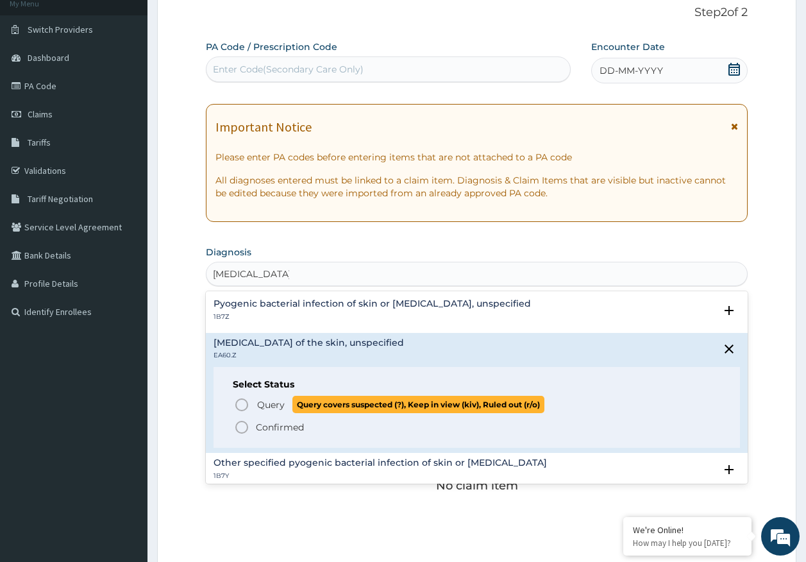
click at [271, 402] on span "Query" at bounding box center [271, 404] width 28 height 13
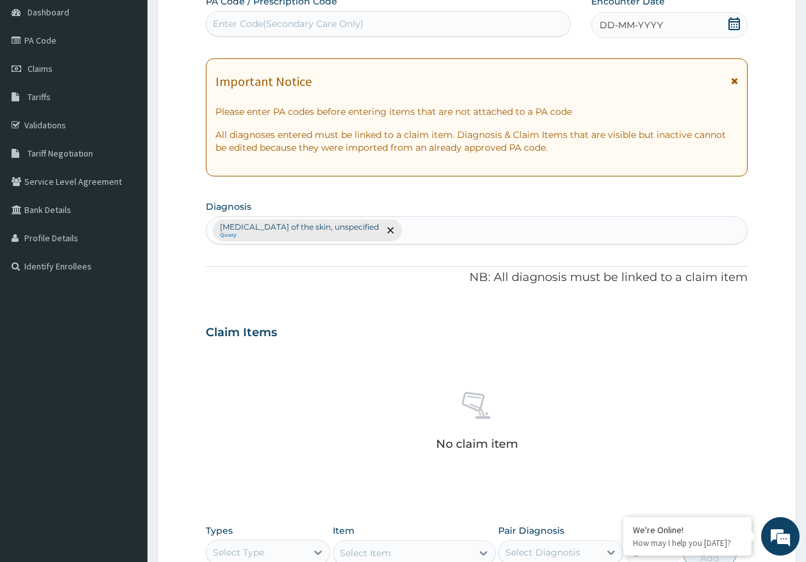
scroll to position [363, 0]
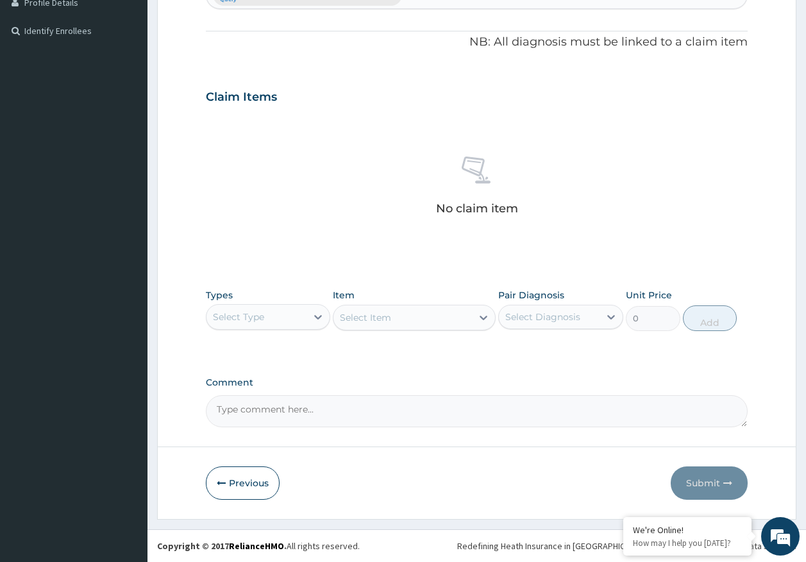
click at [257, 320] on div "Select Type" at bounding box center [238, 316] width 51 height 13
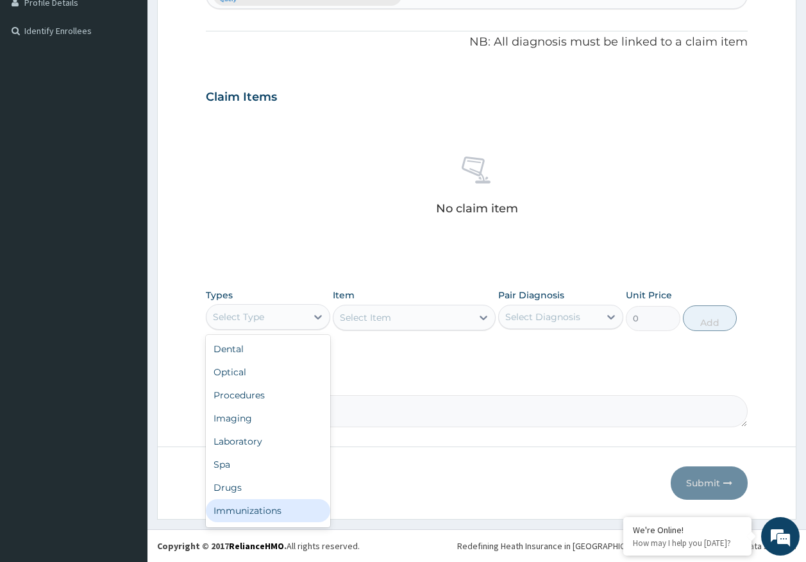
drag, startPoint x: 254, startPoint y: 509, endPoint x: 277, endPoint y: 501, distance: 24.5
click at [254, 510] on div "Immunizations" at bounding box center [268, 510] width 125 height 23
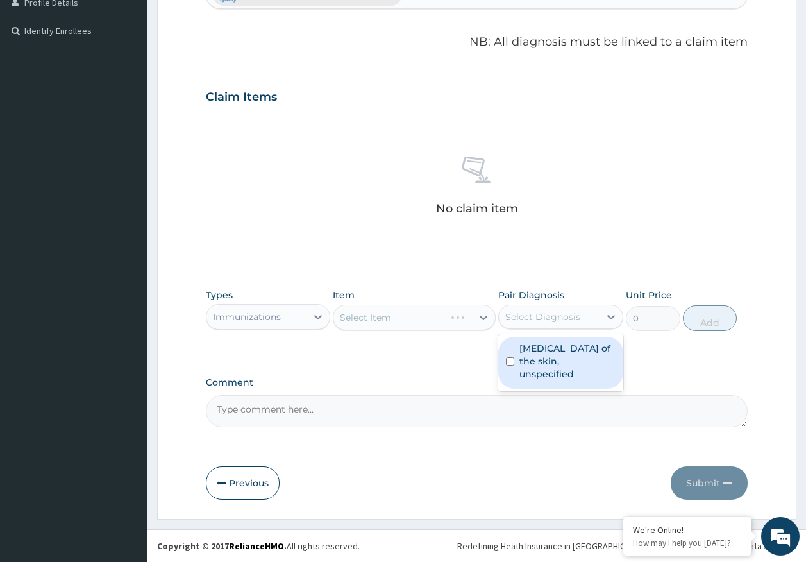
click at [555, 320] on div "Select Diagnosis" at bounding box center [542, 316] width 75 height 13
click at [545, 359] on label "Fungal infection of the skin, unspecified" at bounding box center [568, 361] width 96 height 38
checkbox input "true"
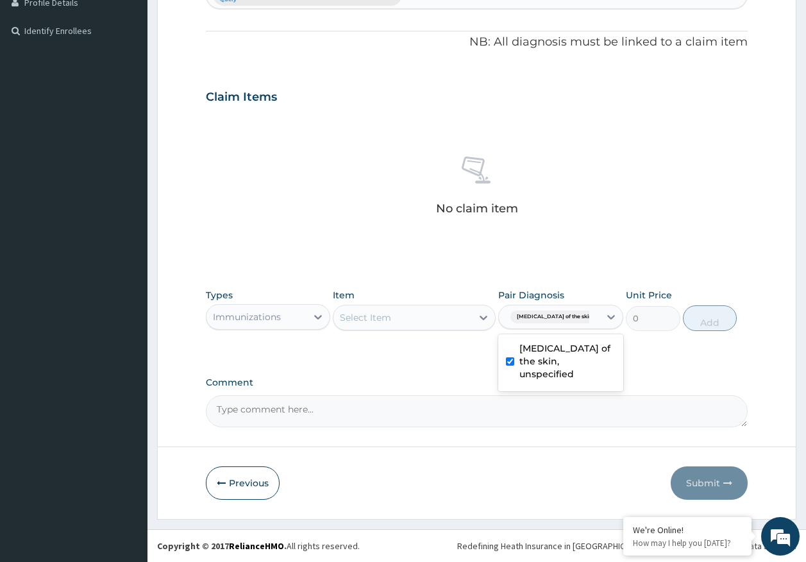
click at [427, 316] on div "Select Item" at bounding box center [403, 317] width 139 height 21
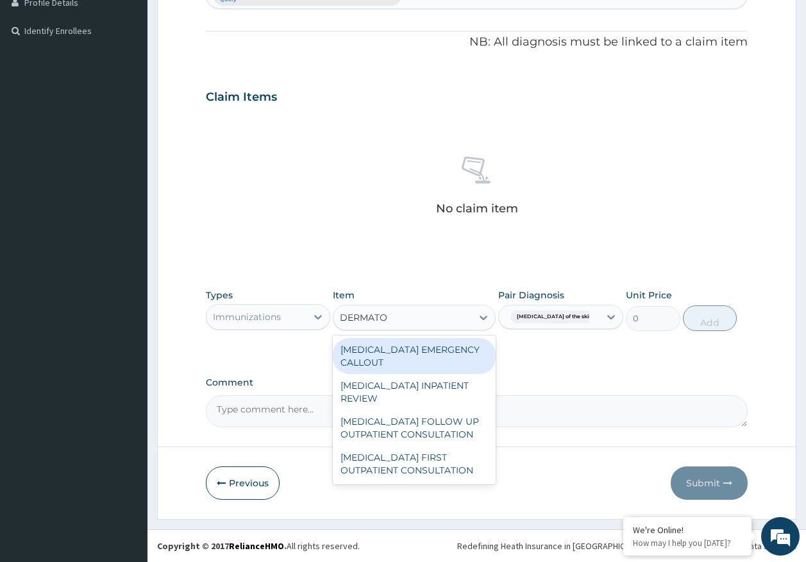
type input "DERMATOL"
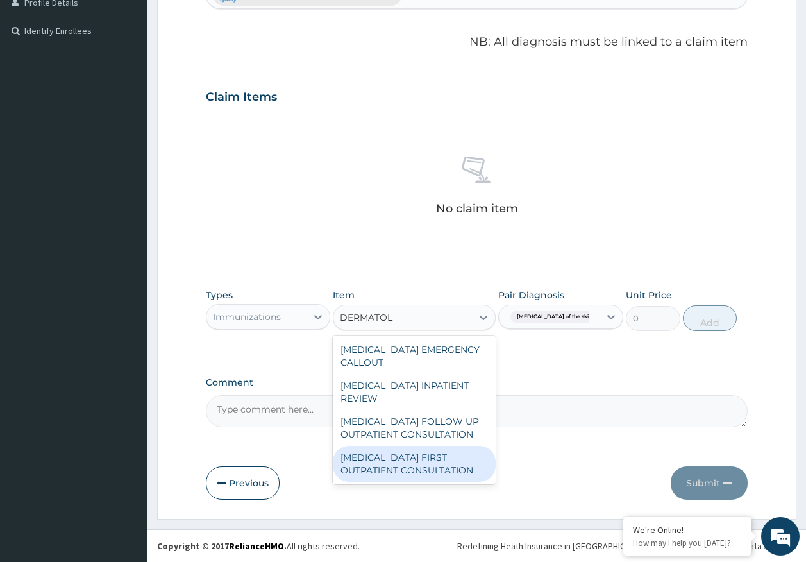
click at [439, 464] on div "DERMATOLOGIST FIRST OUTPATIENT CONSULTATION" at bounding box center [414, 464] width 163 height 36
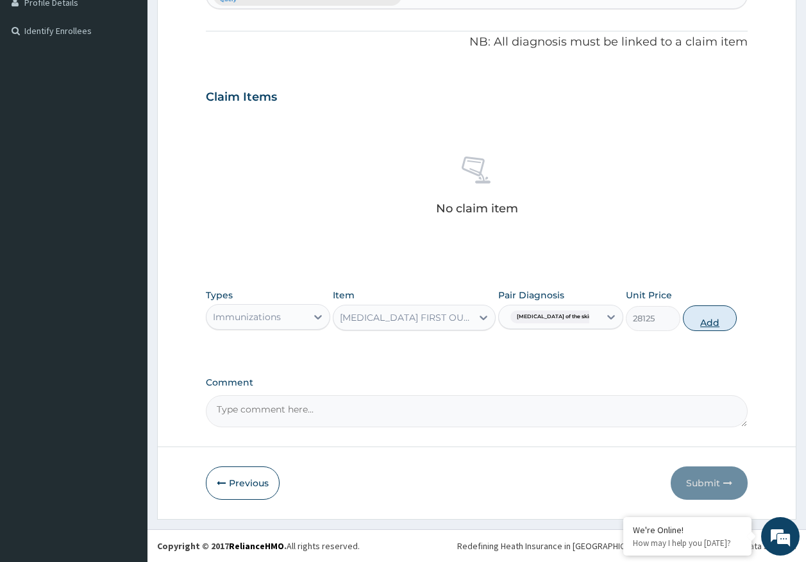
click at [707, 317] on button "Add" at bounding box center [710, 318] width 55 height 26
type input "0"
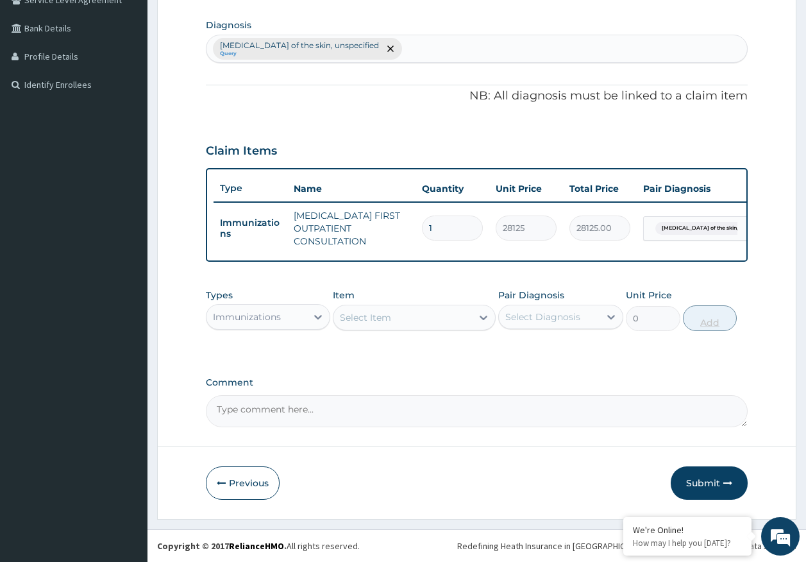
scroll to position [319, 0]
click at [350, 417] on textarea "Comment" at bounding box center [477, 411] width 543 height 32
paste textarea "PA/3CCD31 FOR DERMATOLOGIST CONSULTATION"
type textarea "PA/3CCD31 FOR DERMATOLOGIST CONSULTATION"
click at [696, 479] on button "Submit" at bounding box center [709, 482] width 77 height 33
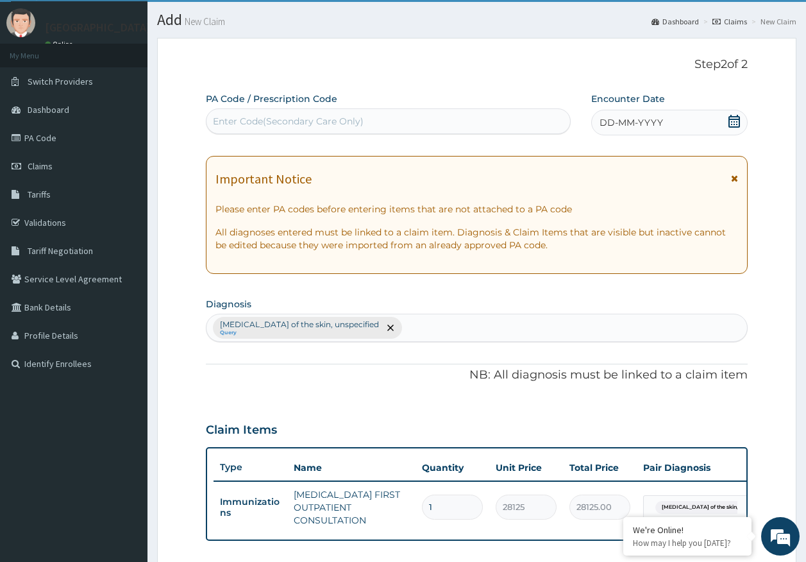
scroll to position [0, 0]
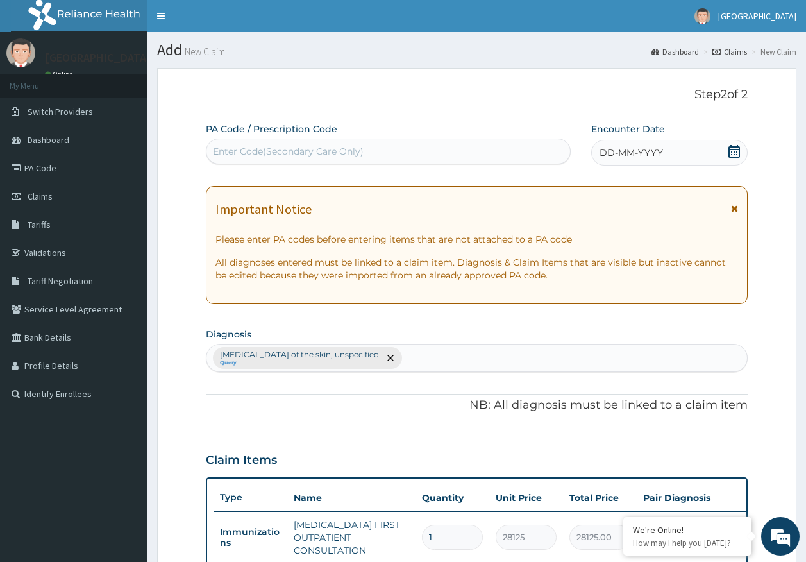
click at [656, 150] on span "DD-MM-YYYY" at bounding box center [631, 152] width 63 height 13
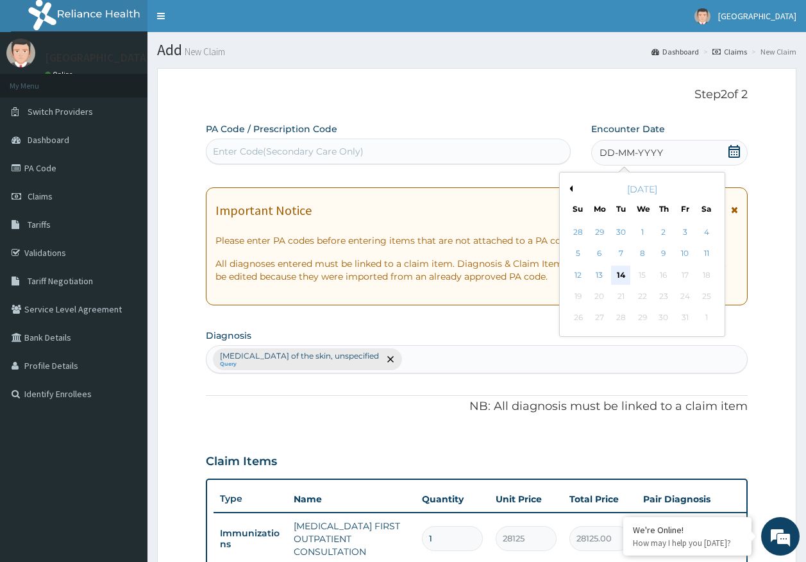
click at [615, 271] on div "14" at bounding box center [621, 275] width 19 height 19
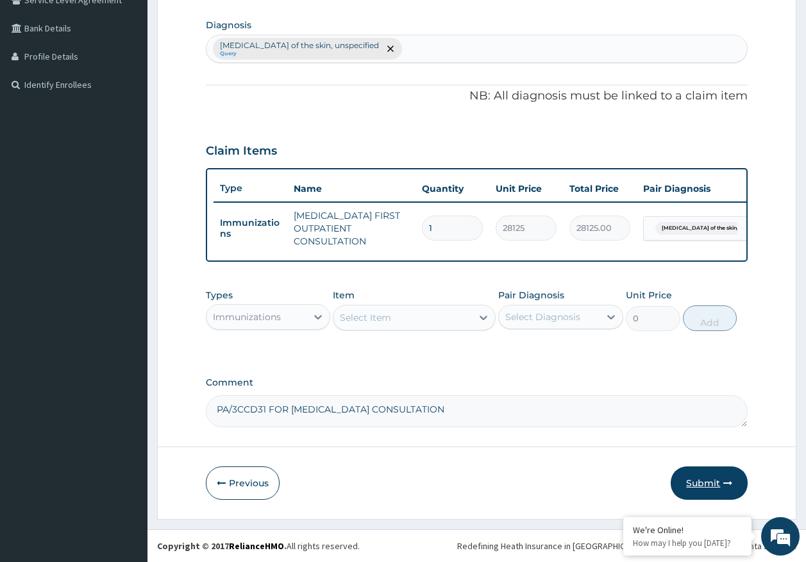
click at [701, 477] on button "Submit" at bounding box center [709, 482] width 77 height 33
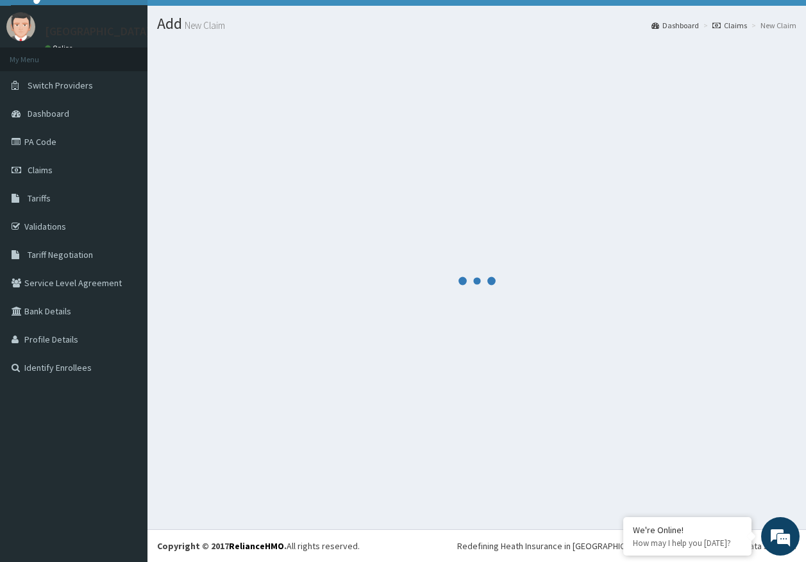
scroll to position [319, 0]
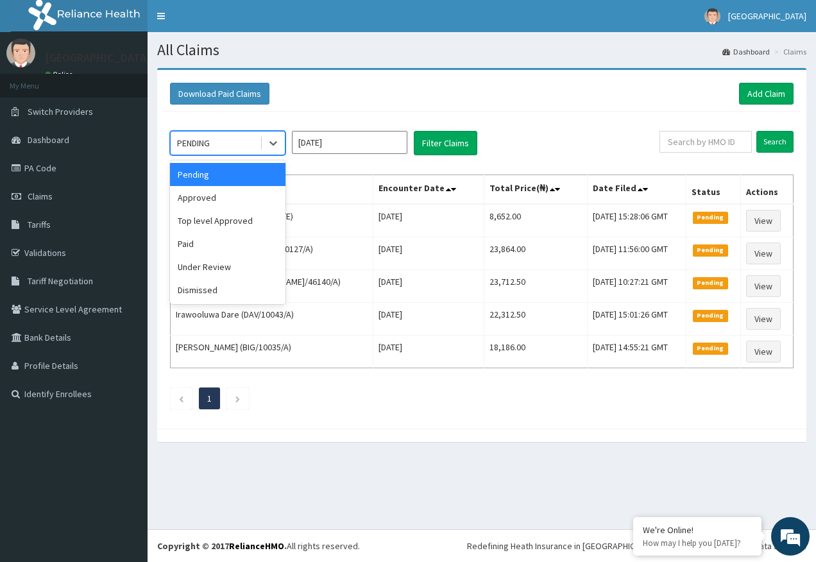
click at [224, 144] on div "PENDING" at bounding box center [215, 143] width 89 height 21
click at [217, 200] on div "Approved" at bounding box center [227, 197] width 115 height 23
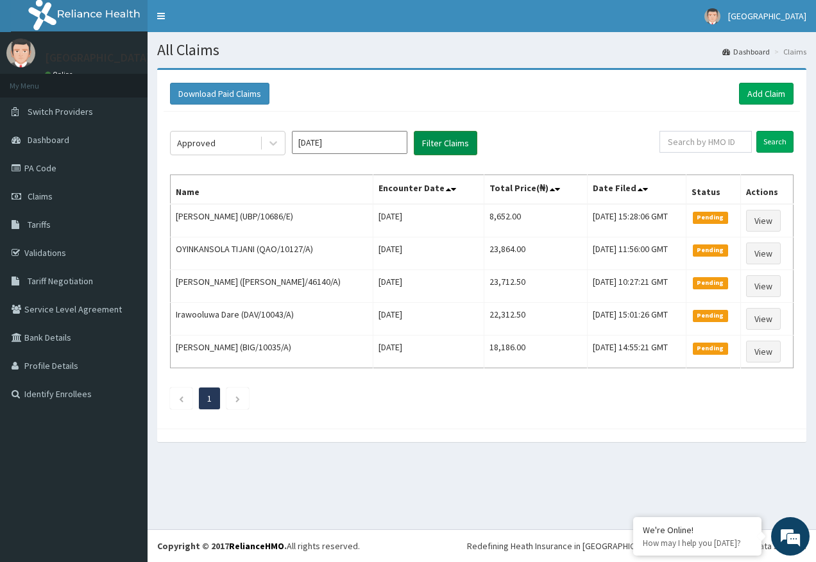
drag, startPoint x: 445, startPoint y: 144, endPoint x: 449, endPoint y: 135, distance: 10.4
click at [448, 137] on button "Filter Claims" at bounding box center [445, 143] width 63 height 24
